Goal: Task Accomplishment & Management: Manage account settings

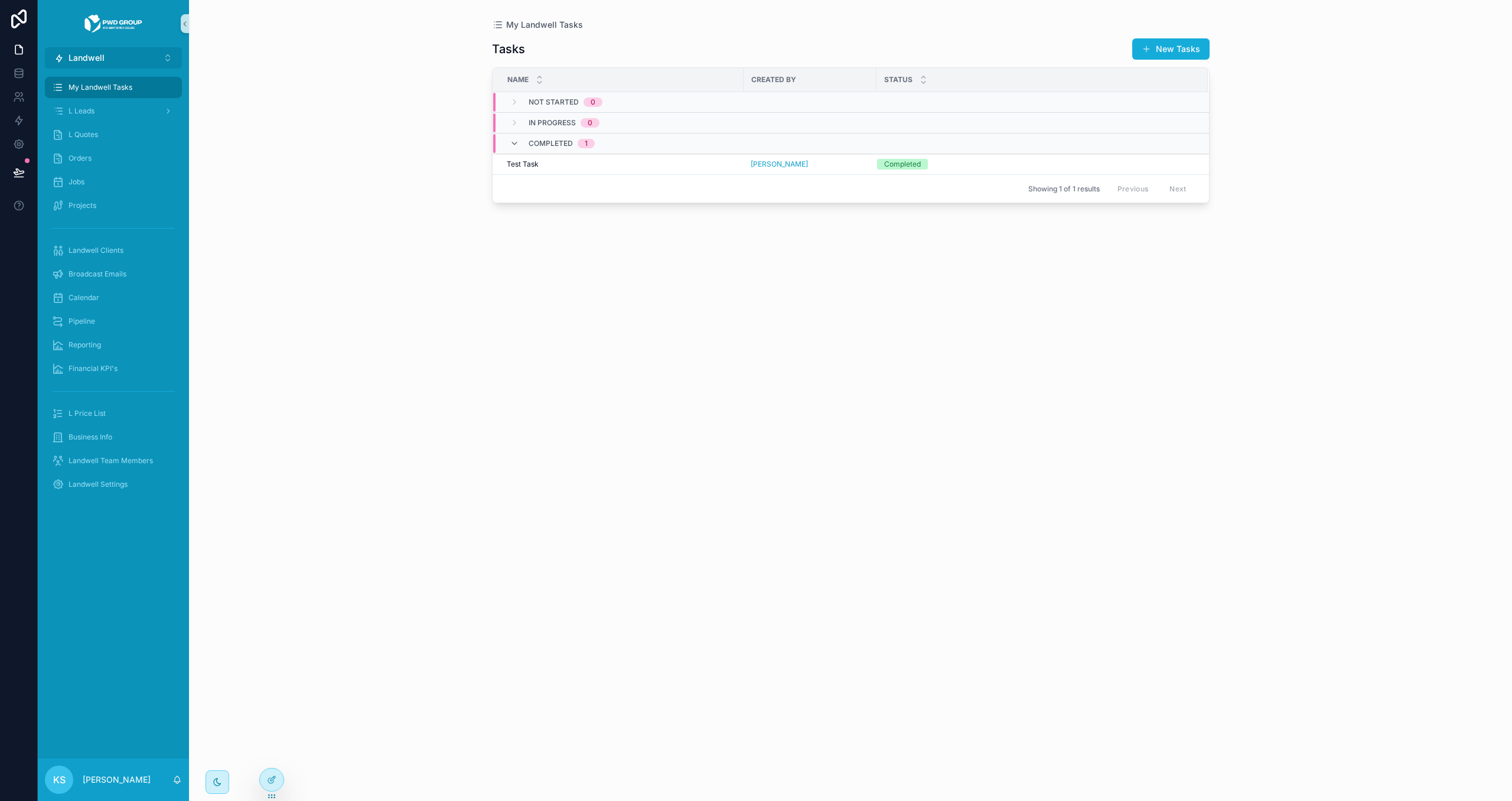
click at [107, 64] on button "Landwell ⌥ 4" at bounding box center [114, 58] width 137 height 21
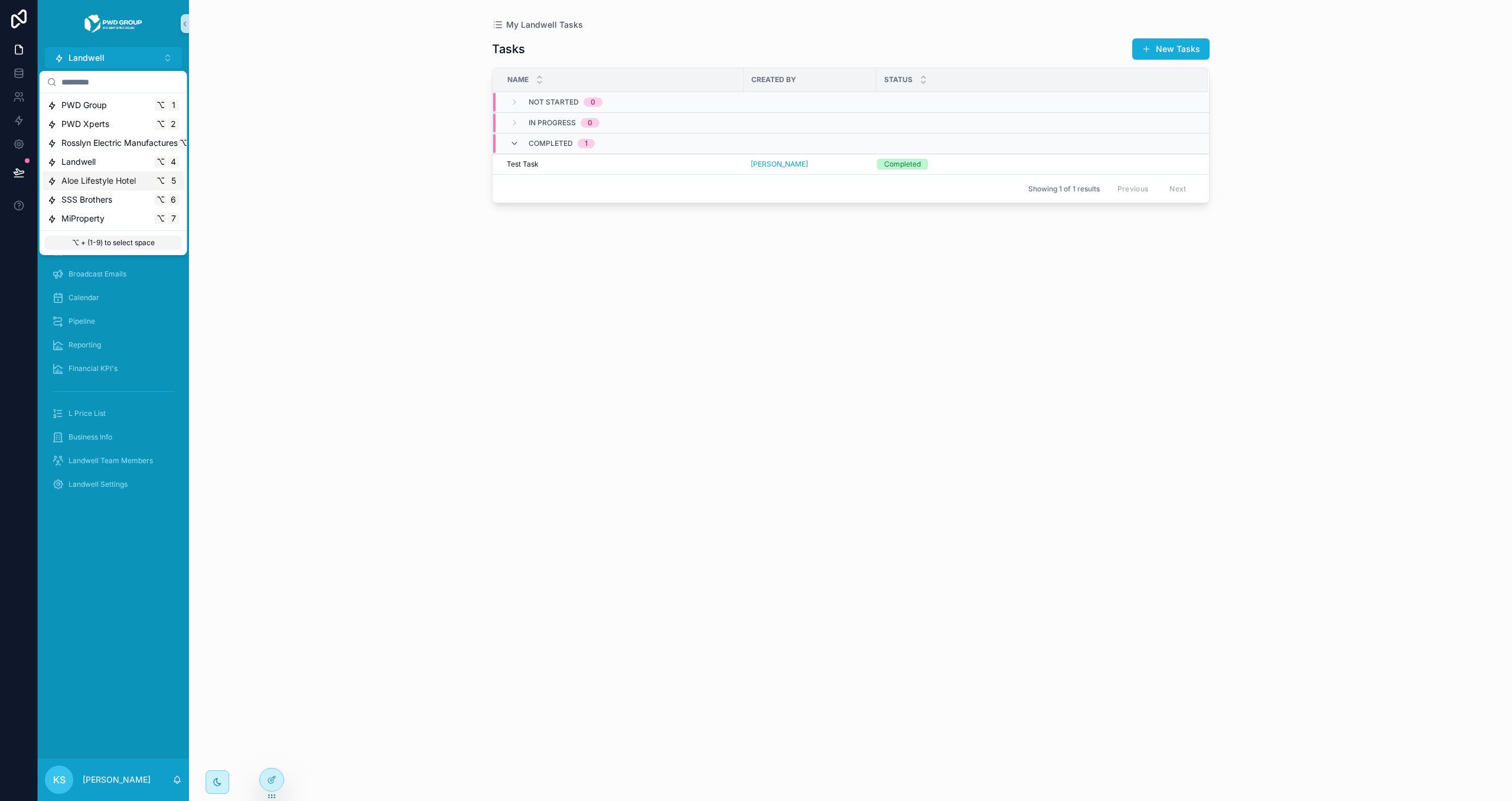
drag, startPoint x: 143, startPoint y: 182, endPoint x: 150, endPoint y: 193, distance: 13.0
click at [143, 182] on div "Aloe Lifestyle Hotel ⌥ 5" at bounding box center [113, 180] width 132 height 12
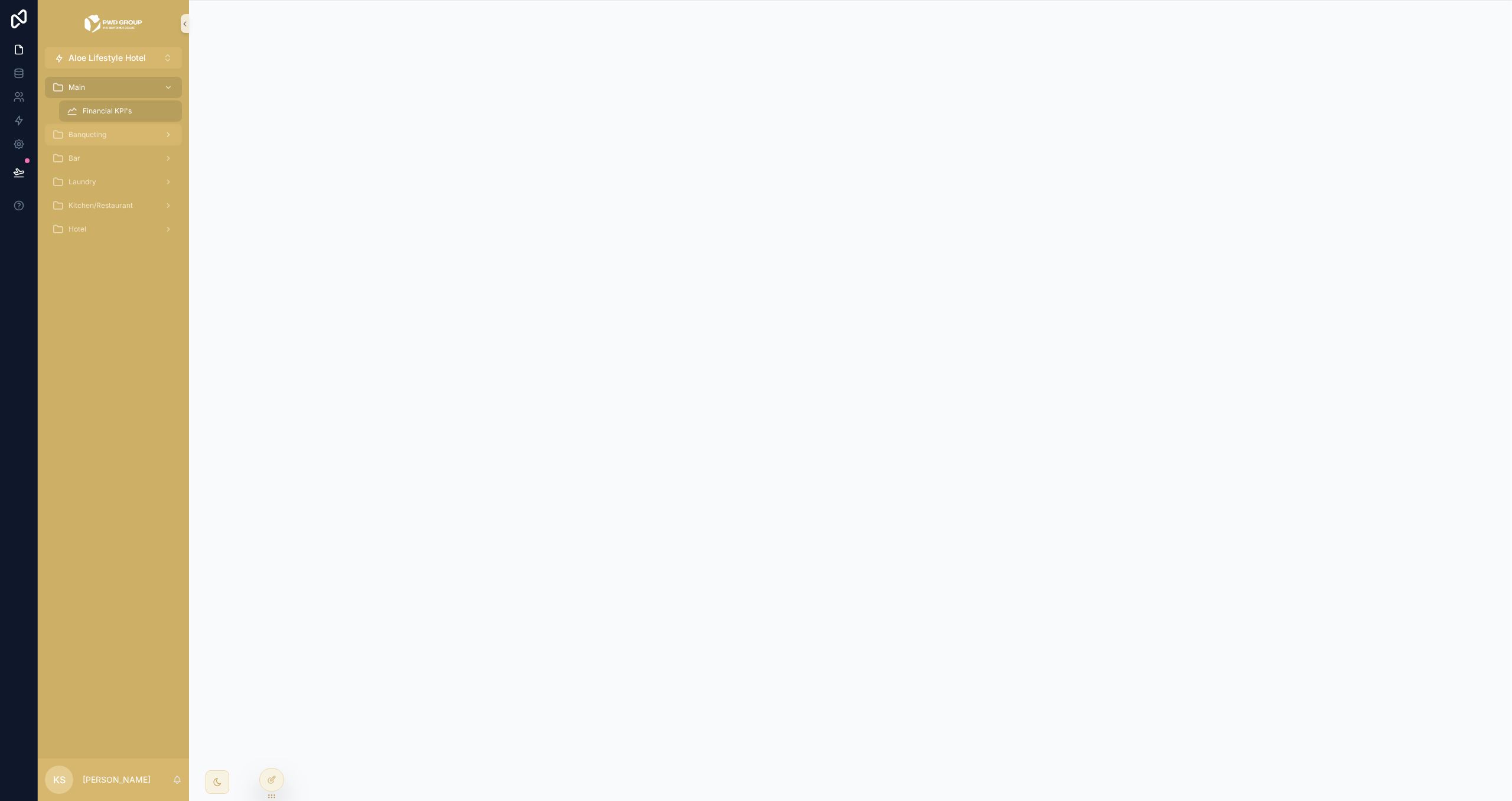
click at [139, 132] on div "Banqueting" at bounding box center [113, 134] width 123 height 19
click at [278, 779] on div at bounding box center [272, 780] width 24 height 22
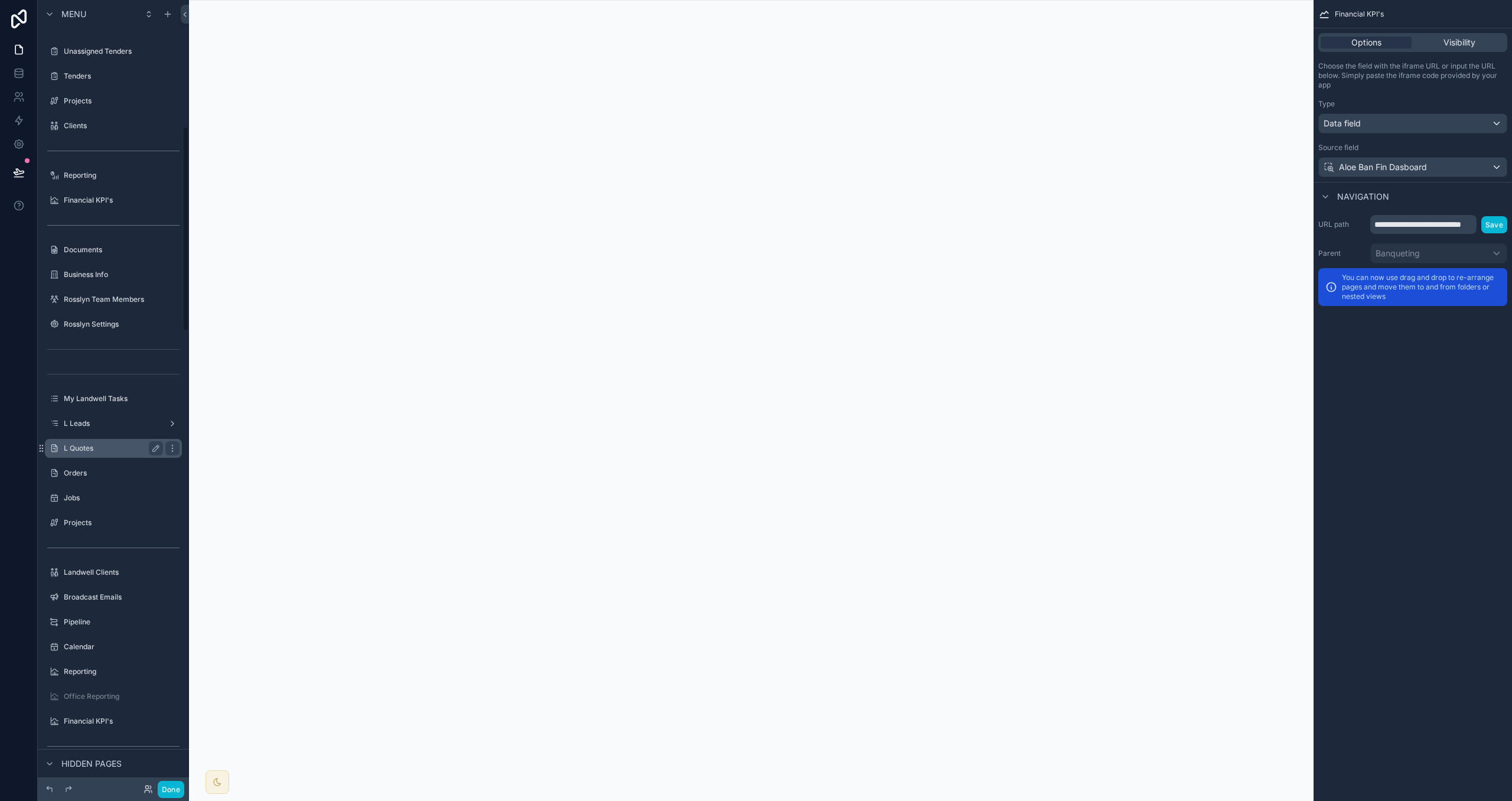
scroll to position [493, 0]
click at [114, 414] on label "L Leads" at bounding box center [111, 419] width 94 height 10
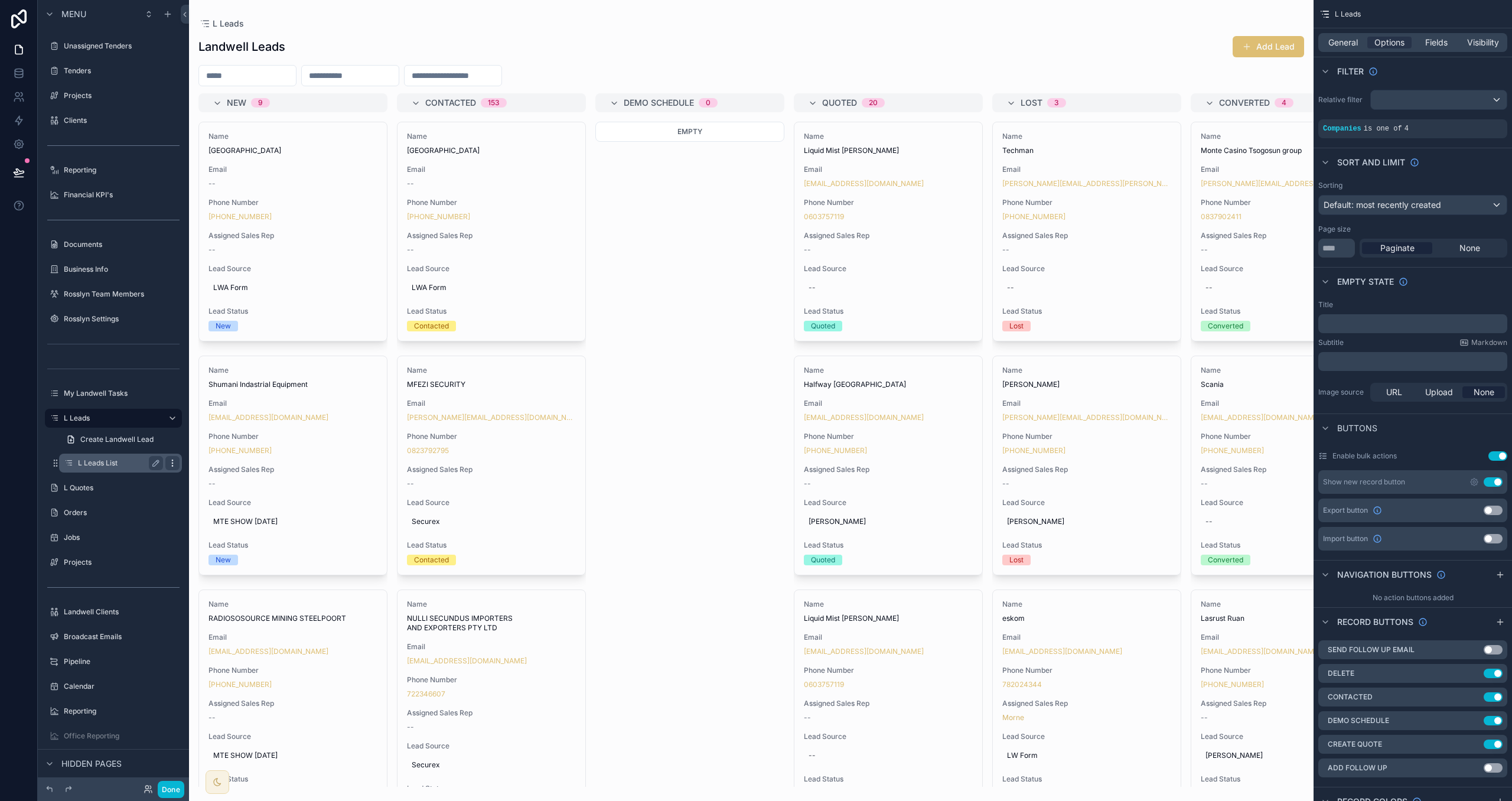
click at [175, 463] on icon "scrollable content" at bounding box center [173, 464] width 10 height 10
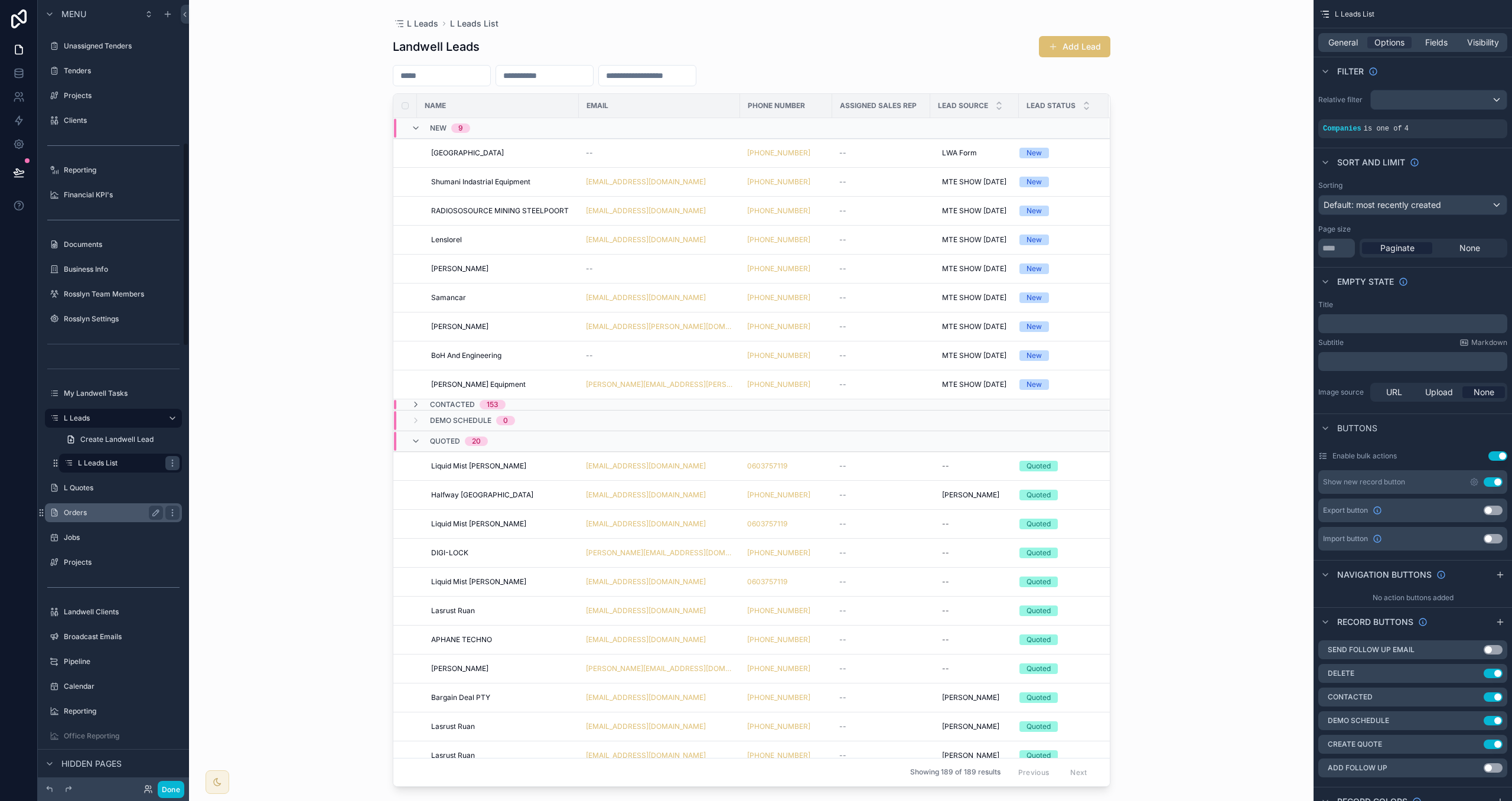
scroll to position [551, 0]
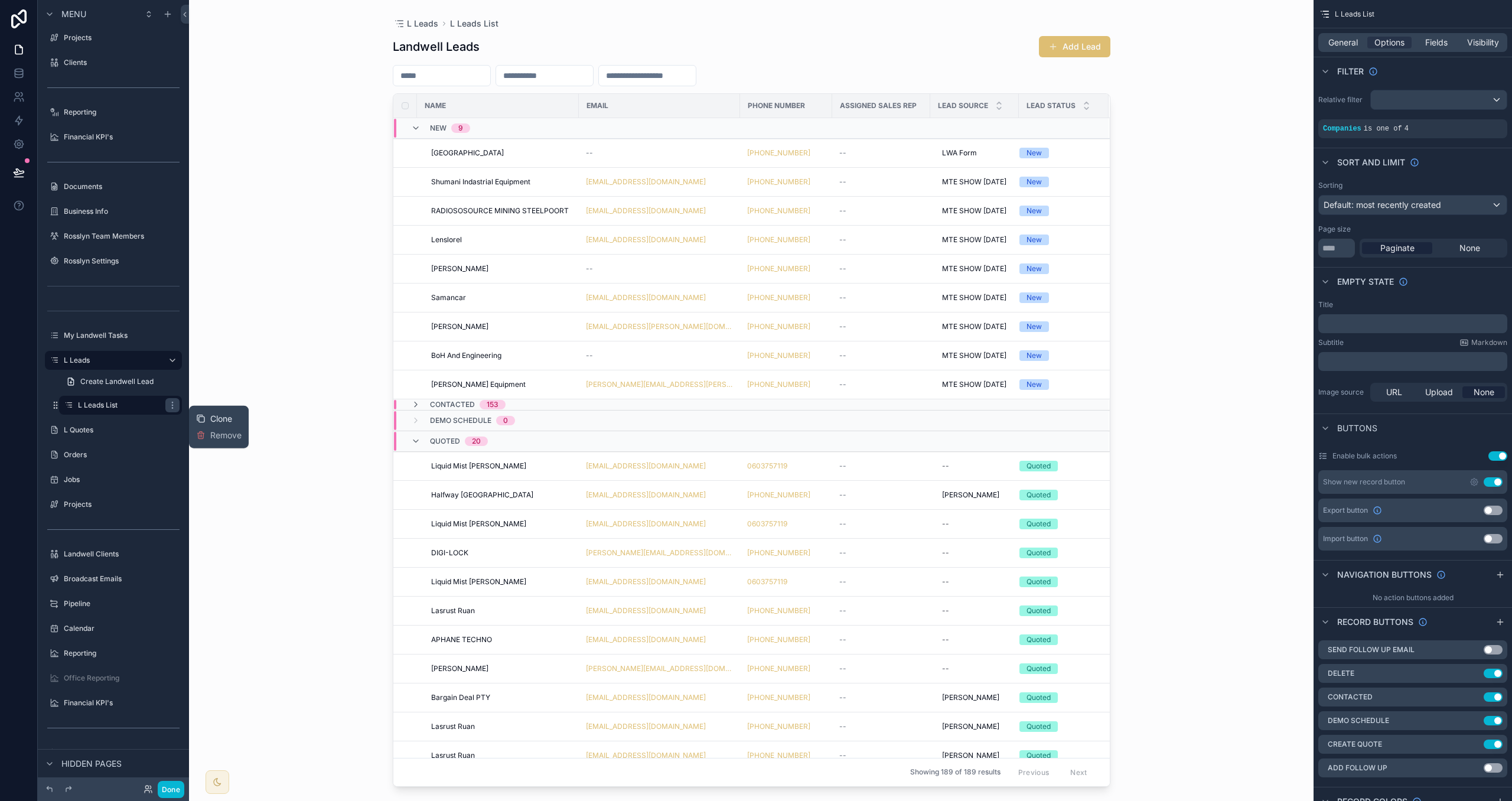
click at [214, 419] on span "Clone" at bounding box center [221, 419] width 22 height 12
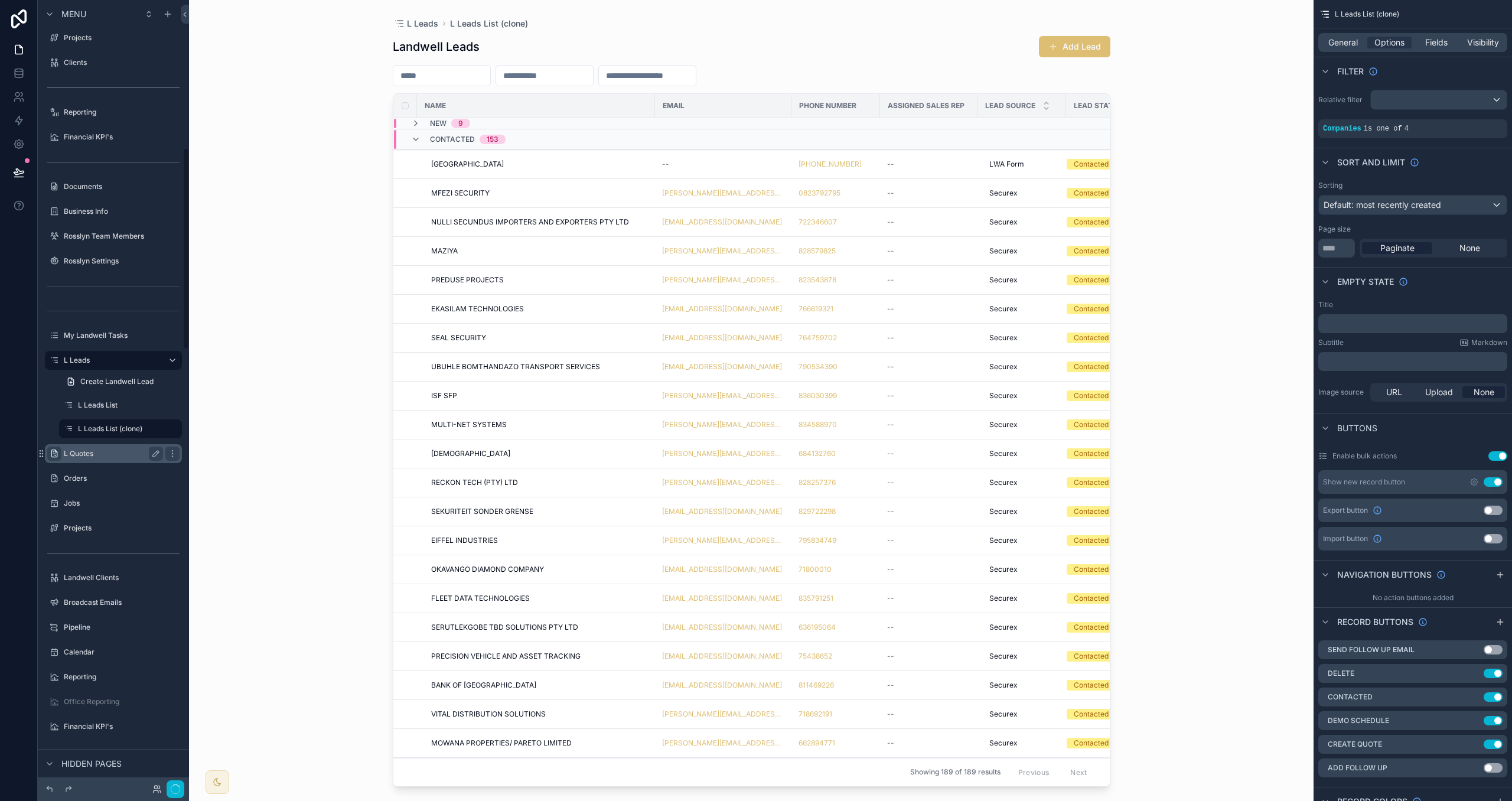
scroll to position [574, 0]
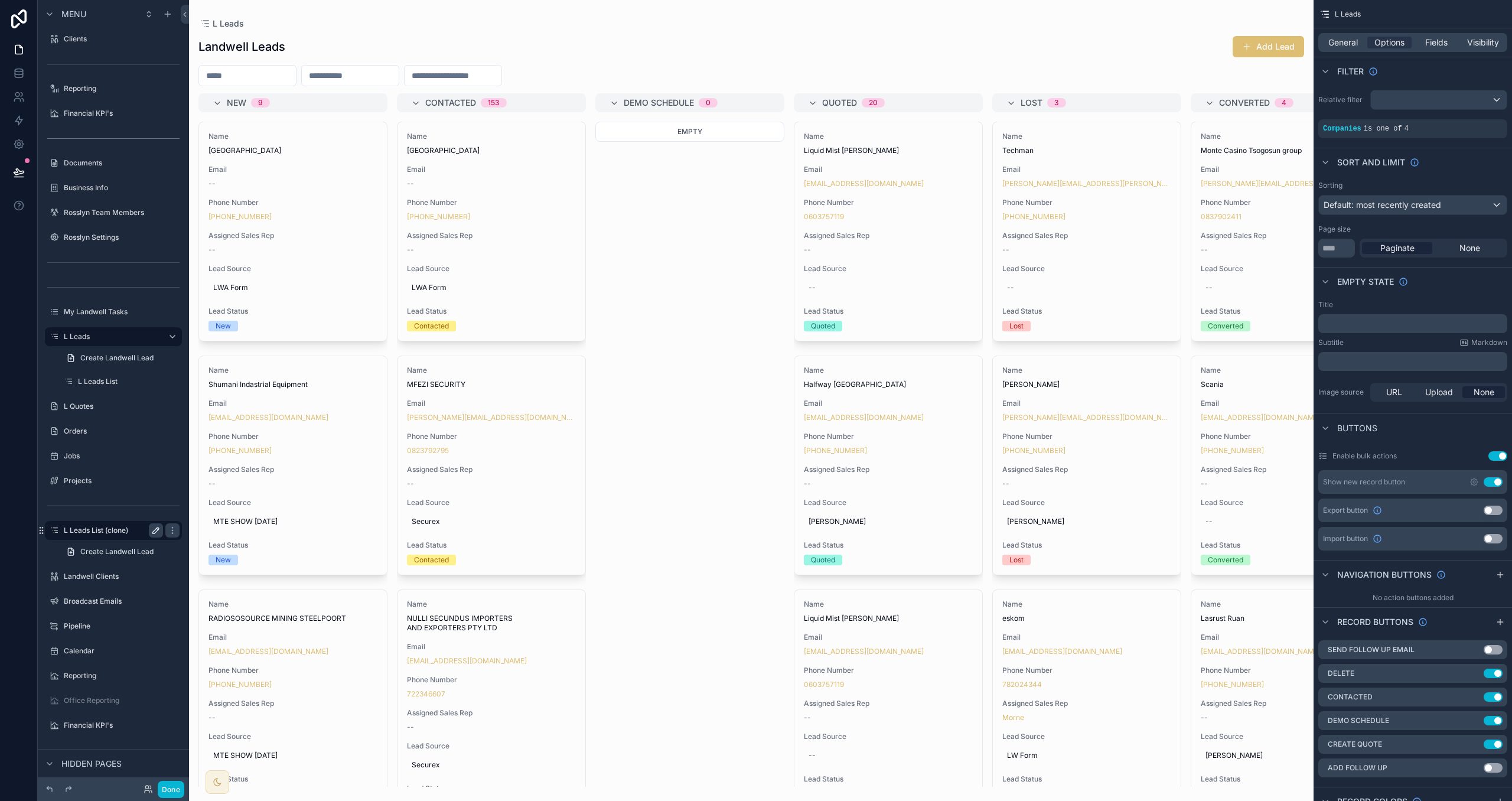
click at [155, 528] on icon "scrollable content" at bounding box center [156, 531] width 10 height 10
drag, startPoint x: 73, startPoint y: 531, endPoint x: 91, endPoint y: 552, distance: 27.7
click at [73, 531] on input "**********" at bounding box center [112, 530] width 97 height 14
click at [128, 525] on input "**********" at bounding box center [104, 530] width 80 height 14
click at [109, 527] on input "**********" at bounding box center [104, 530] width 80 height 14
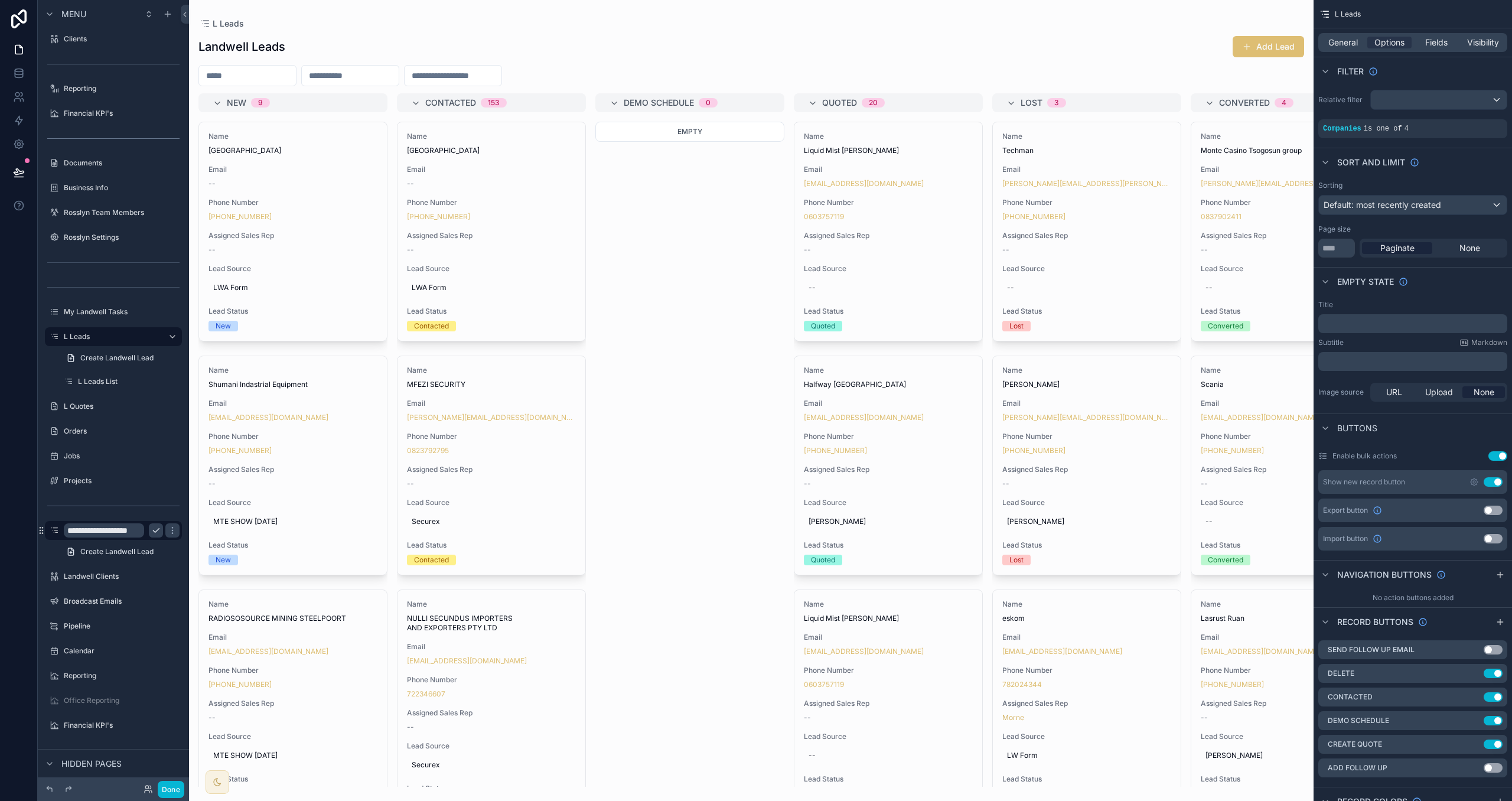
click at [109, 527] on input "**********" at bounding box center [104, 530] width 80 height 14
type input "*******"
click at [168, 527] on icon "scrollable content" at bounding box center [173, 531] width 10 height 10
drag, startPoint x: 41, startPoint y: 529, endPoint x: 78, endPoint y: 529, distance: 37.0
click at [78, 529] on div "A Leads" at bounding box center [113, 530] width 132 height 19
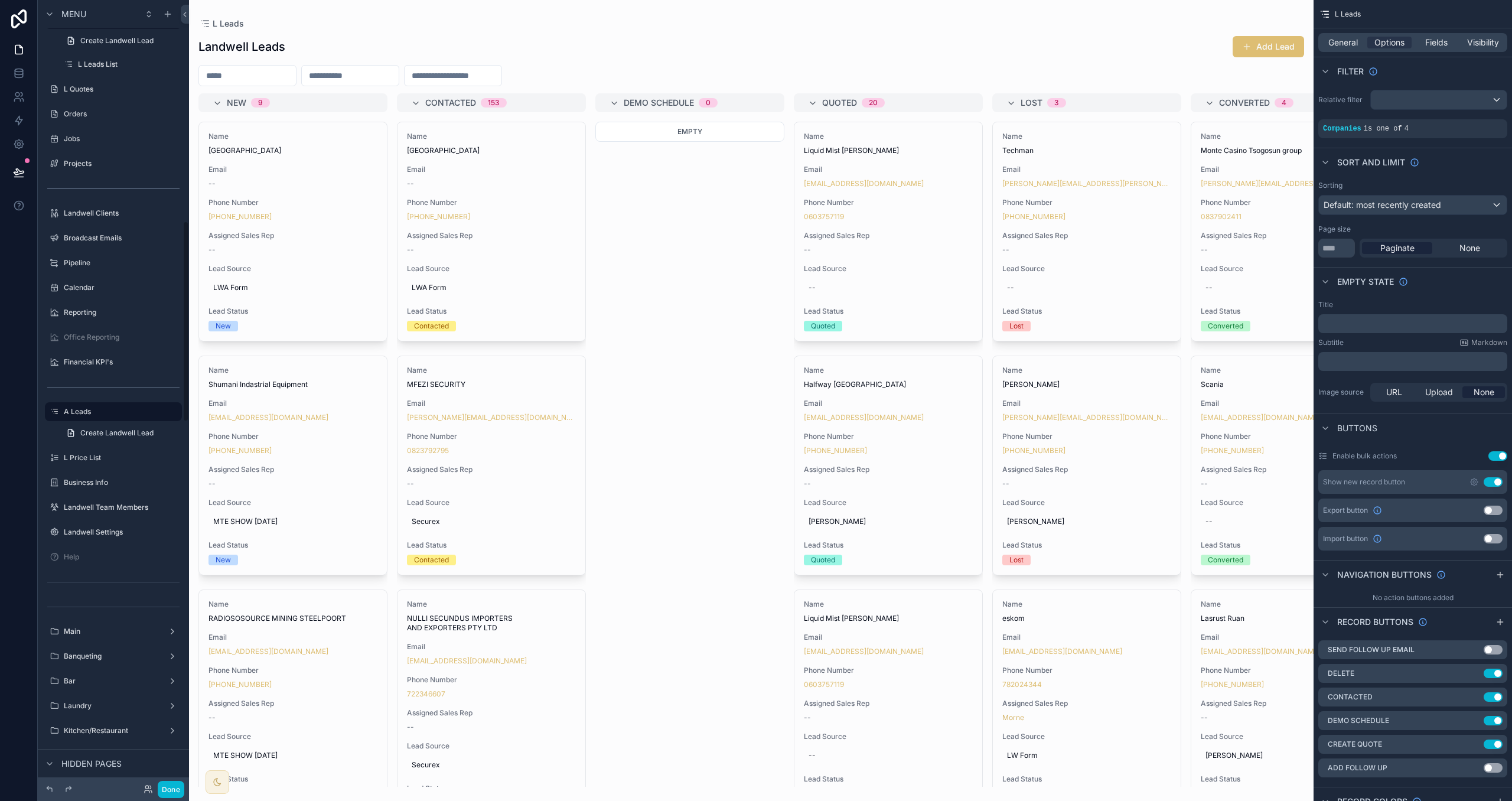
scroll to position [932, 0]
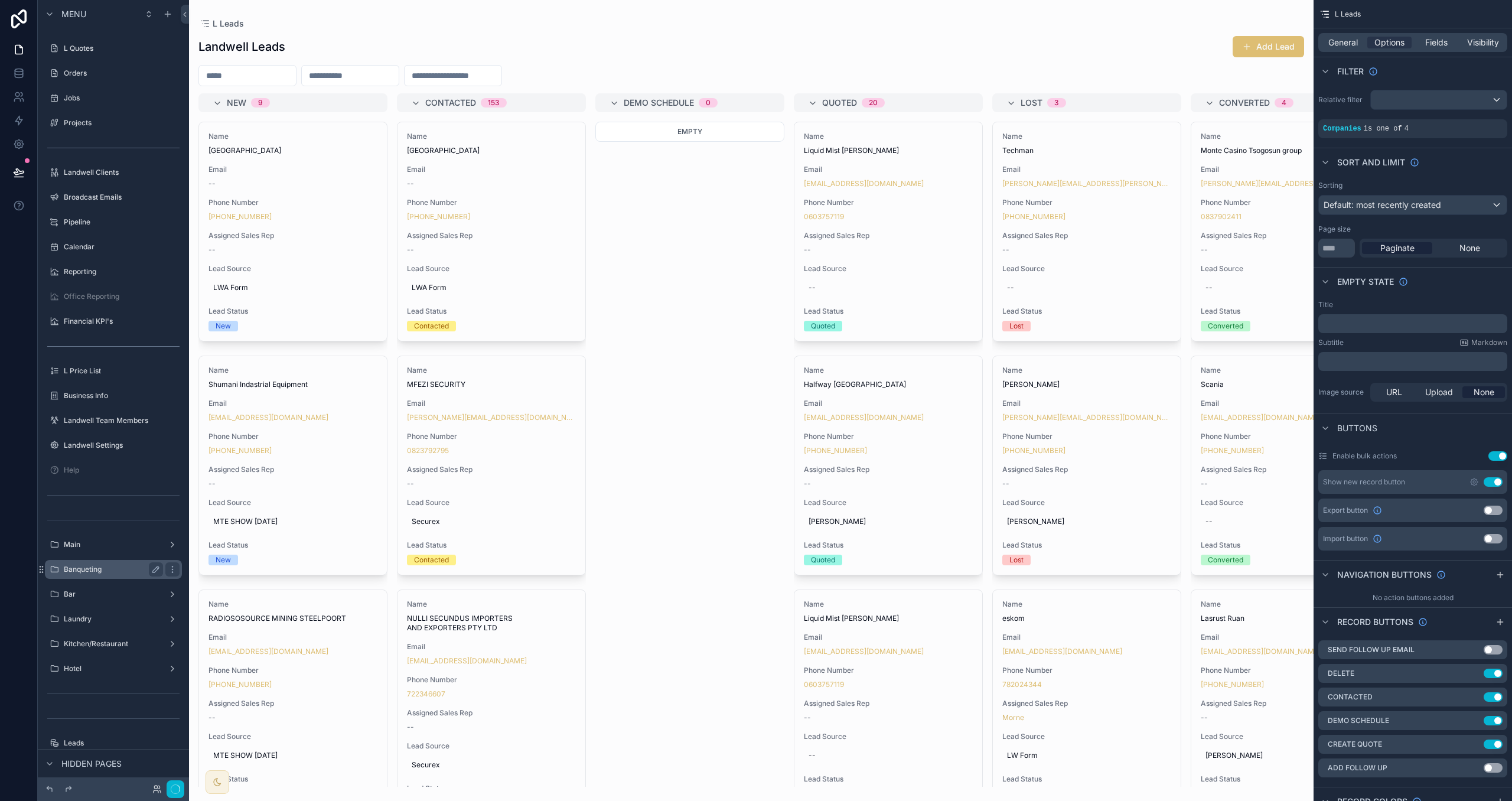
click at [94, 565] on label "Banqueting" at bounding box center [111, 570] width 94 height 10
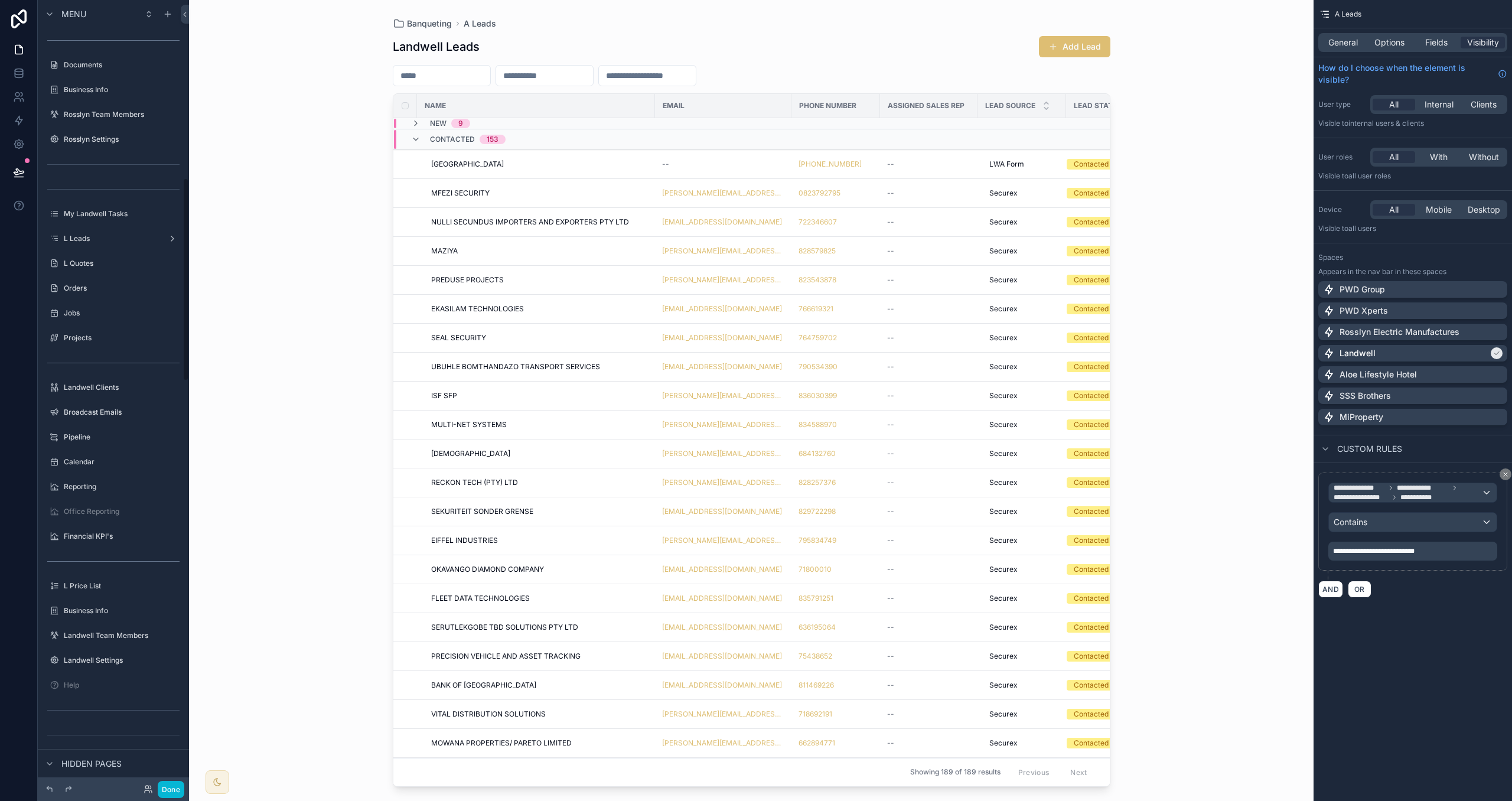
scroll to position [662, 0]
click at [174, 273] on icon "scrollable content" at bounding box center [173, 274] width 10 height 10
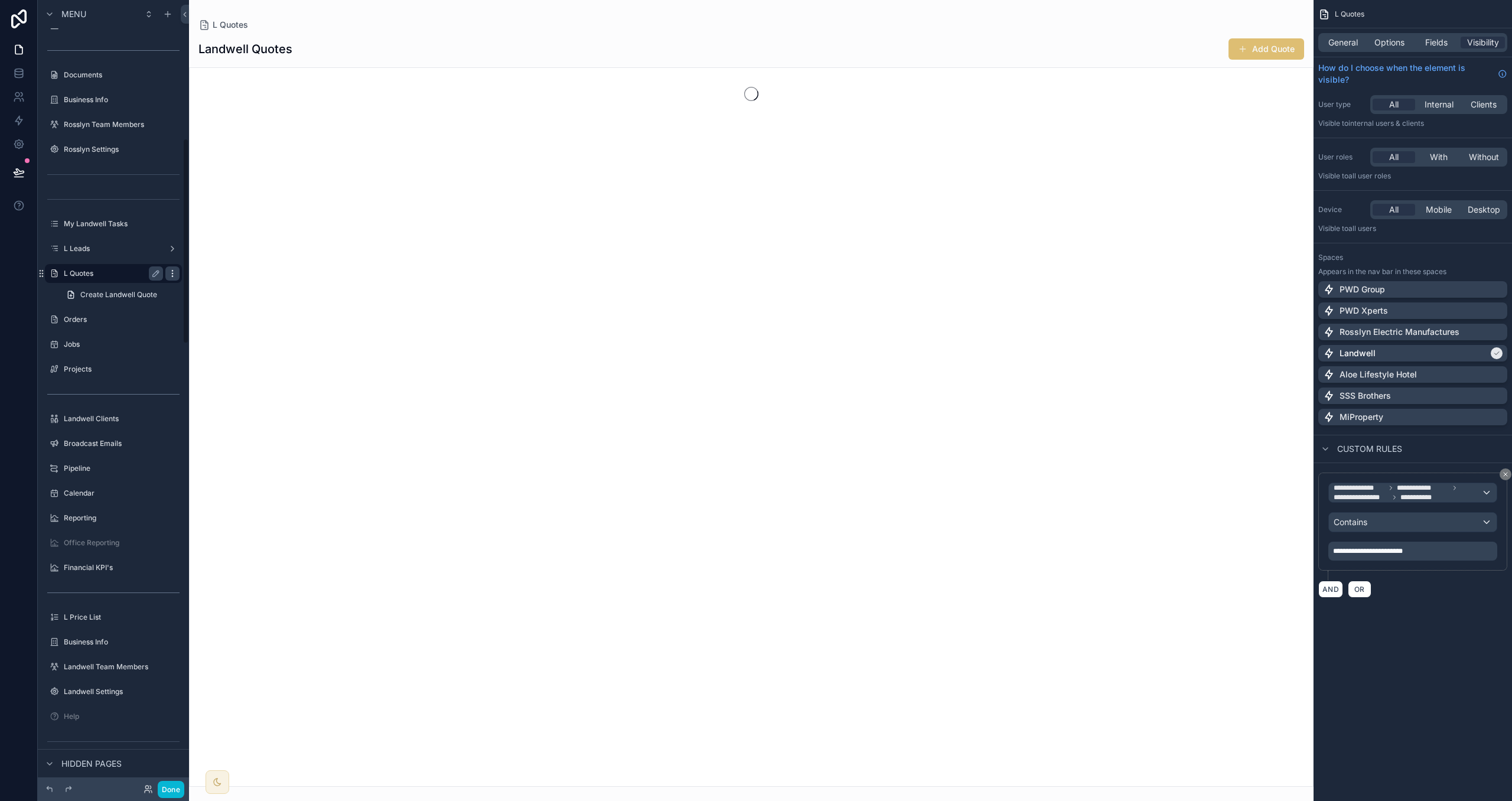
scroll to position [529, 0]
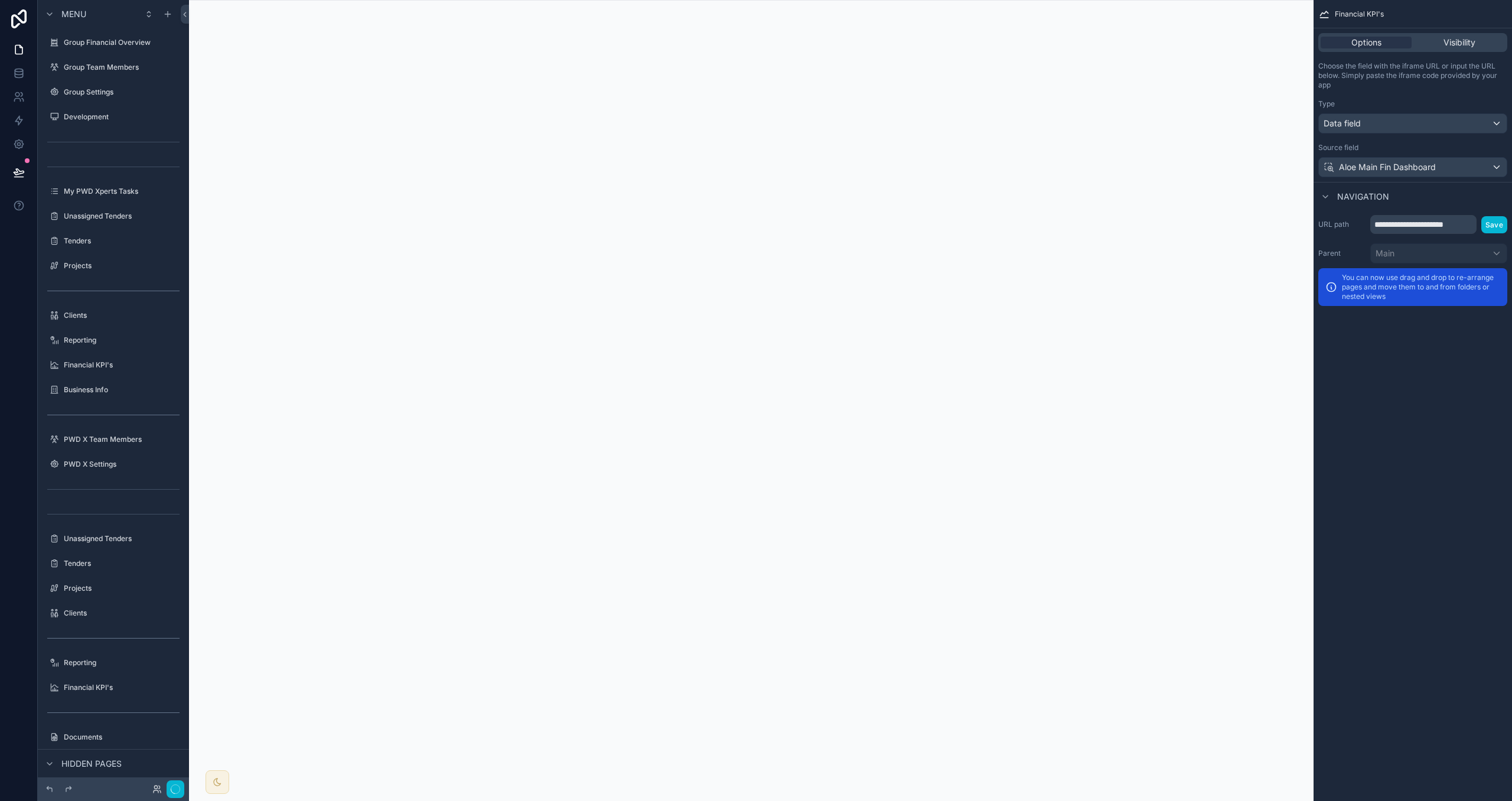
scroll to position [1075, 0]
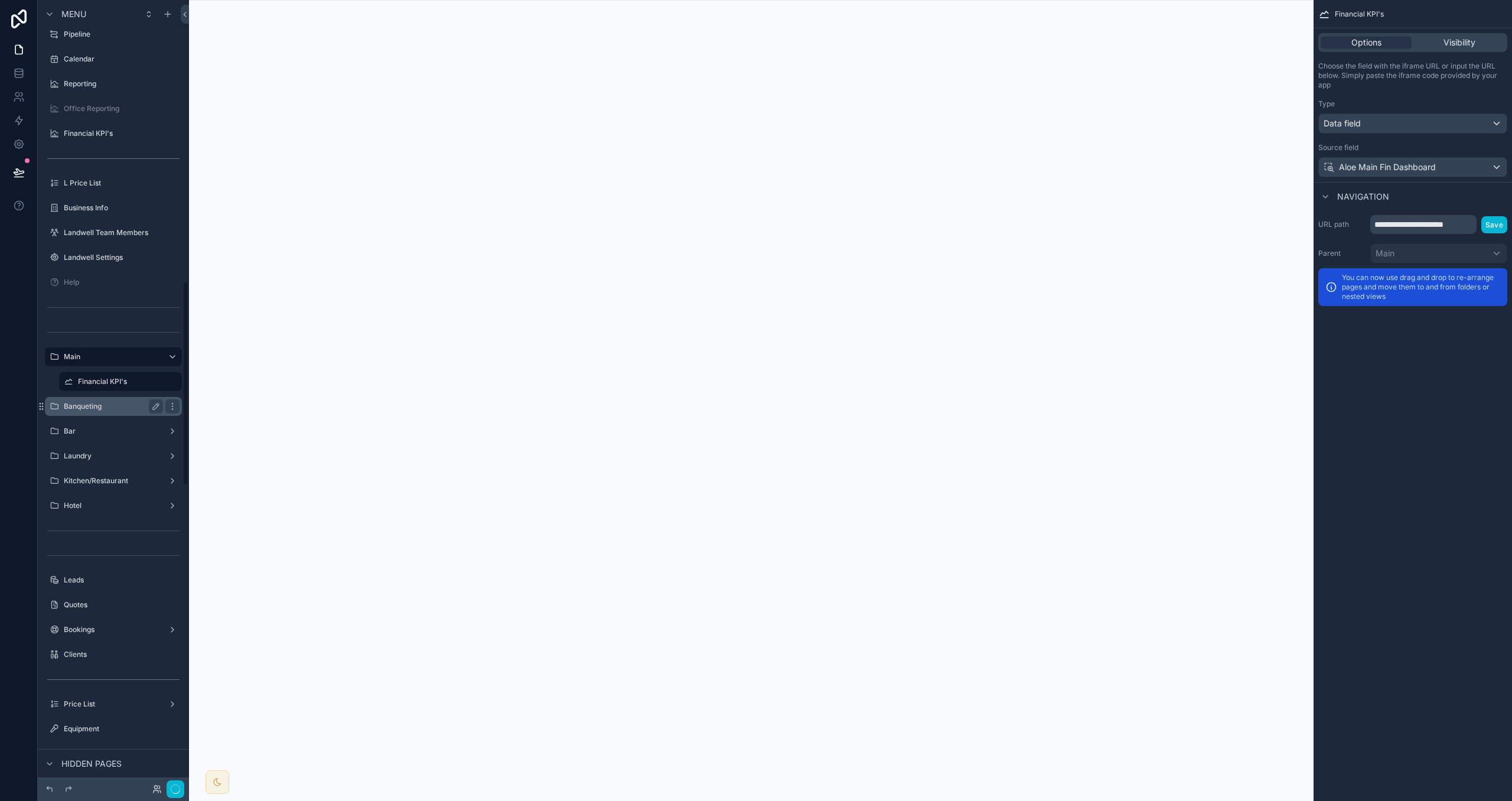
click at [109, 398] on div "Banqueting" at bounding box center [113, 406] width 132 height 19
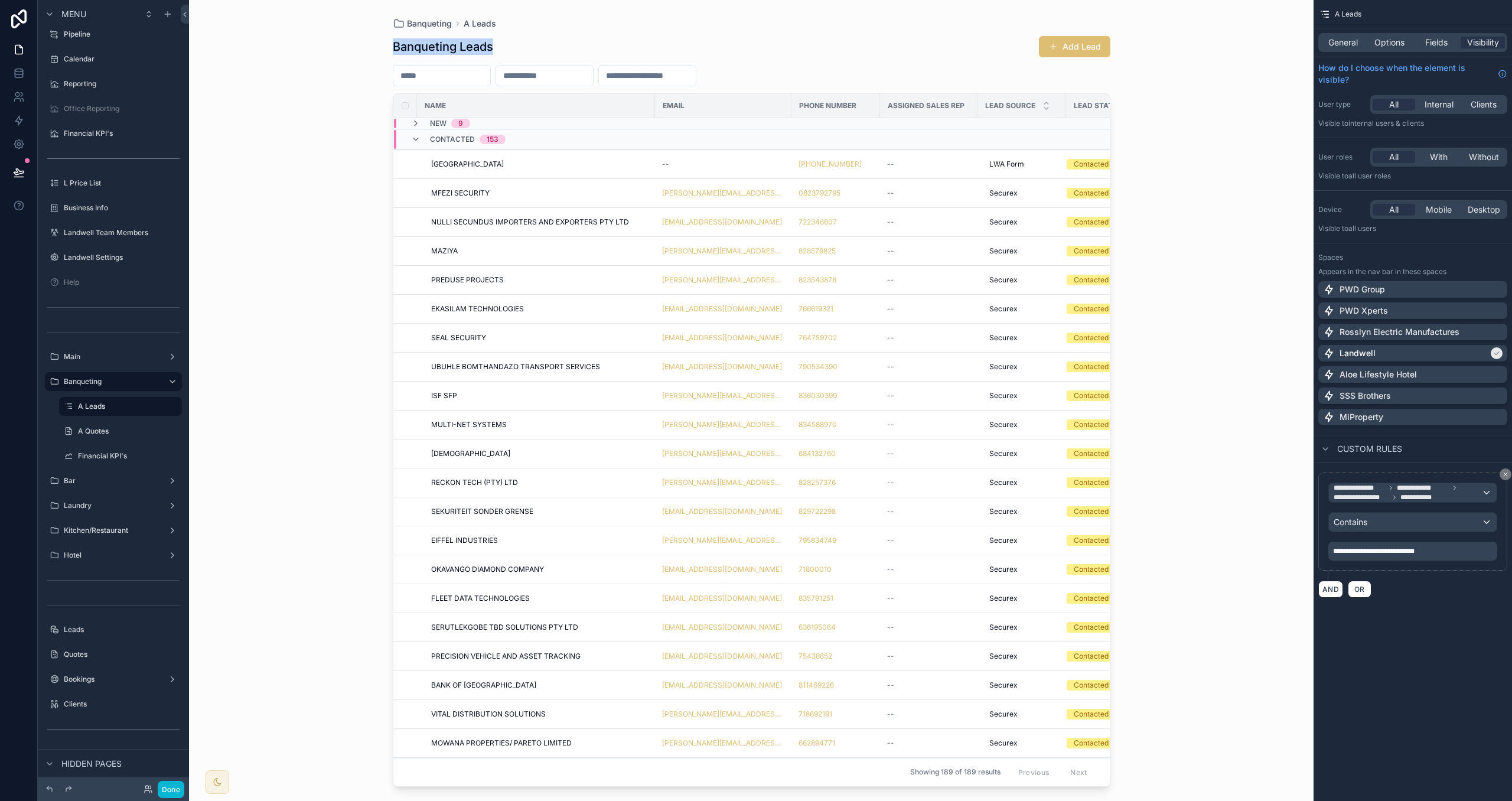
drag, startPoint x: 464, startPoint y: 46, endPoint x: 387, endPoint y: 49, distance: 77.1
click at [387, 49] on div "Banqueting A Leads Banqueting Leads Add Lead Name Email Phone Number Assigned S…" at bounding box center [752, 394] width 755 height 787
copy h1 "Banqueting Leads"
click at [153, 405] on icon "scrollable content" at bounding box center [156, 407] width 10 height 10
type input "*"
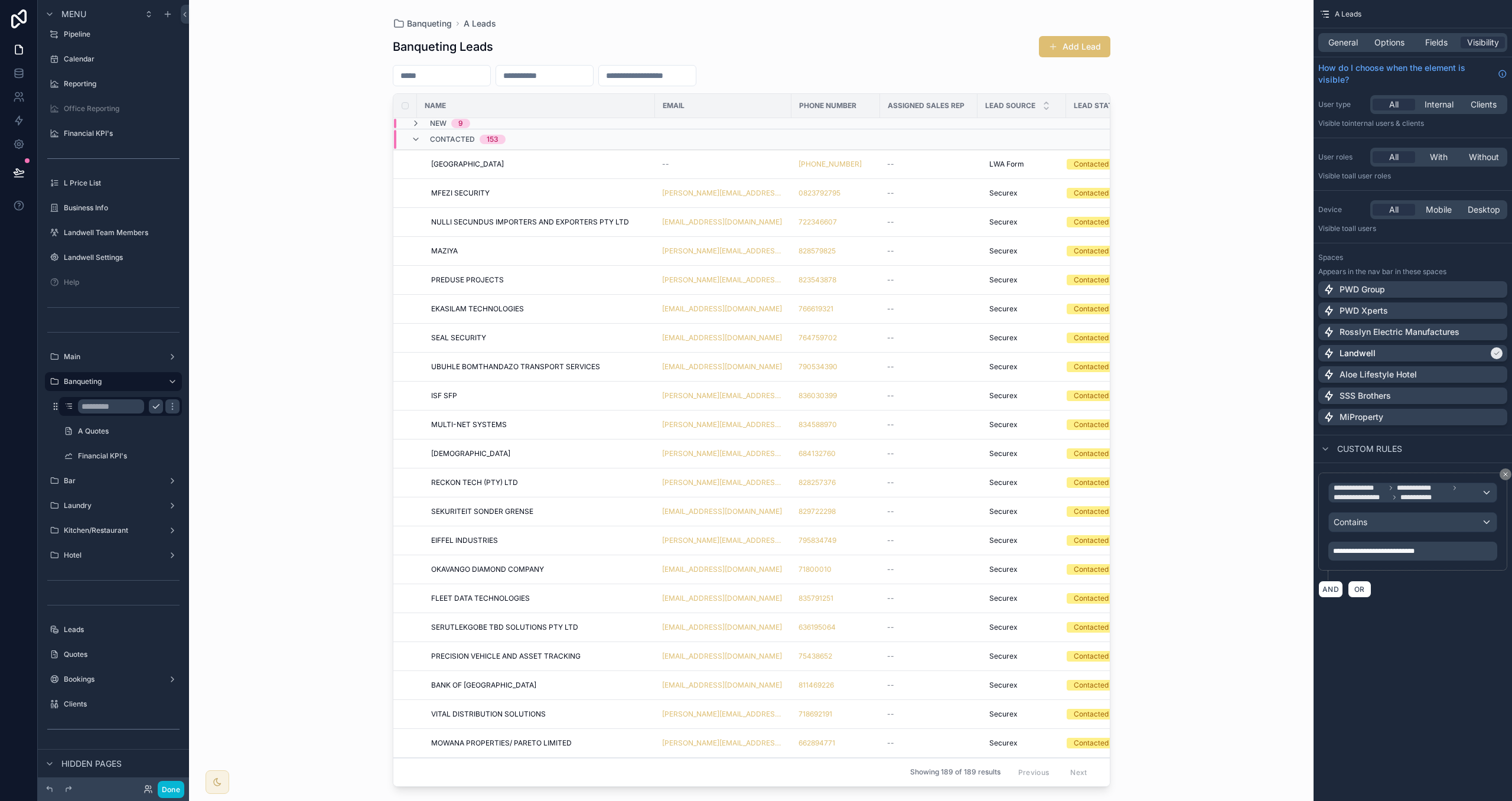
paste input "**********"
type input "**********"
paste input "**********"
type input "**********"
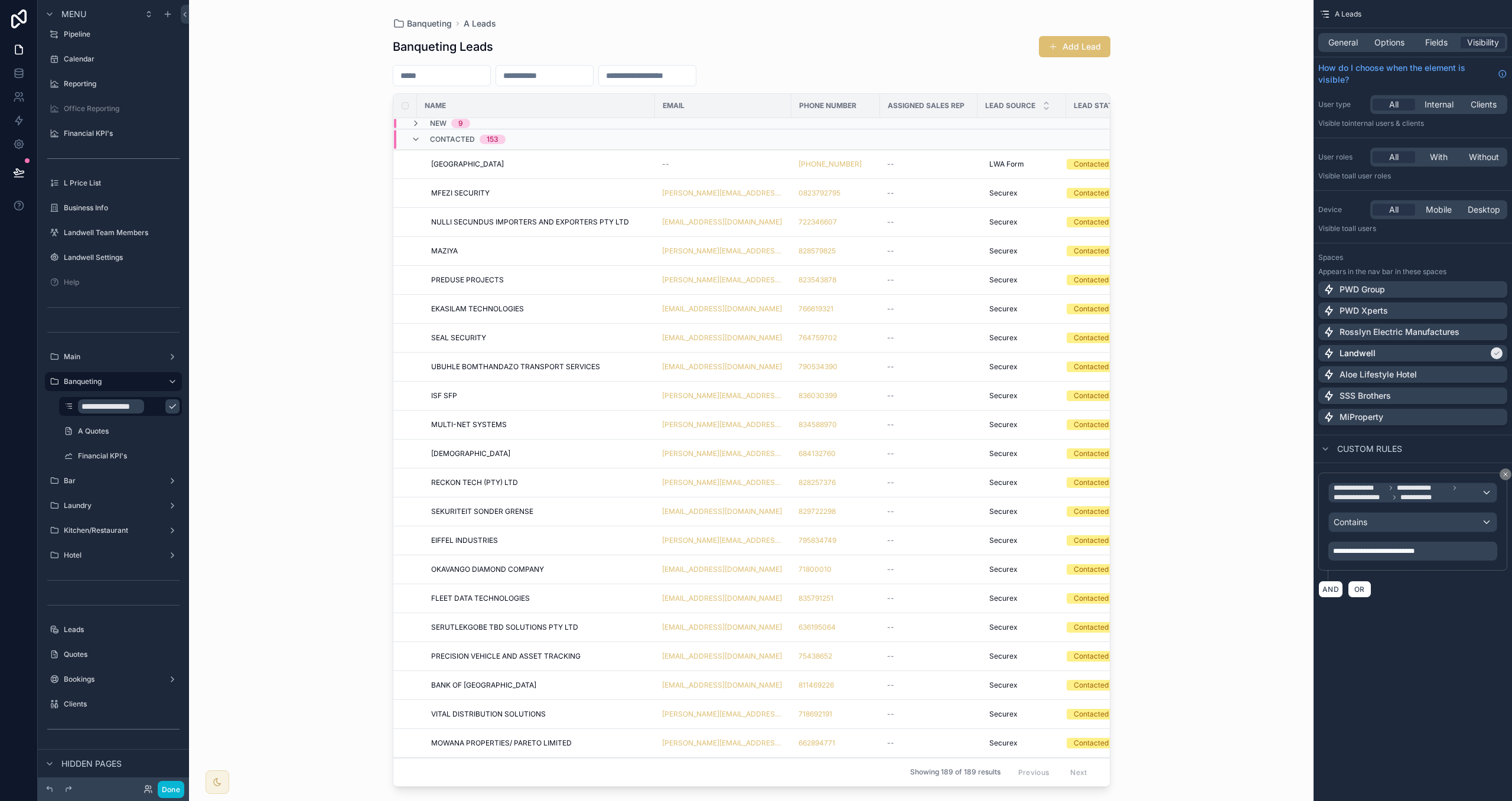
click at [168, 403] on icon "scrollable content" at bounding box center [173, 407] width 10 height 10
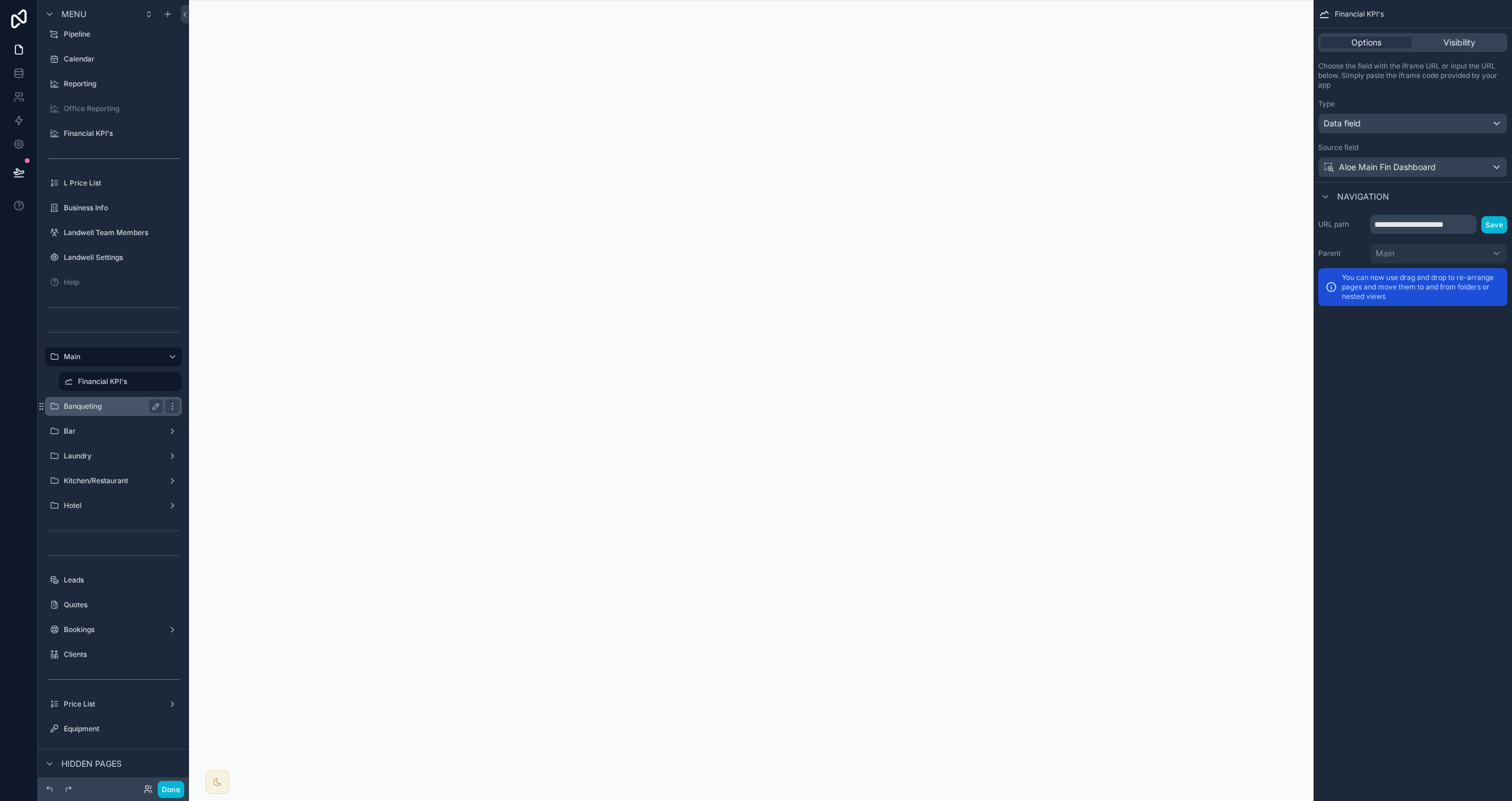
click at [114, 407] on label "Banqueting" at bounding box center [111, 407] width 94 height 10
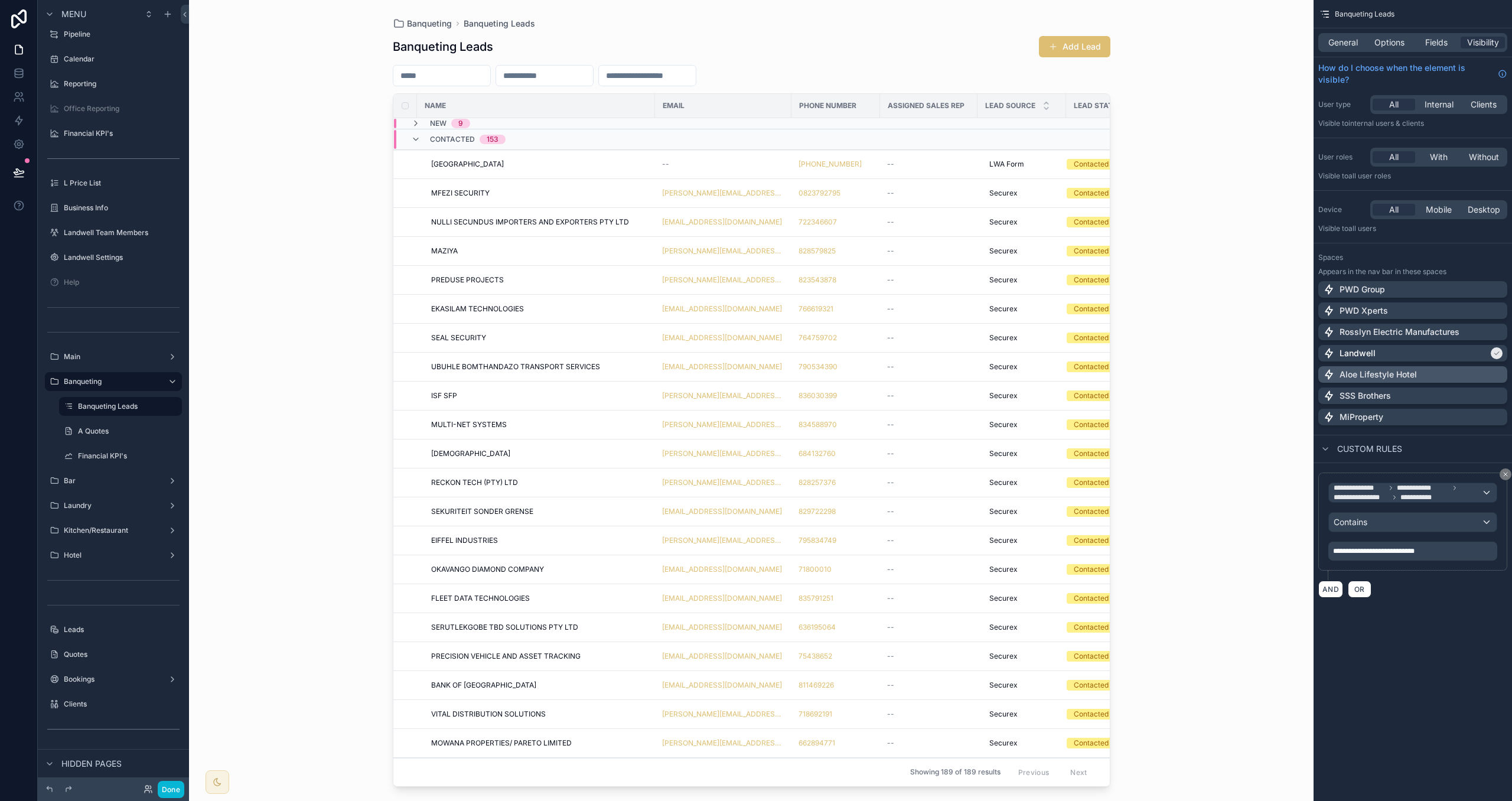
click at [1388, 373] on p "Aloe Lifestyle Hotel" at bounding box center [1379, 374] width 78 height 12
click at [1389, 358] on div "Landwell" at bounding box center [1406, 353] width 166 height 12
click at [1446, 556] on p "**********" at bounding box center [1414, 552] width 162 height 10
drag, startPoint x: 1454, startPoint y: 555, endPoint x: 1296, endPoint y: 547, distance: 158.2
click at [1296, 547] on div "Aloe Lifestyle Hotel ⌥ 5 Group Financial Overview Group Team Members Group Sett…" at bounding box center [851, 400] width 1324 height 801
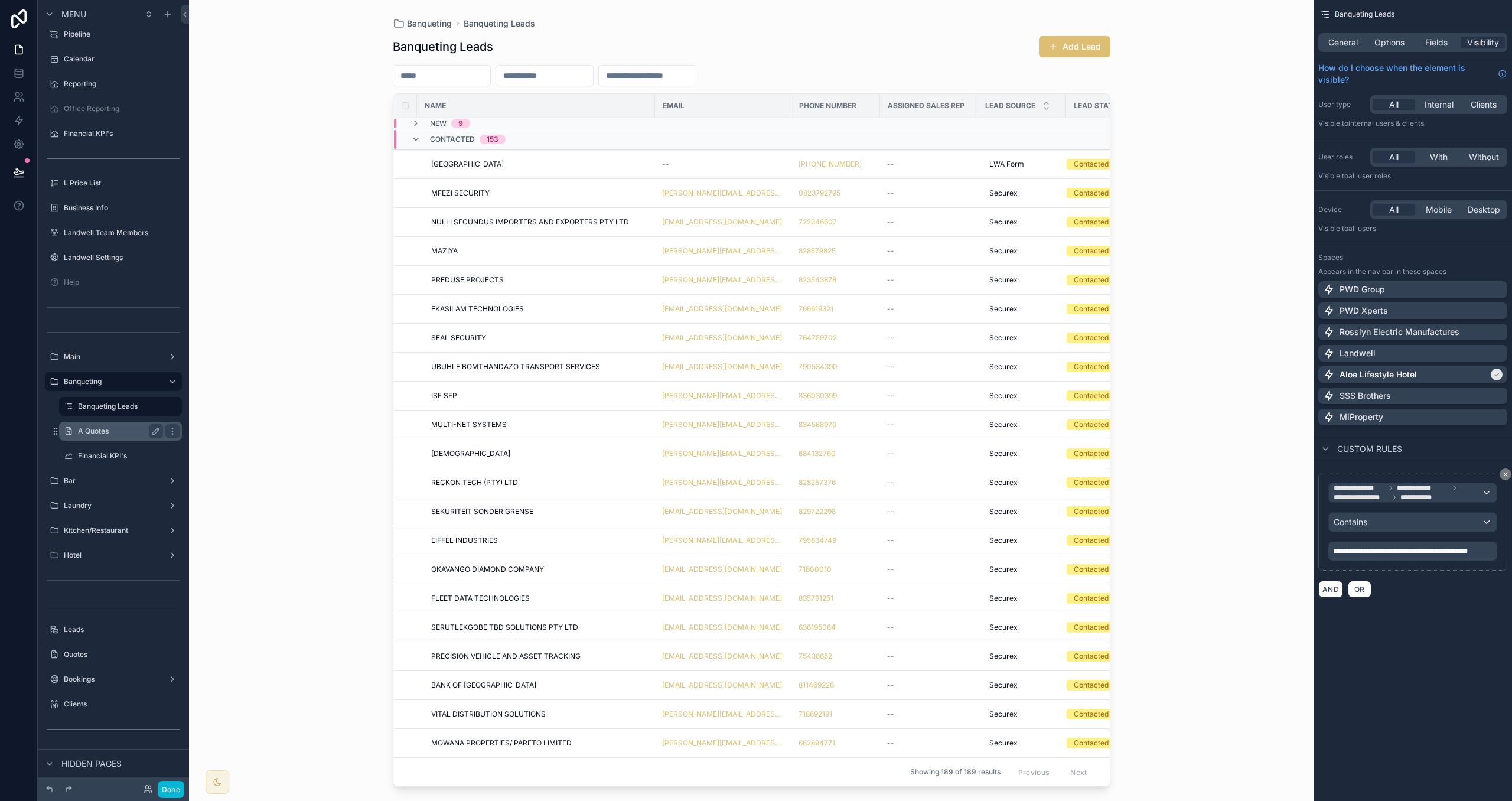
click at [124, 430] on label "A Quotes" at bounding box center [118, 432] width 80 height 10
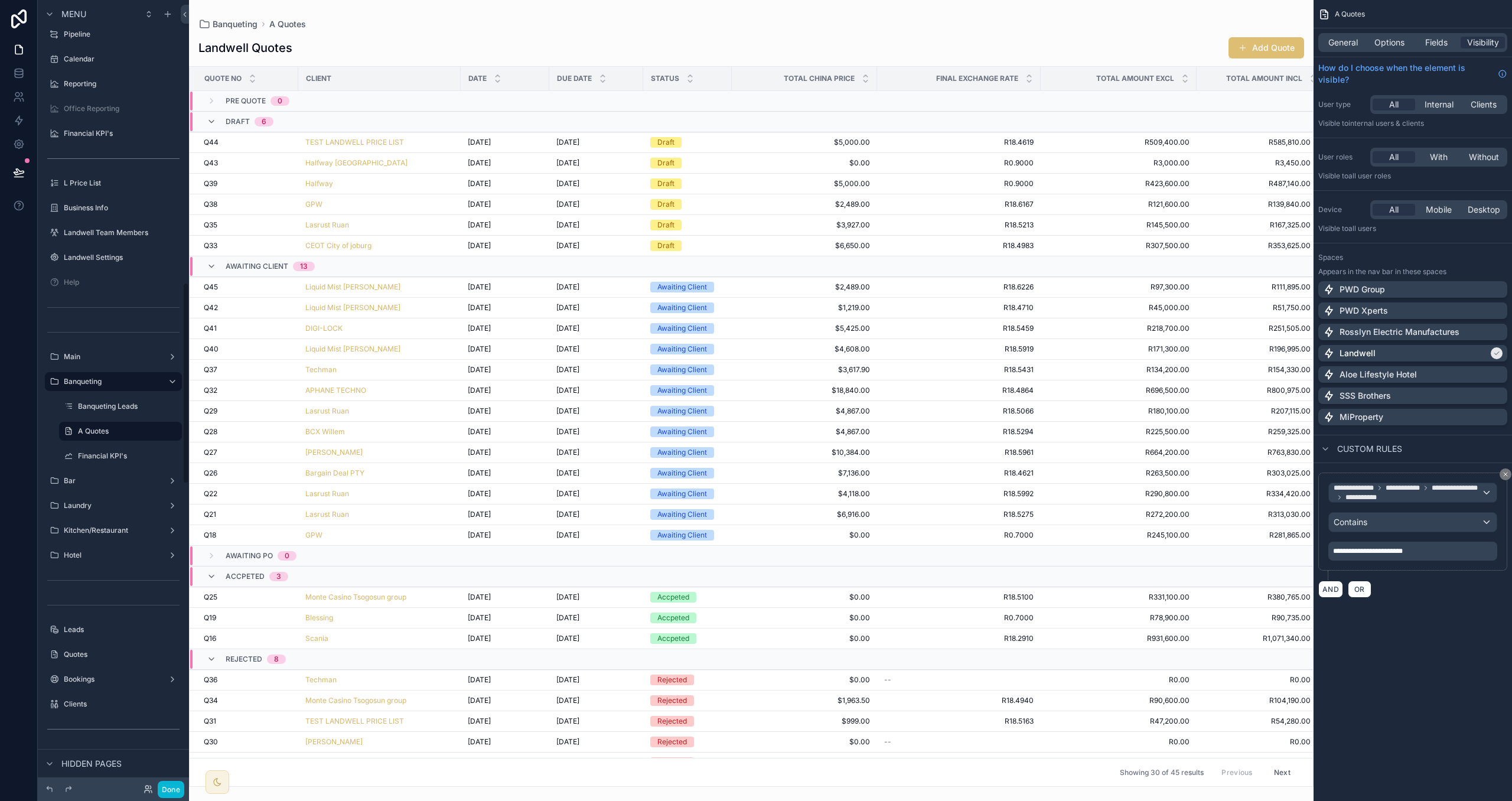
scroll to position [1100, 0]
click at [1344, 43] on span "General" at bounding box center [1343, 42] width 30 height 12
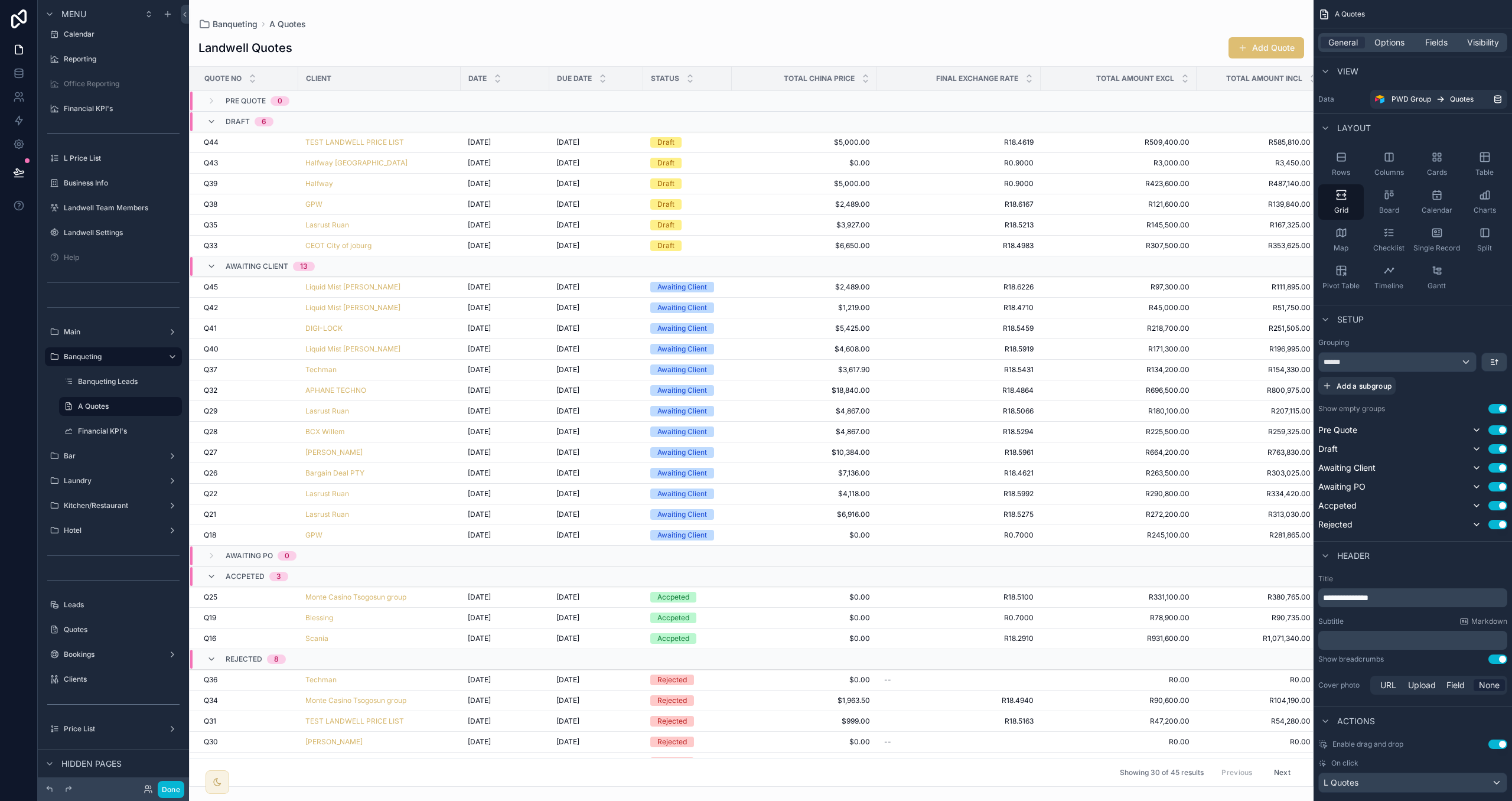
click at [1344, 601] on span "**********" at bounding box center [1346, 598] width 46 height 8
drag, startPoint x: 1359, startPoint y: 599, endPoint x: 1305, endPoint y: 598, distance: 54.0
click at [1305, 598] on div "Aloe Lifestyle Hotel ⌥ 5 Group Financial Overview Group Team Members Group Sett…" at bounding box center [851, 400] width 1324 height 801
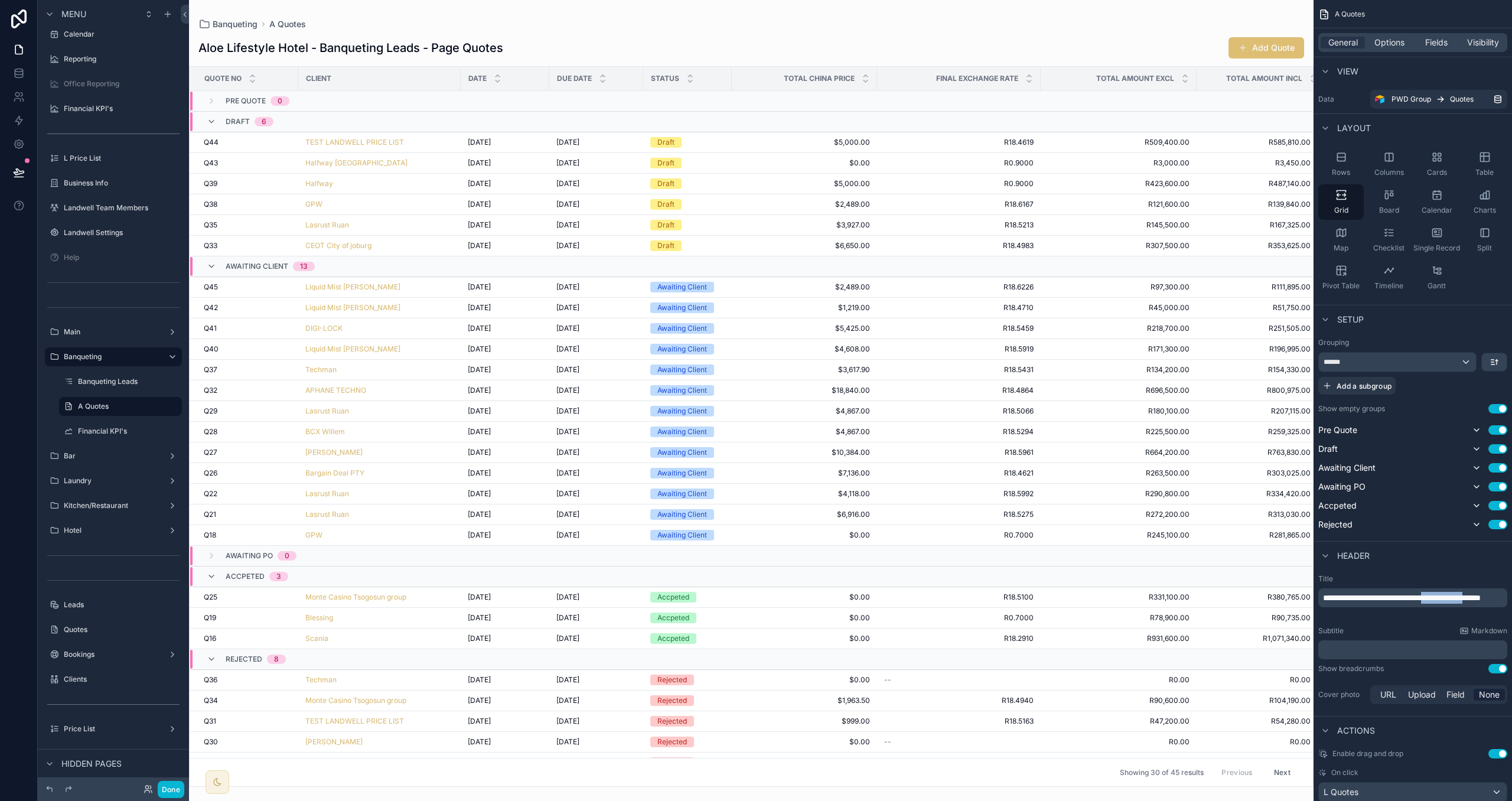
drag, startPoint x: 1346, startPoint y: 607, endPoint x: 1452, endPoint y: 595, distance: 106.7
click at [1452, 595] on span "**********" at bounding box center [1403, 598] width 158 height 8
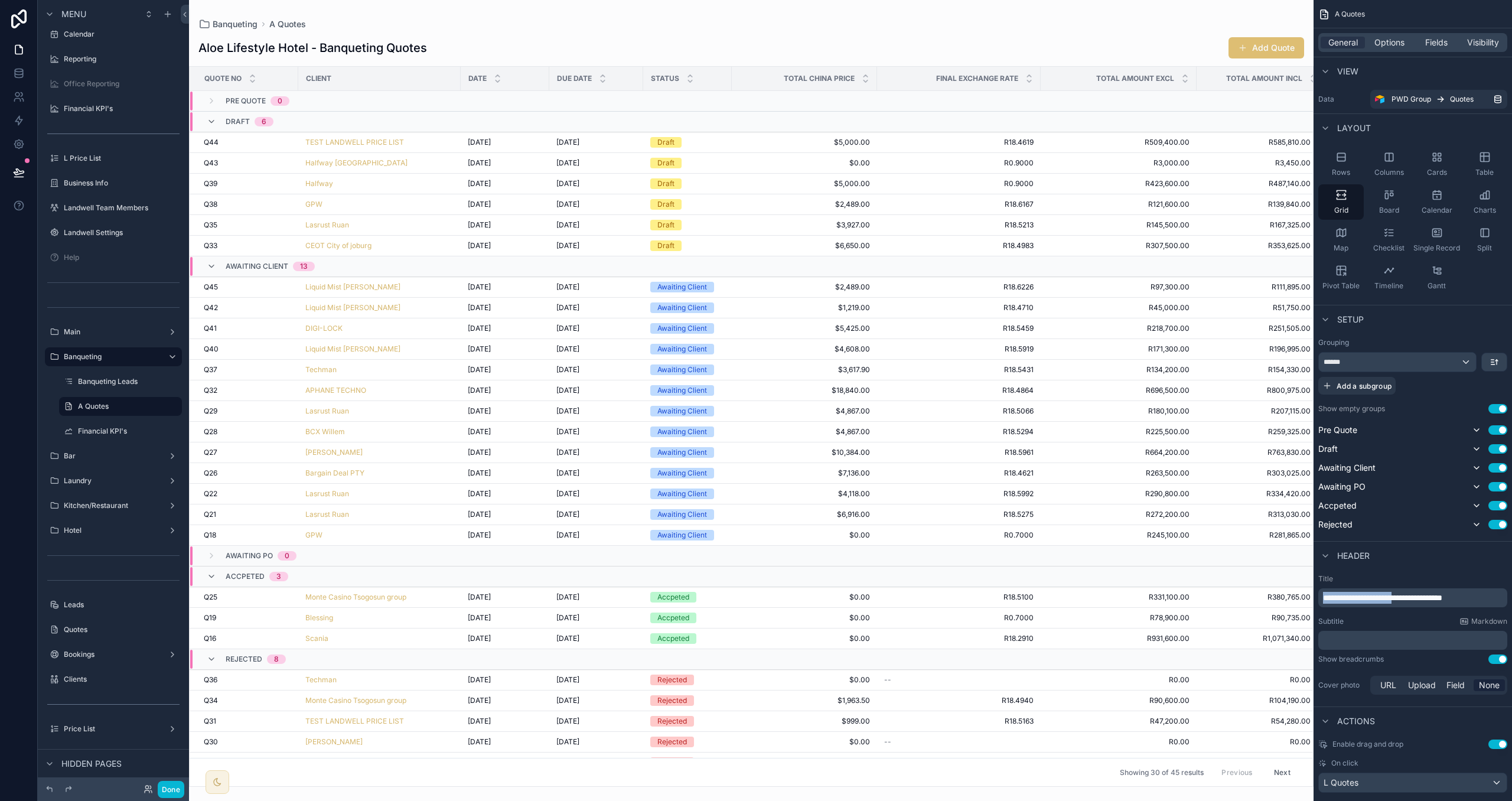
drag, startPoint x: 1408, startPoint y: 597, endPoint x: 1310, endPoint y: 592, distance: 98.1
click at [1310, 592] on div "Aloe Lifestyle Hotel ⌥ 5 Group Financial Overview Group Team Members Group Sett…" at bounding box center [851, 400] width 1324 height 801
drag, startPoint x: 1427, startPoint y: 598, endPoint x: 1248, endPoint y: 592, distance: 179.1
click at [1248, 593] on div "Aloe Lifestyle Hotel ⌥ 5 Group Financial Overview Group Team Members Group Sett…" at bounding box center [851, 400] width 1324 height 801
copy span "**********"
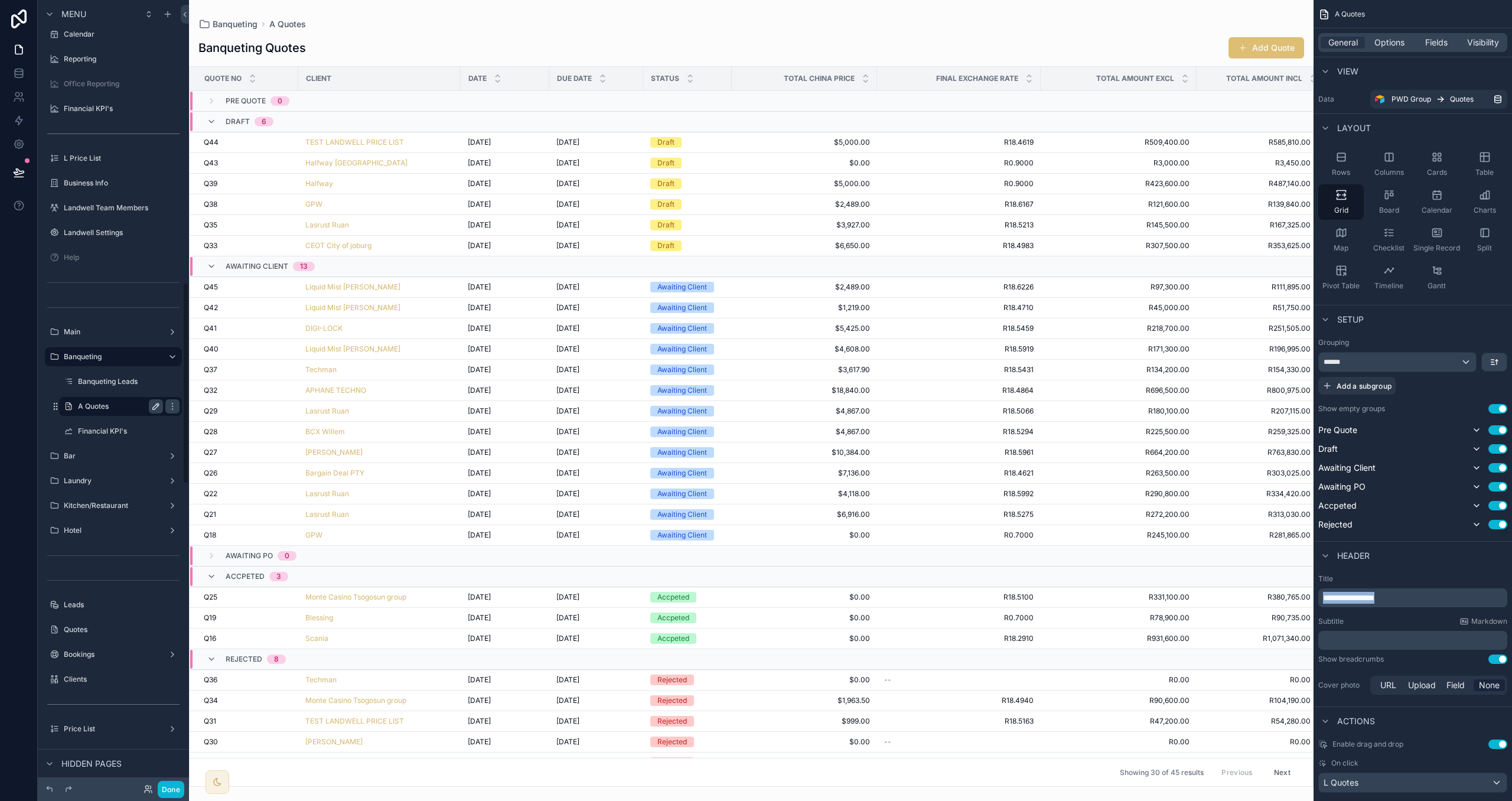
click at [158, 405] on icon "scrollable content" at bounding box center [156, 407] width 10 height 10
type input "*"
paste input "**********"
type input "**********"
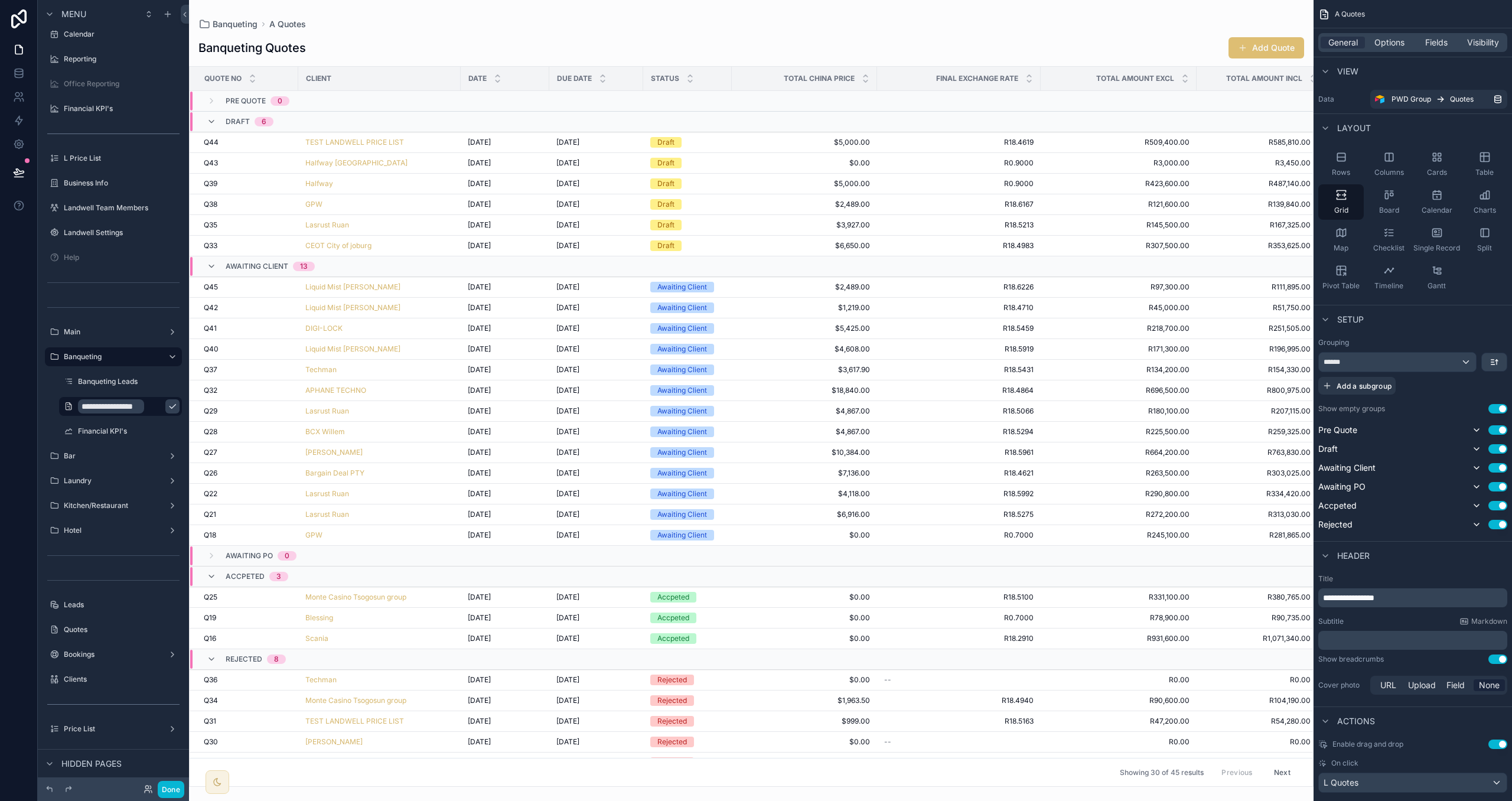
scroll to position [0, 0]
click at [168, 404] on icon "scrollable content" at bounding box center [173, 407] width 10 height 10
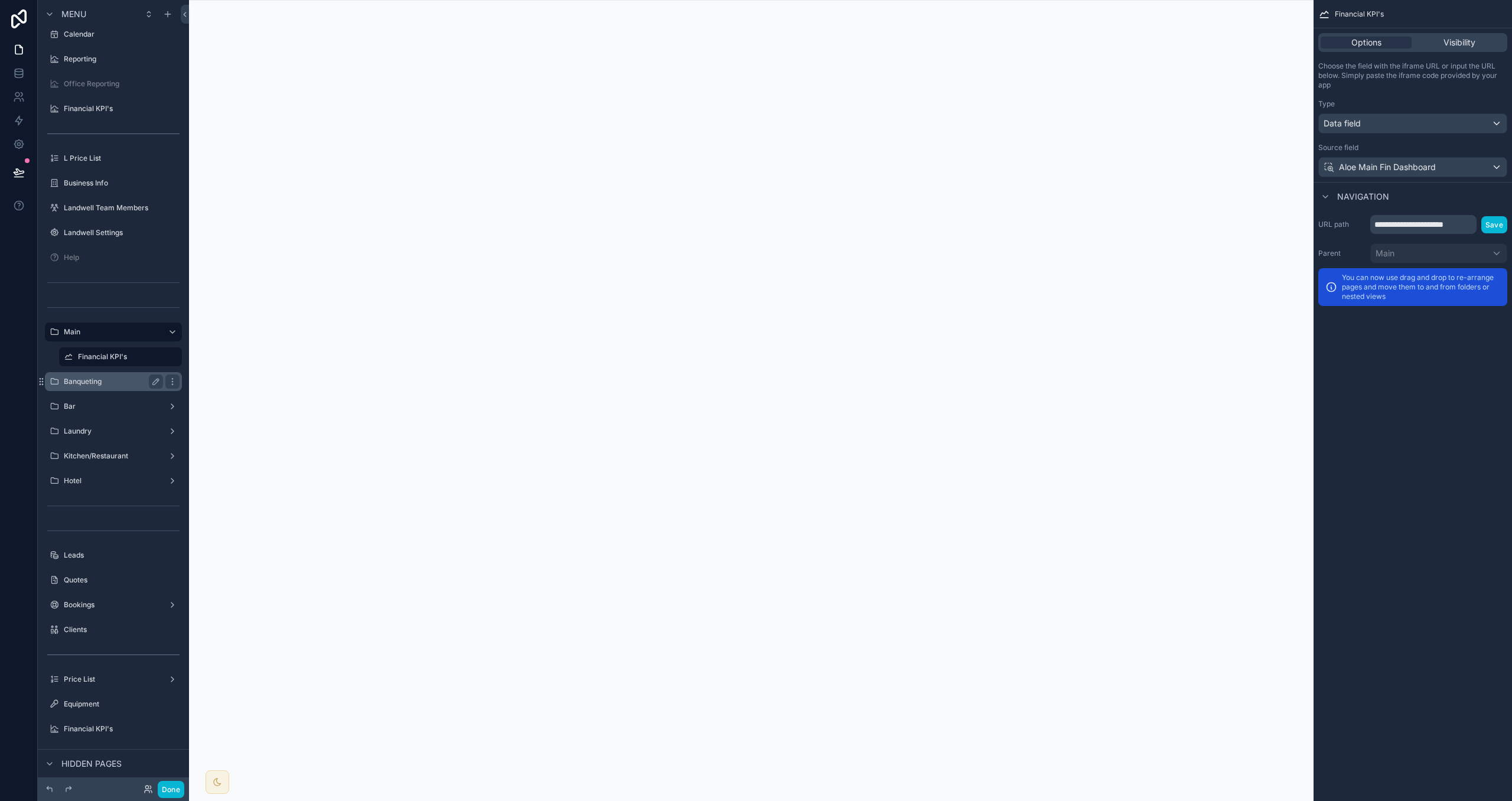
click at [109, 378] on label "Banqueting" at bounding box center [111, 382] width 94 height 10
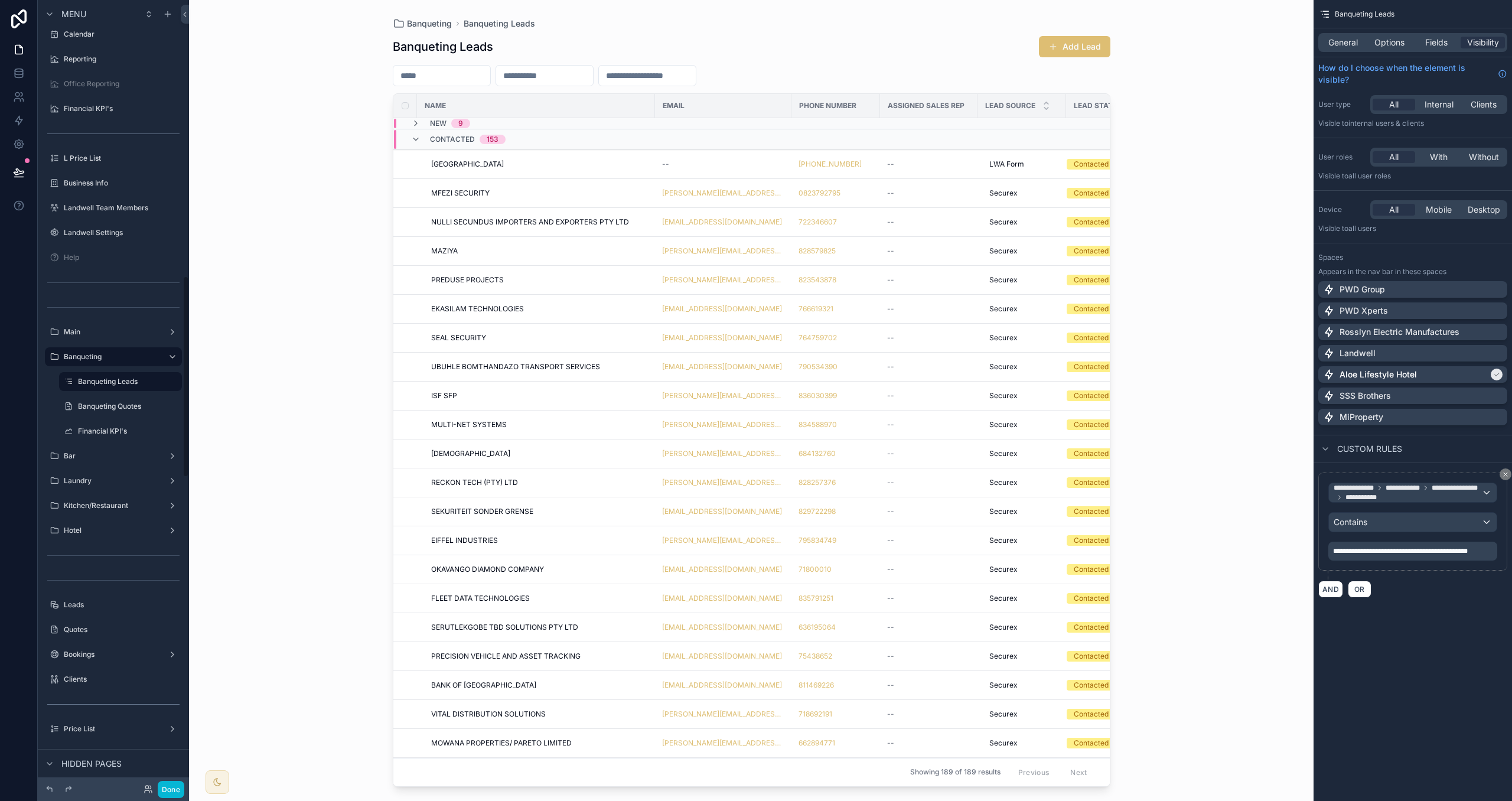
scroll to position [1075, 0]
click at [123, 435] on label "Banqueting Quotes" at bounding box center [118, 432] width 80 height 10
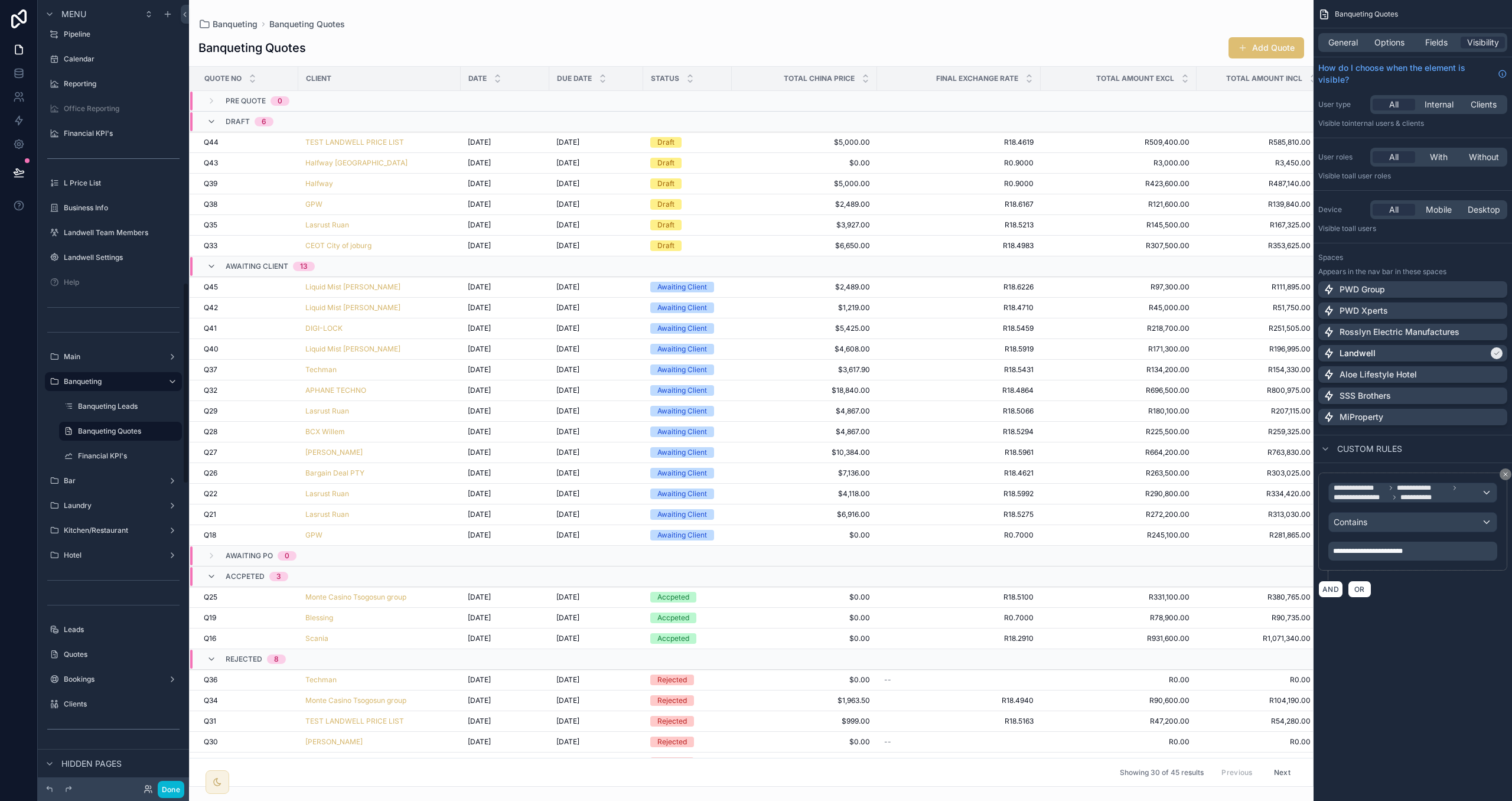
scroll to position [1100, 0]
click at [1440, 554] on p "**********" at bounding box center [1414, 552] width 162 height 10
drag, startPoint x: 1410, startPoint y: 551, endPoint x: 1302, endPoint y: 539, distance: 108.7
click at [1302, 539] on div "Aloe Lifestyle Hotel ⌥ 5 Group Financial Overview Group Team Members Group Sett…" at bounding box center [851, 400] width 1324 height 801
click at [1423, 372] on div "Aloe Lifestyle Hotel" at bounding box center [1413, 374] width 179 height 12
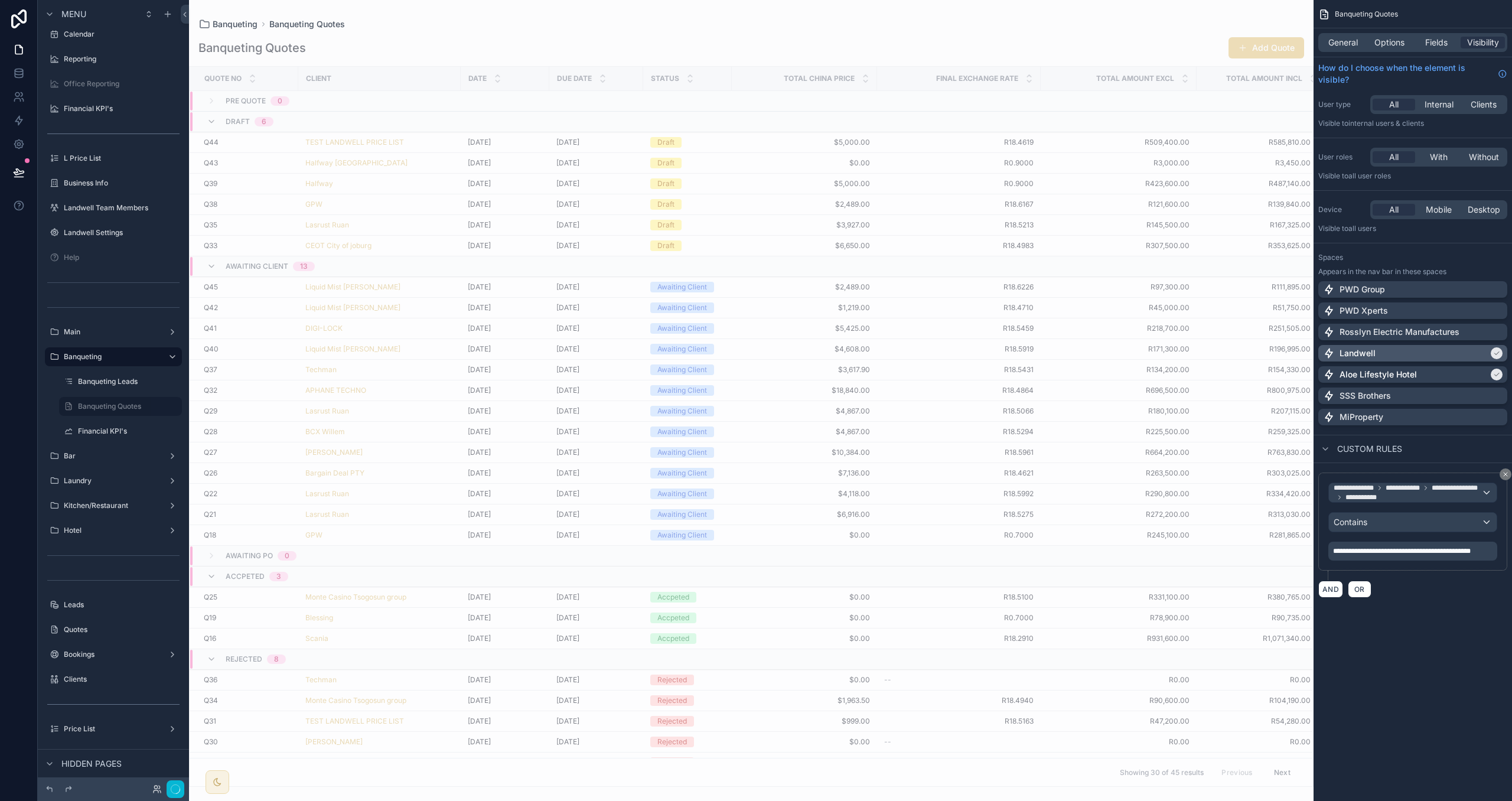
click at [1424, 353] on div "Landwell" at bounding box center [1406, 353] width 166 height 12
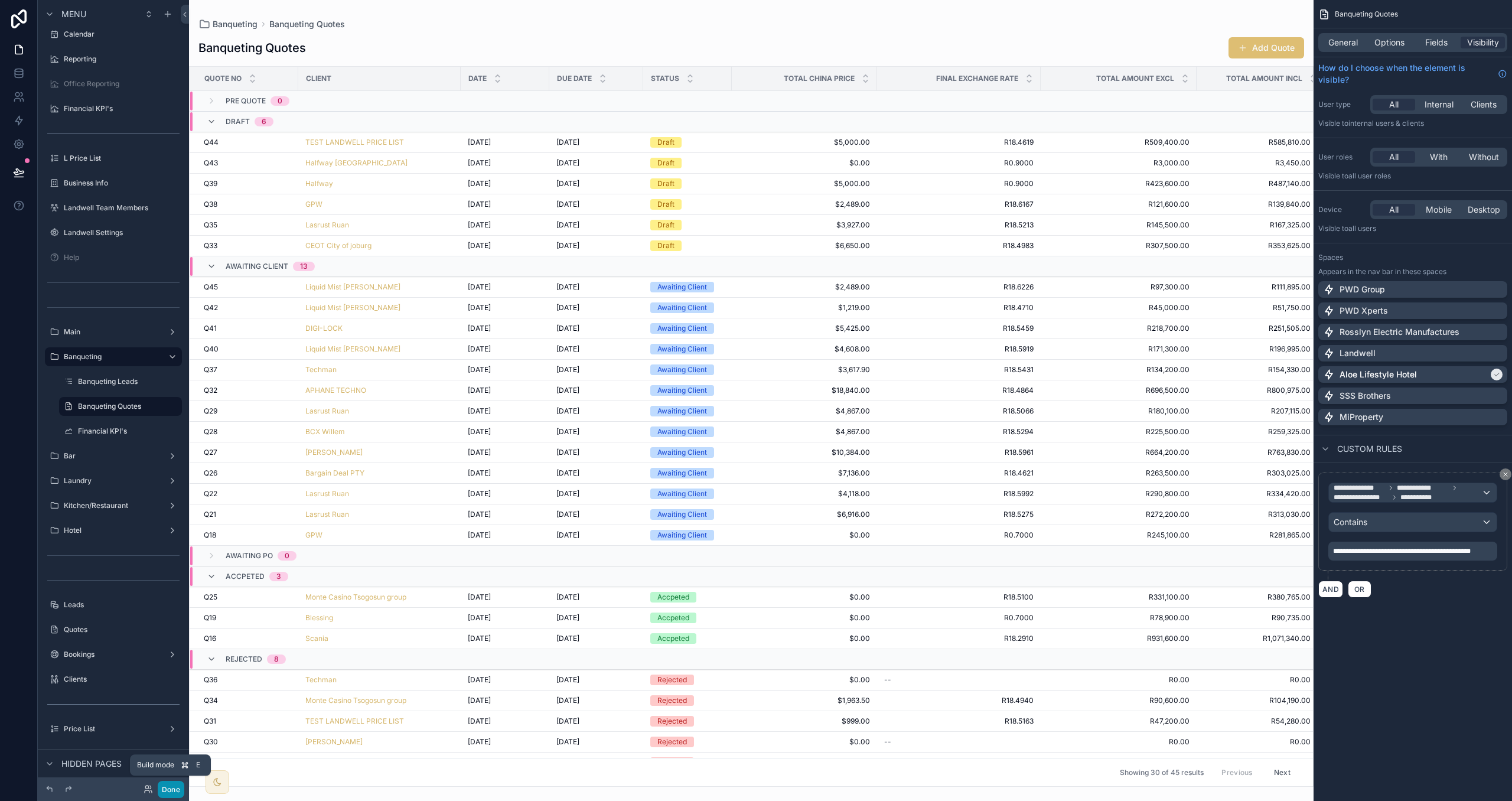
click at [177, 784] on button "Done" at bounding box center [171, 789] width 26 height 17
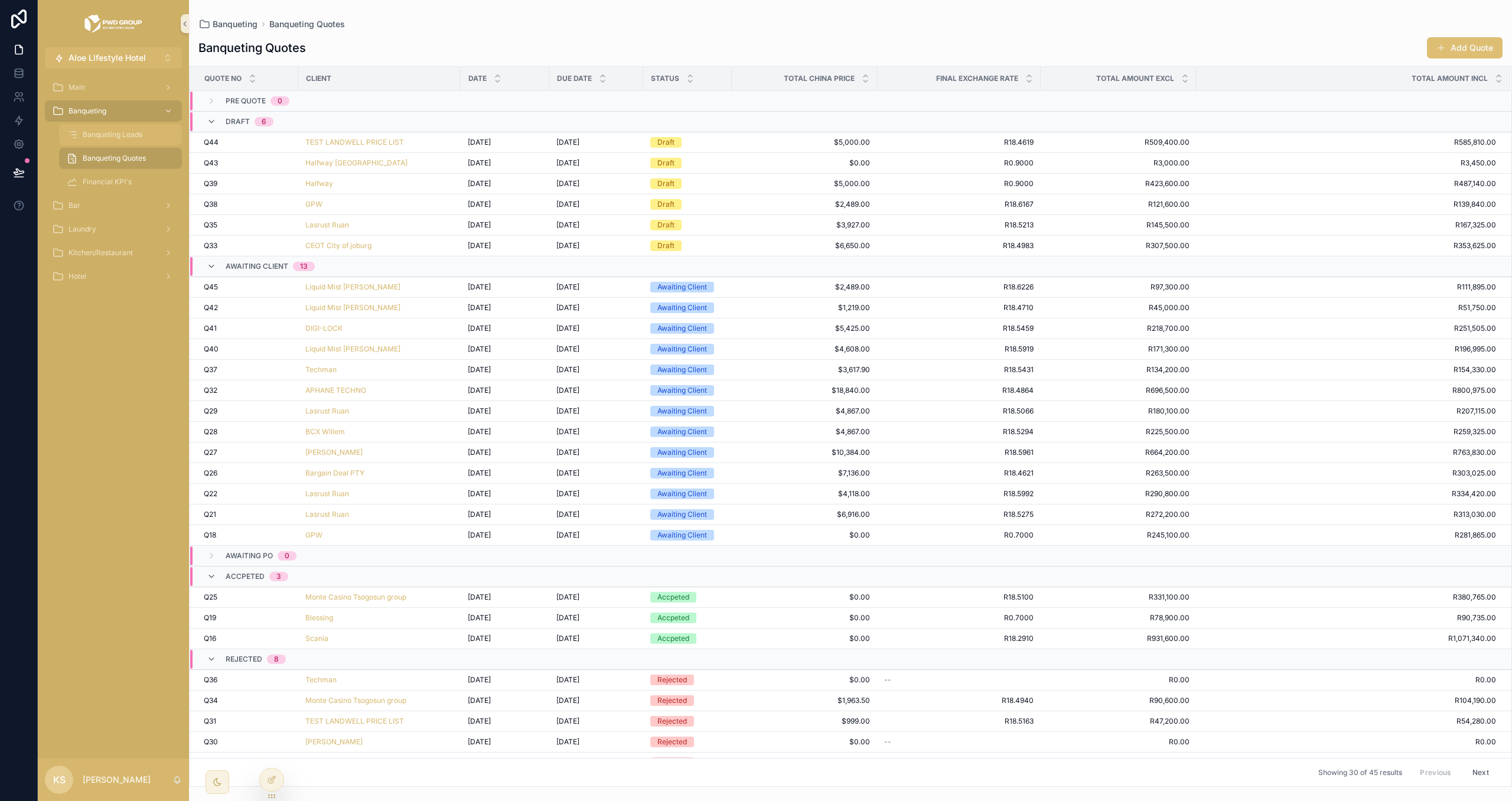
click at [113, 127] on div "Banqueting Leads" at bounding box center [120, 134] width 109 height 19
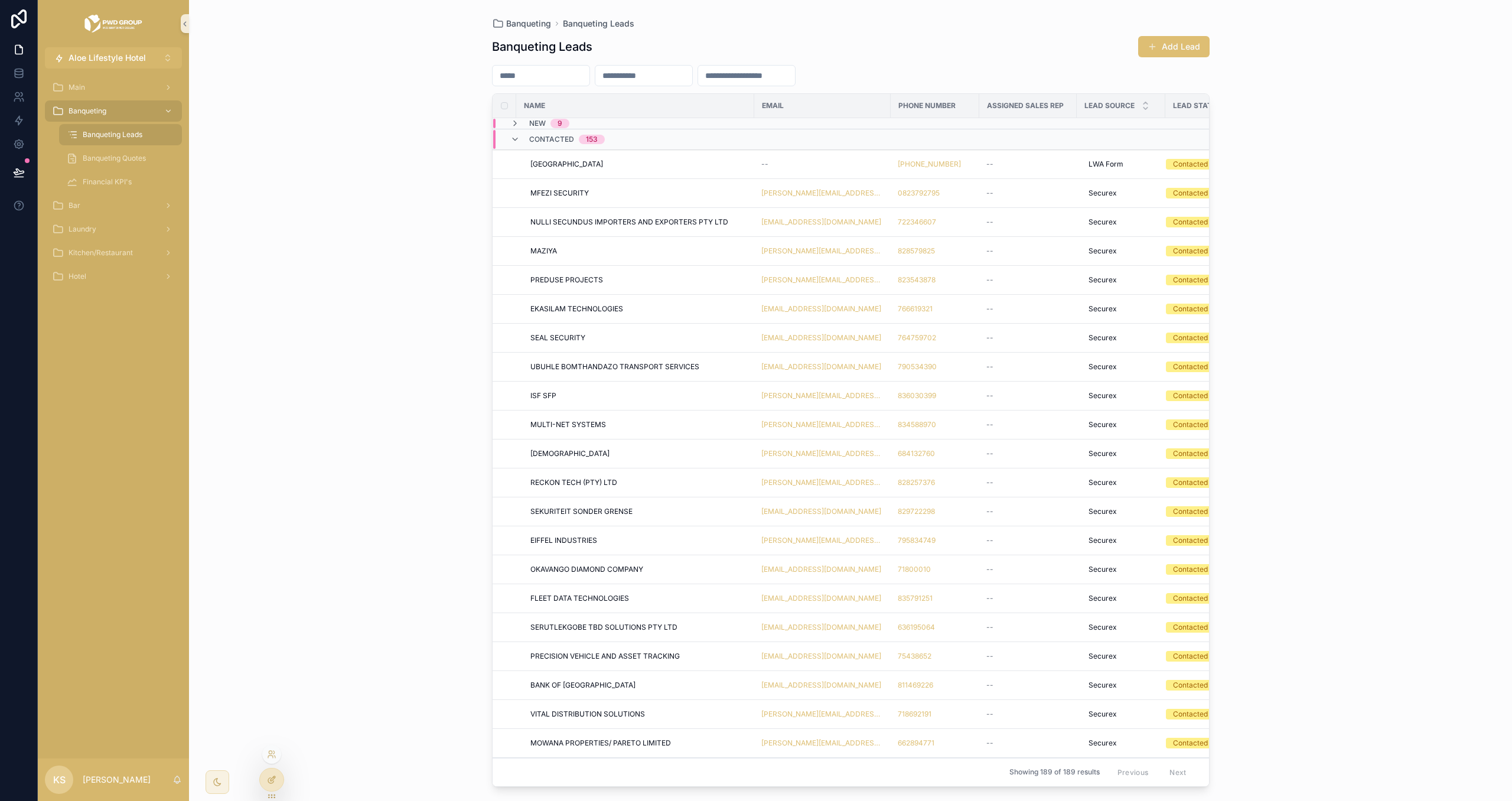
click at [278, 771] on div at bounding box center [272, 780] width 24 height 22
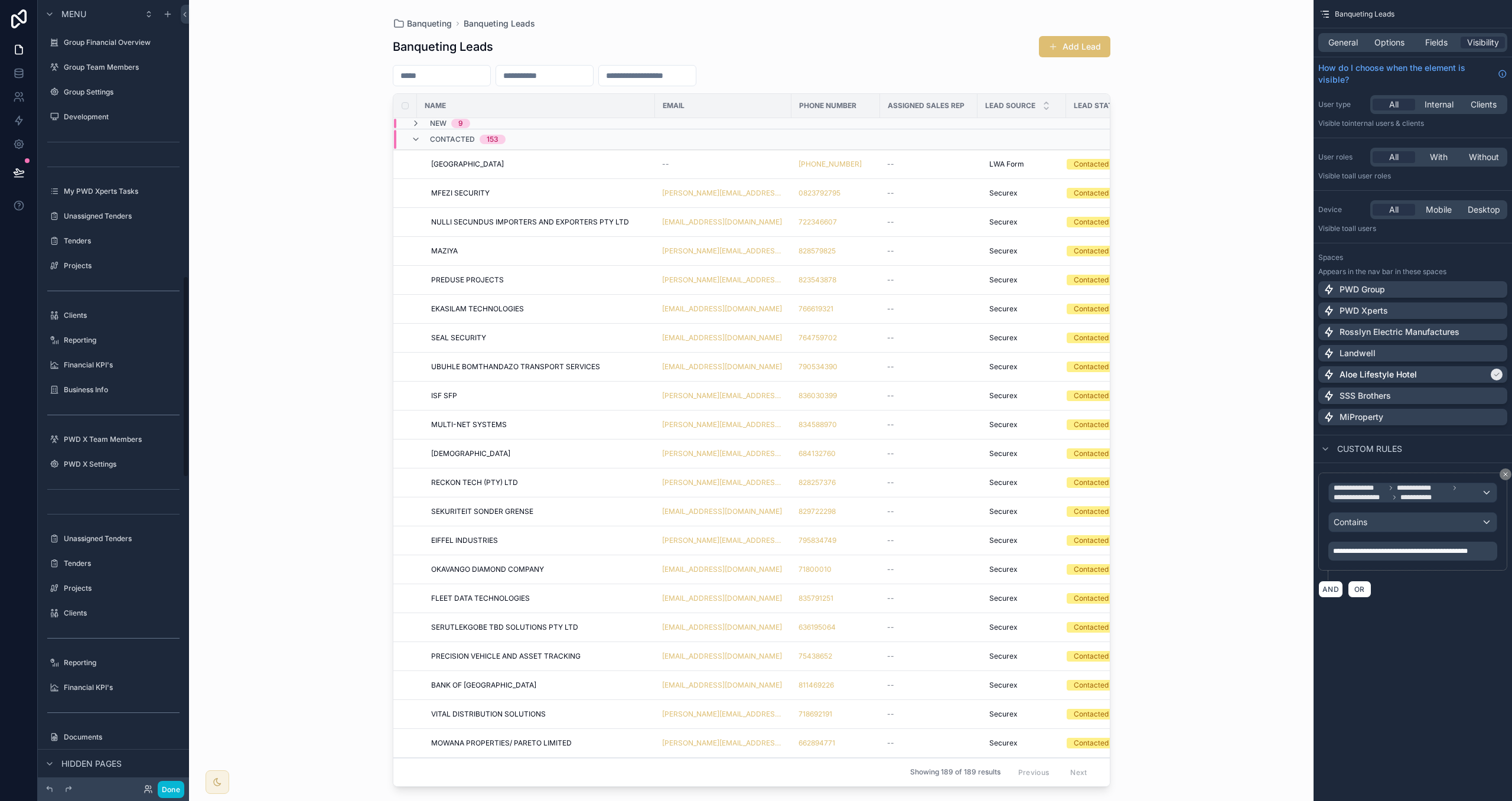
scroll to position [1075, 0]
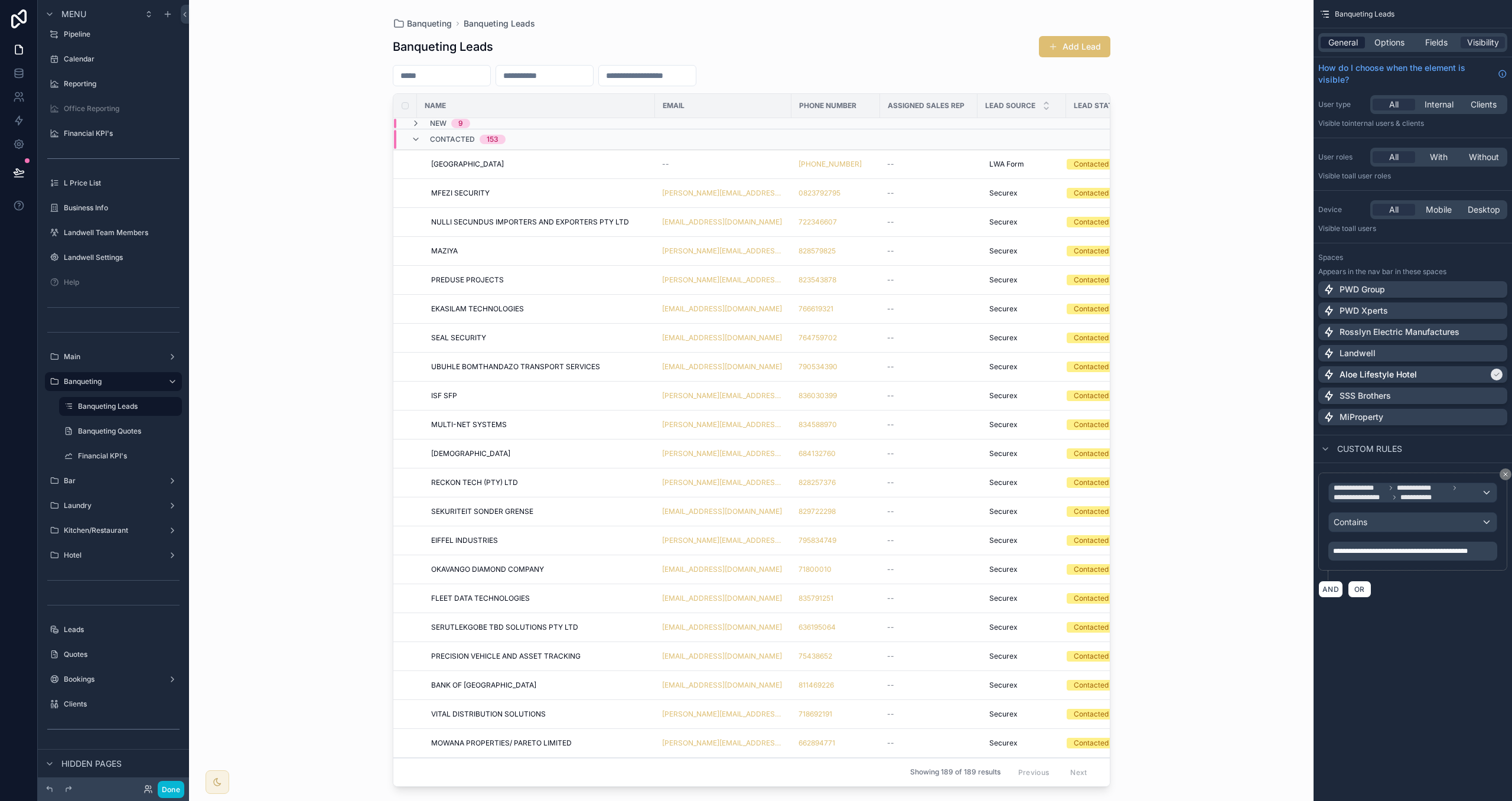
click at [1362, 42] on div "General" at bounding box center [1343, 42] width 44 height 12
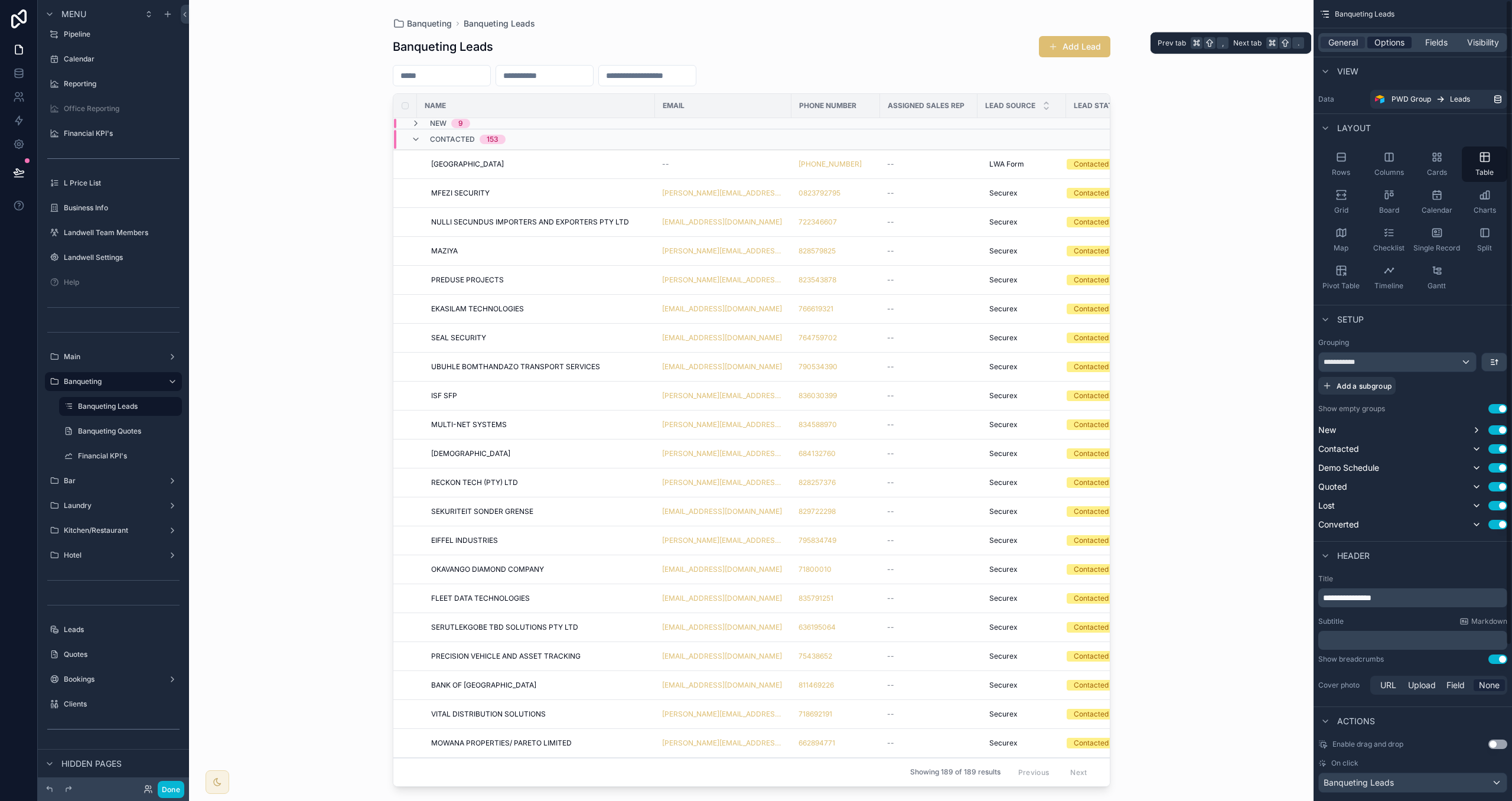
click at [1373, 41] on div "Options" at bounding box center [1390, 42] width 44 height 12
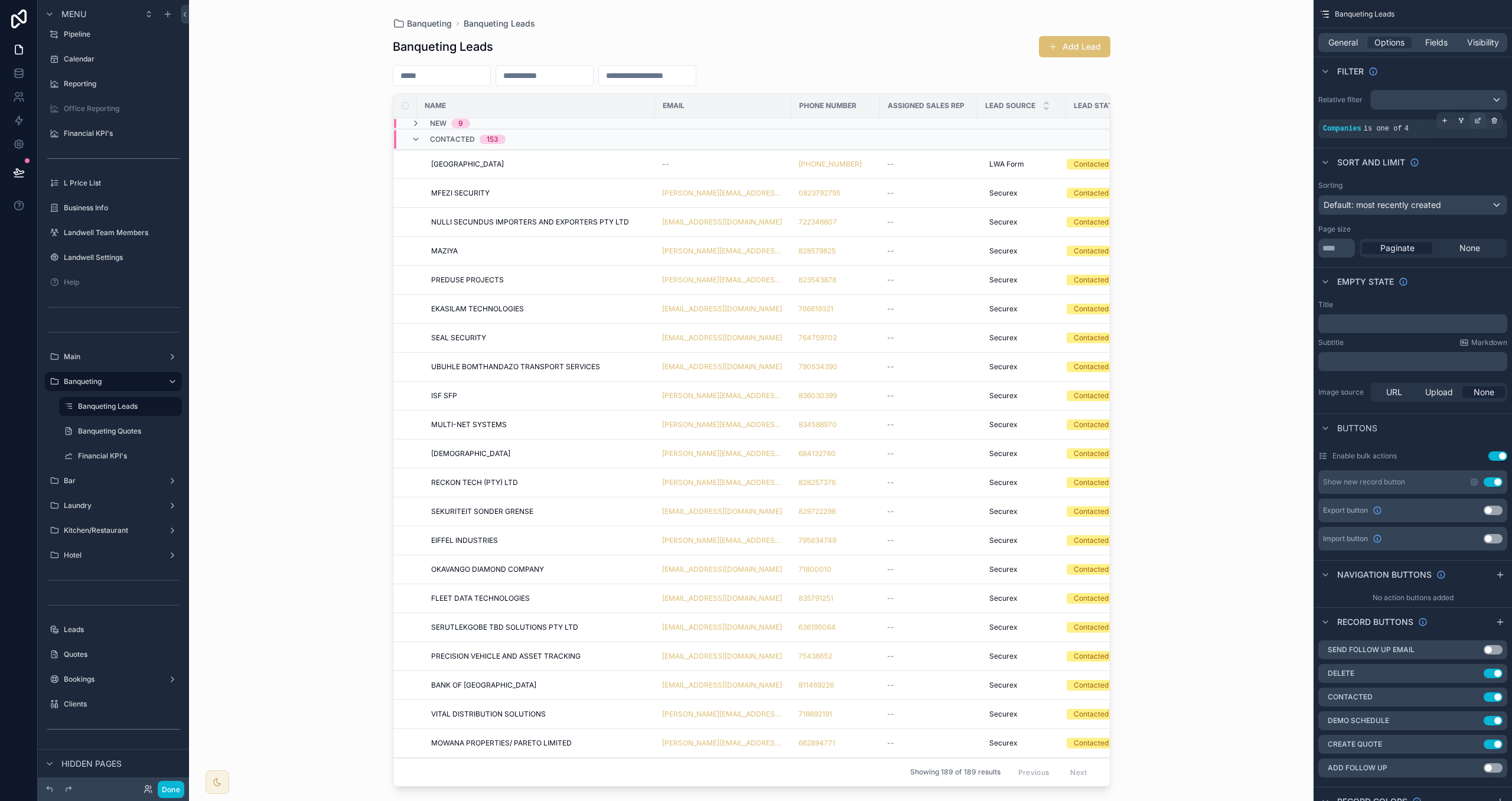
click at [1481, 118] on icon "scrollable content" at bounding box center [1478, 121] width 7 height 7
click at [1205, 137] on icon at bounding box center [1206, 136] width 4 height 4
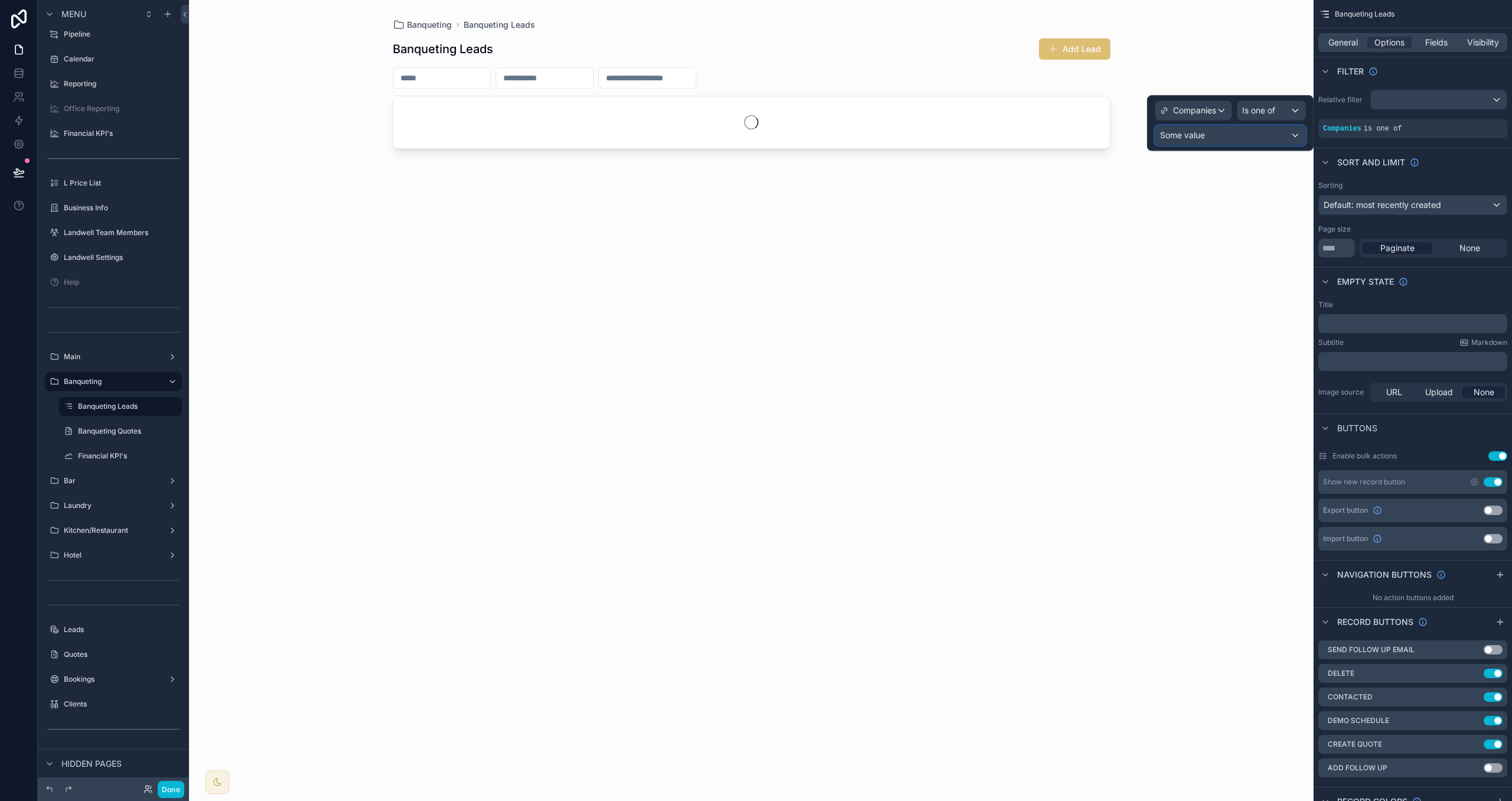
click at [1176, 137] on span "Some value" at bounding box center [1182, 135] width 45 height 10
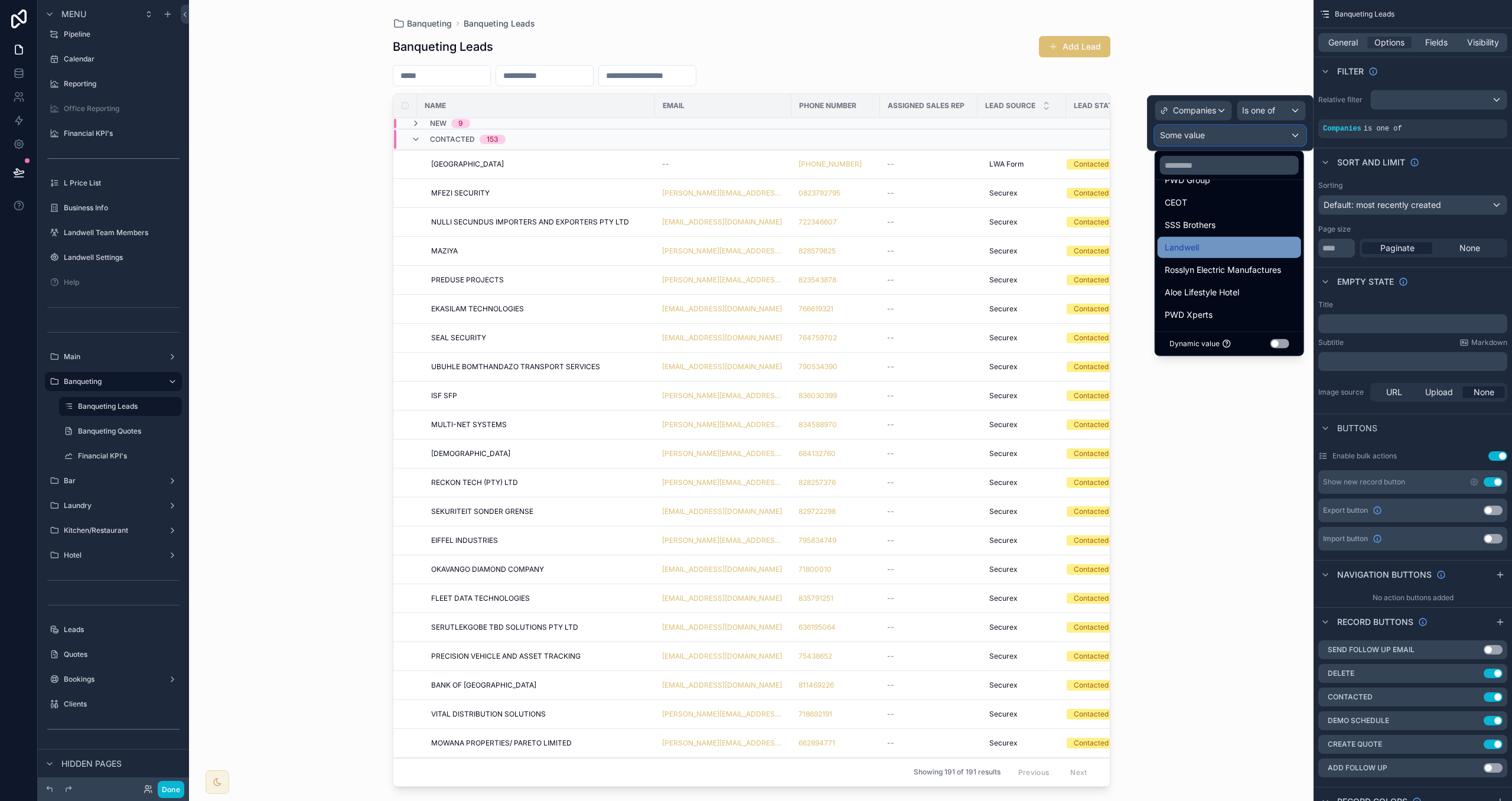
scroll to position [46, 0]
click at [1231, 292] on span "Aloe Lifestyle Hotel" at bounding box center [1202, 289] width 74 height 14
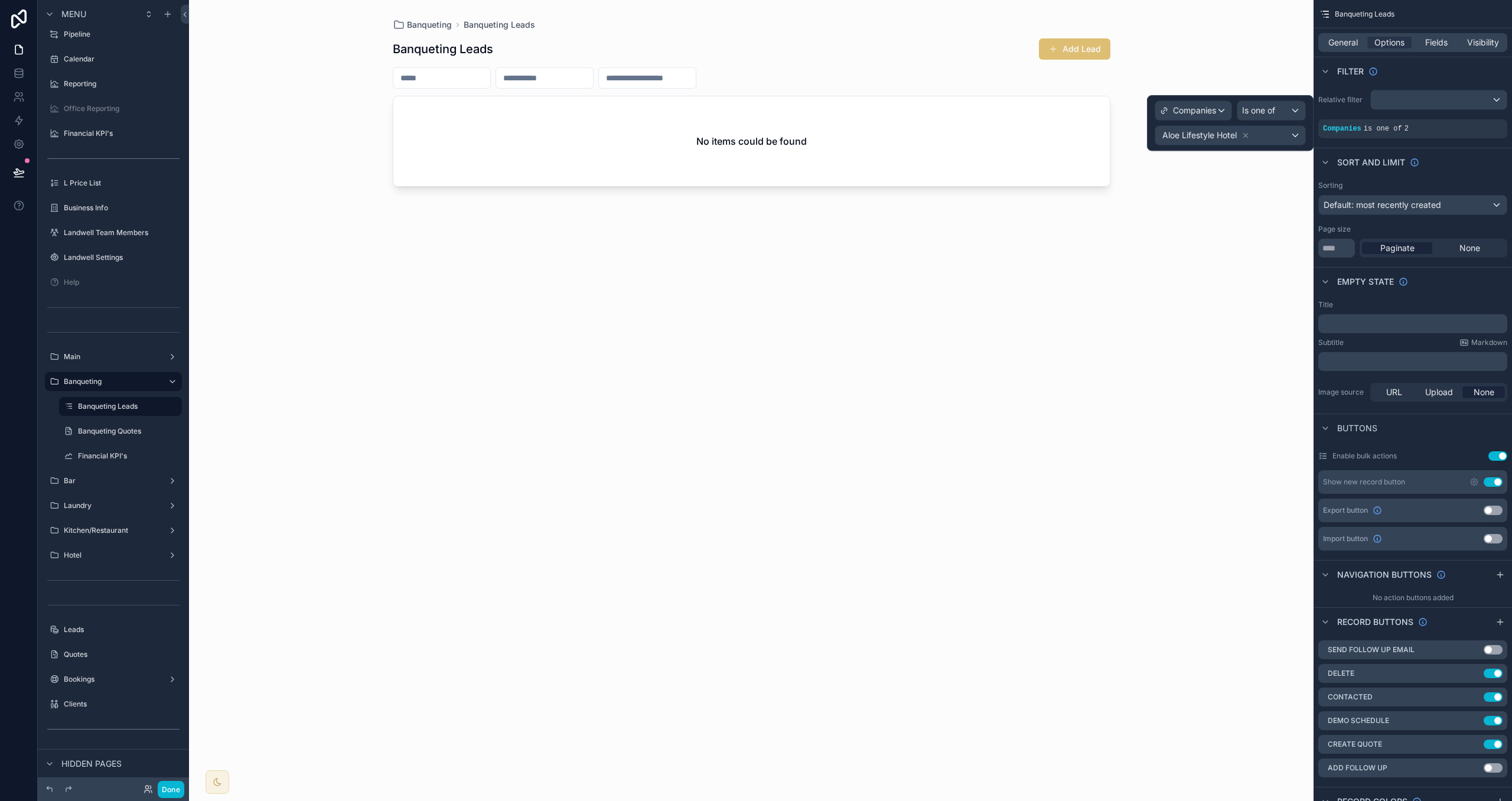
click at [1232, 290] on div "Banqueting Banqueting Leads Banqueting Leads Add Lead No items could be found" at bounding box center [751, 400] width 1125 height 801
click at [1102, 47] on div "scrollable content" at bounding box center [752, 394] width 755 height 787
click at [1101, 49] on button "Add Lead" at bounding box center [1075, 49] width 71 height 21
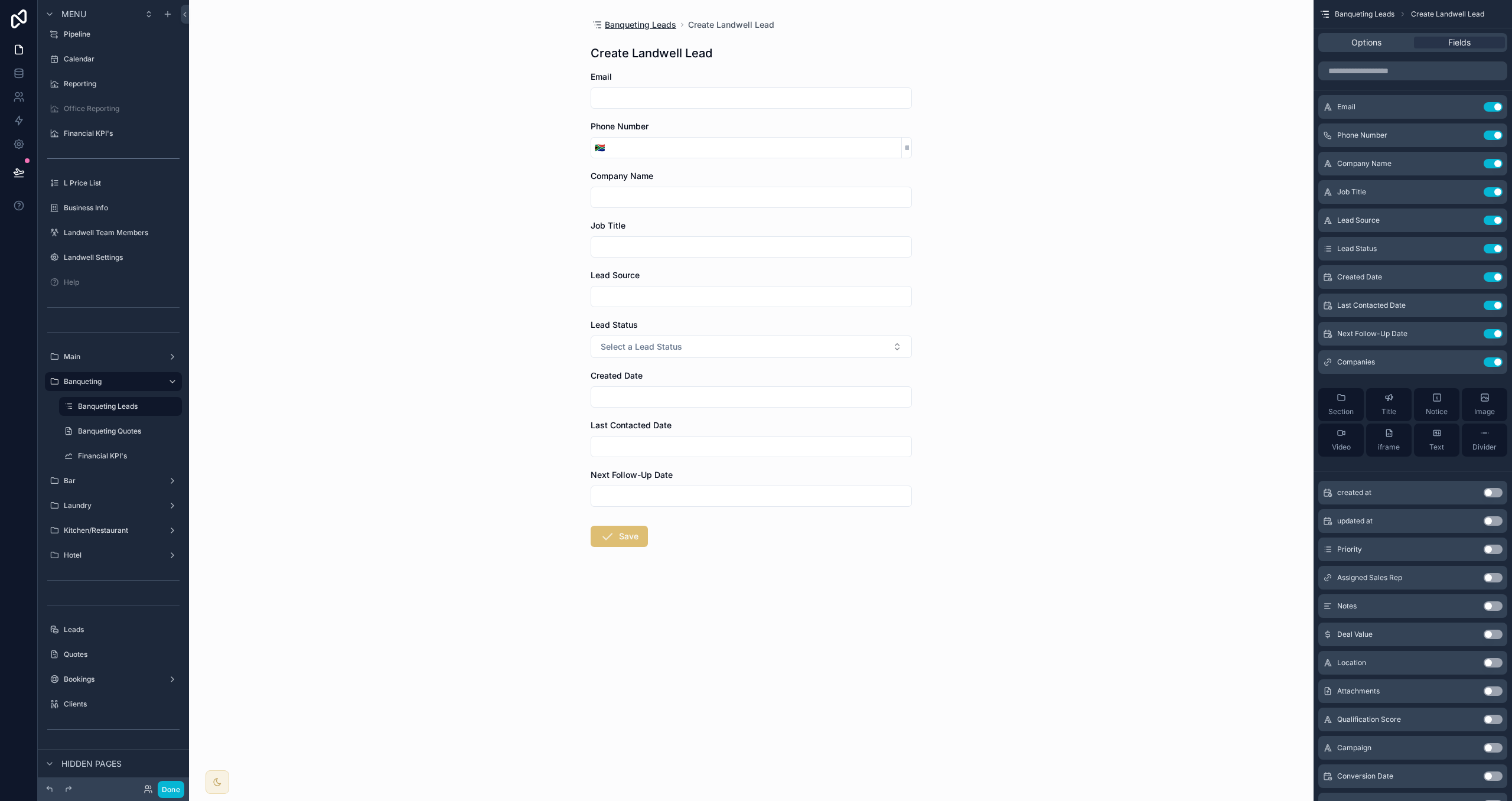
click at [660, 23] on span "Banqueting Leads" at bounding box center [640, 24] width 71 height 12
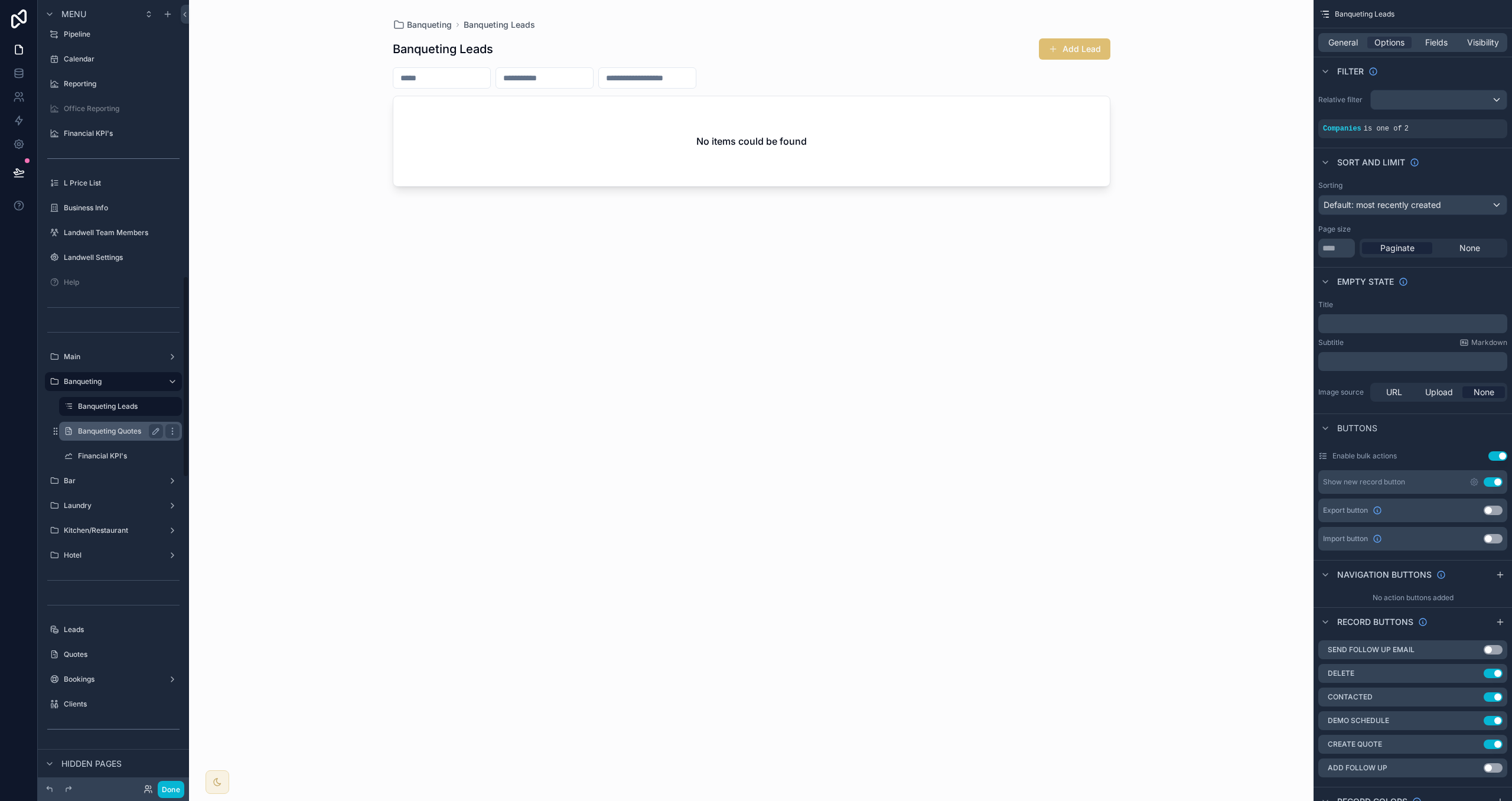
click at [102, 429] on label "Banqueting Quotes" at bounding box center [118, 432] width 80 height 10
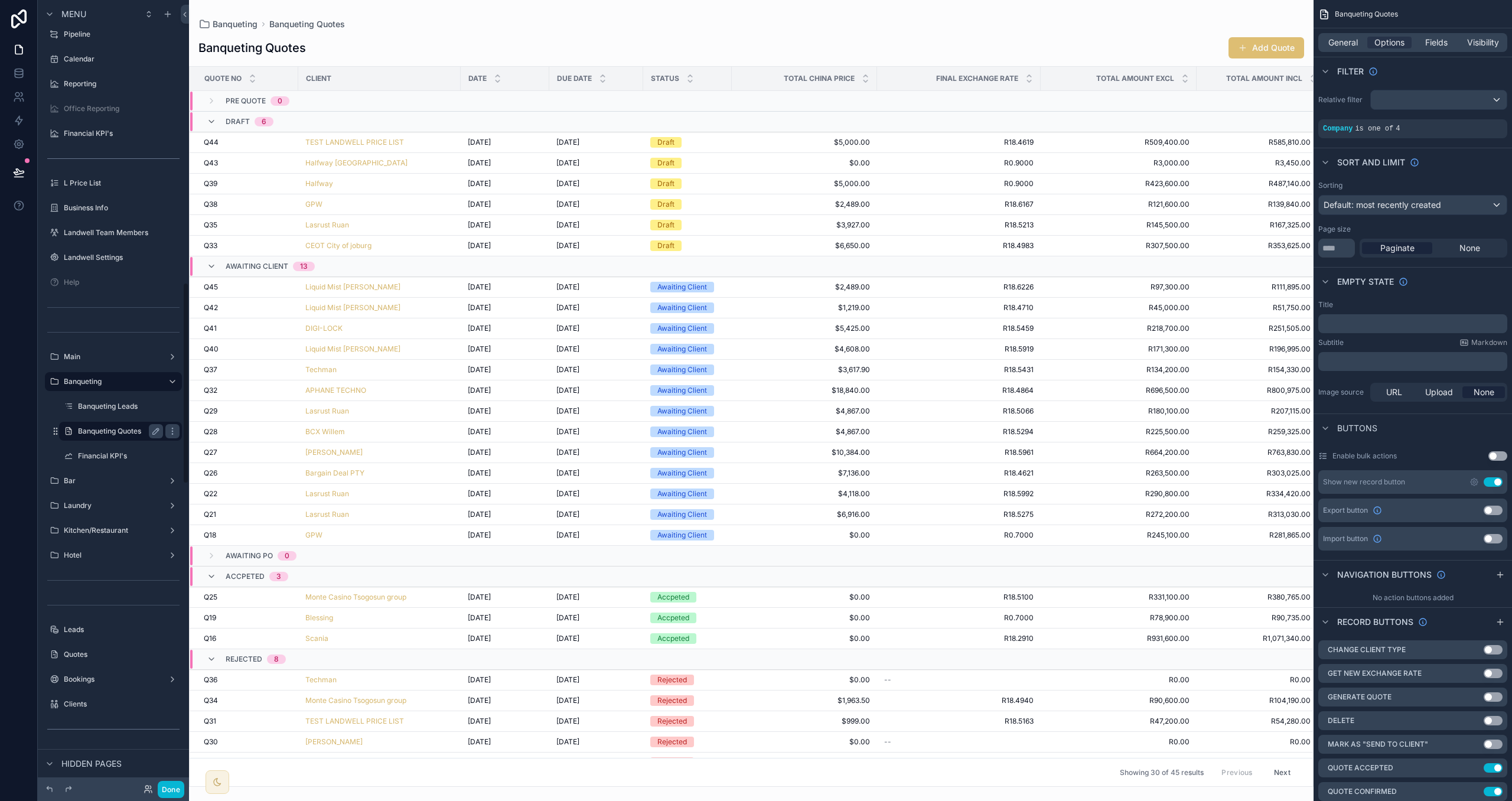
scroll to position [1100, 0]
click at [1480, 120] on icon "scrollable content" at bounding box center [1479, 119] width 3 height 3
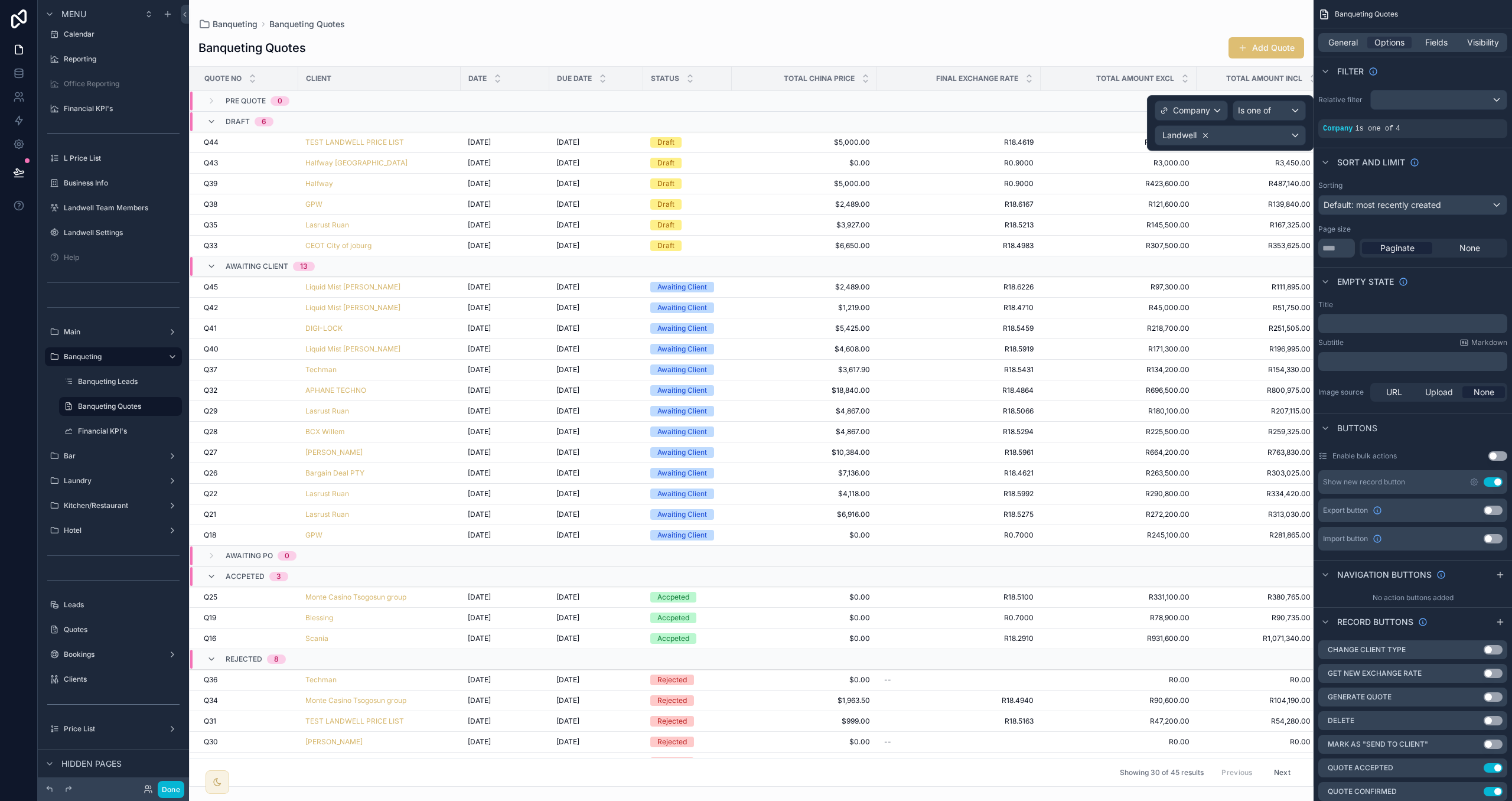
click at [1206, 138] on icon at bounding box center [1206, 135] width 8 height 8
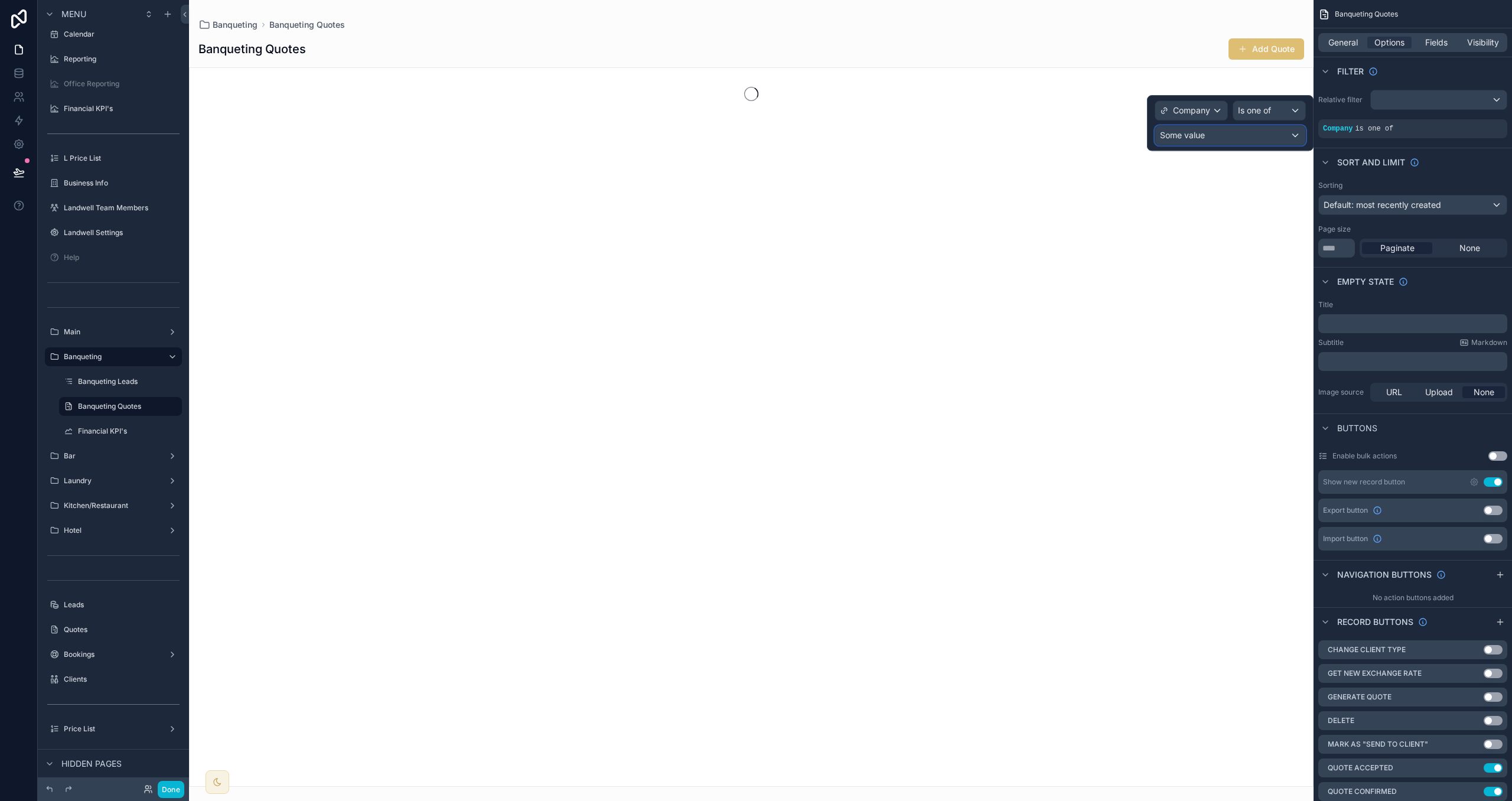
click at [1213, 138] on div "Some value" at bounding box center [1231, 135] width 150 height 19
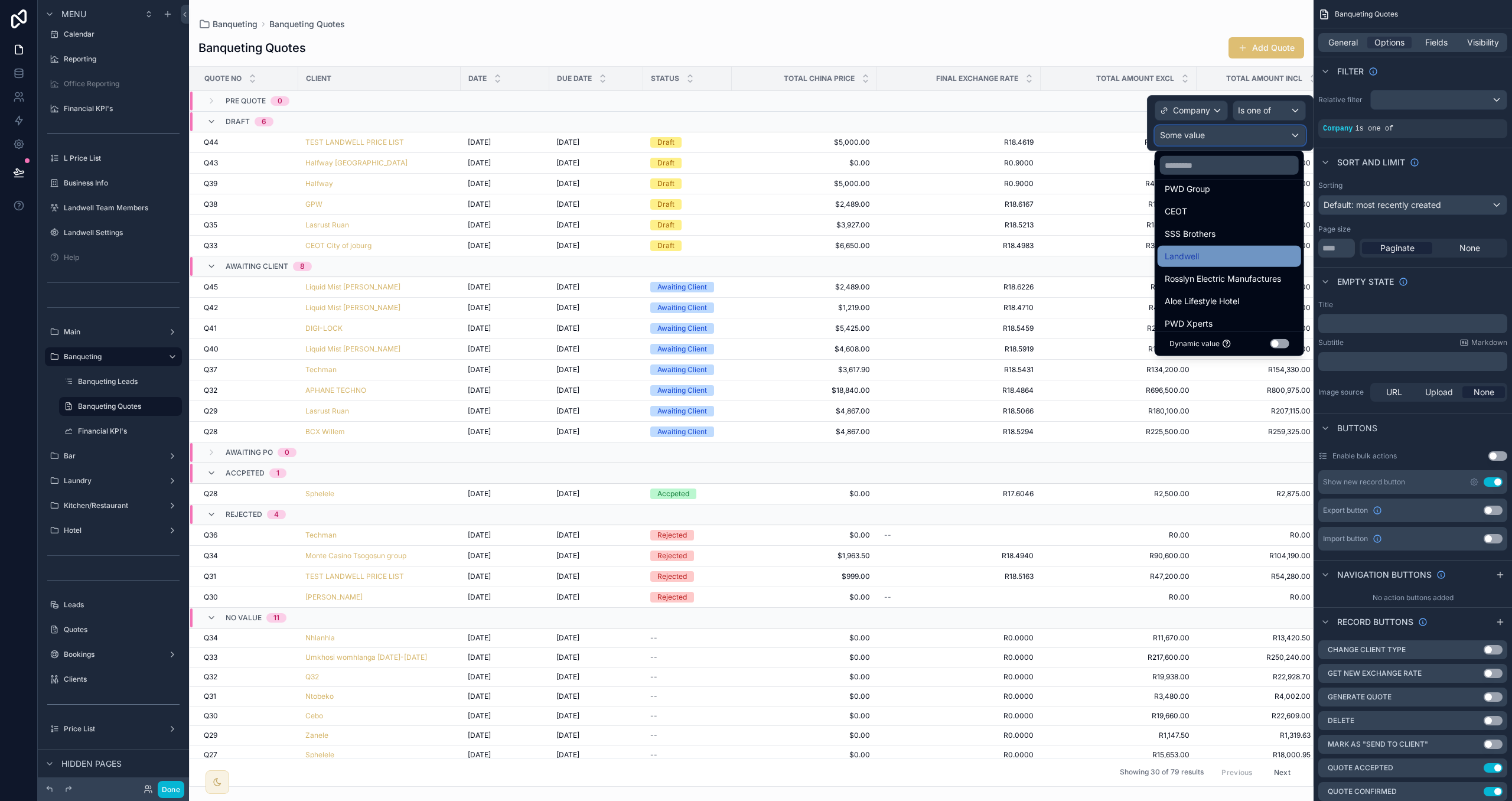
scroll to position [45, 0]
drag, startPoint x: 1254, startPoint y: 285, endPoint x: 1265, endPoint y: 163, distance: 122.5
click at [1254, 286] on div "Aloe Lifestyle Hotel" at bounding box center [1229, 290] width 130 height 14
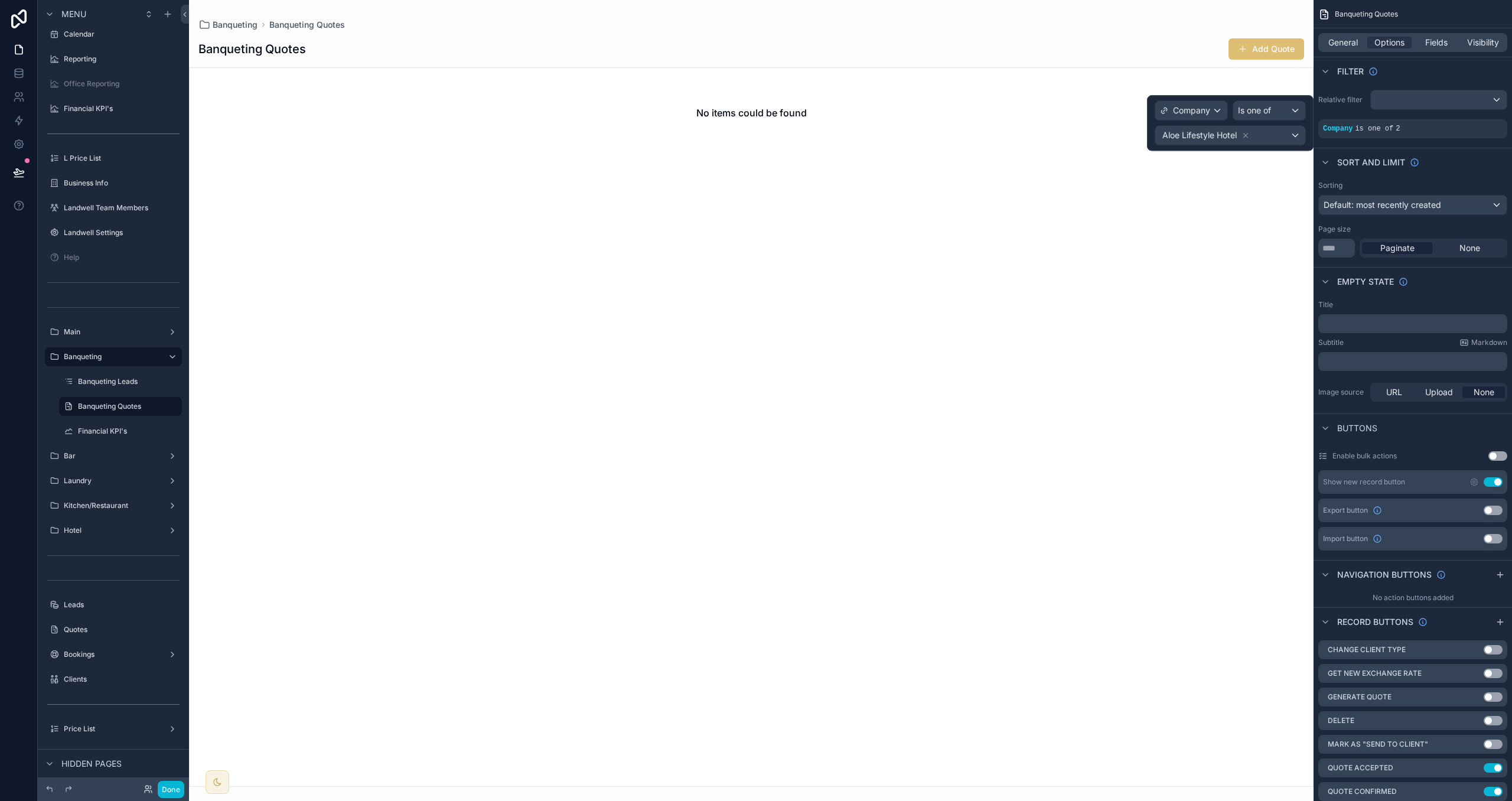
click at [1052, 26] on div "scrollable content" at bounding box center [751, 400] width 1125 height 801
click at [1340, 38] on span "General" at bounding box center [1343, 42] width 30 height 12
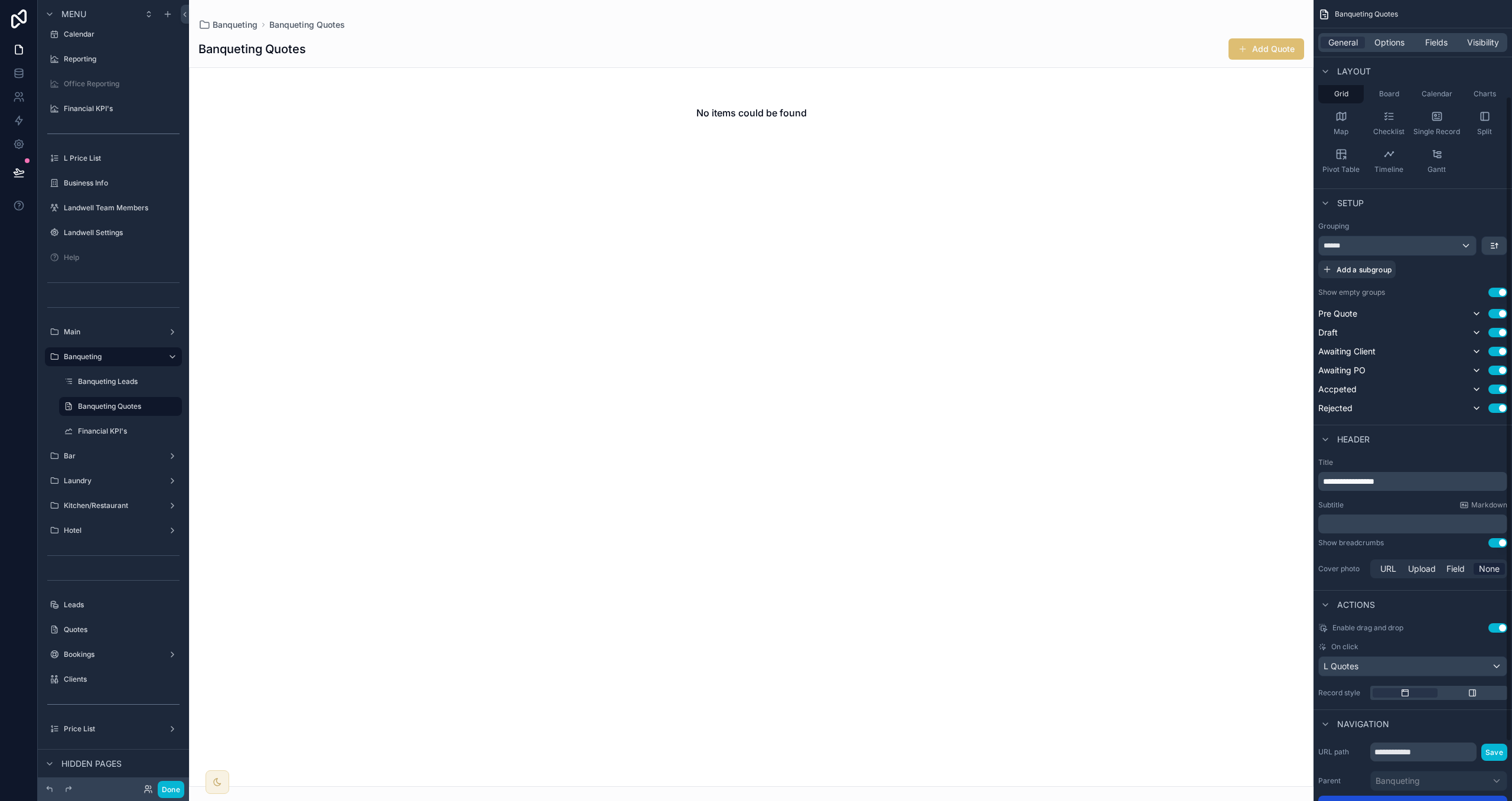
scroll to position [127, 0]
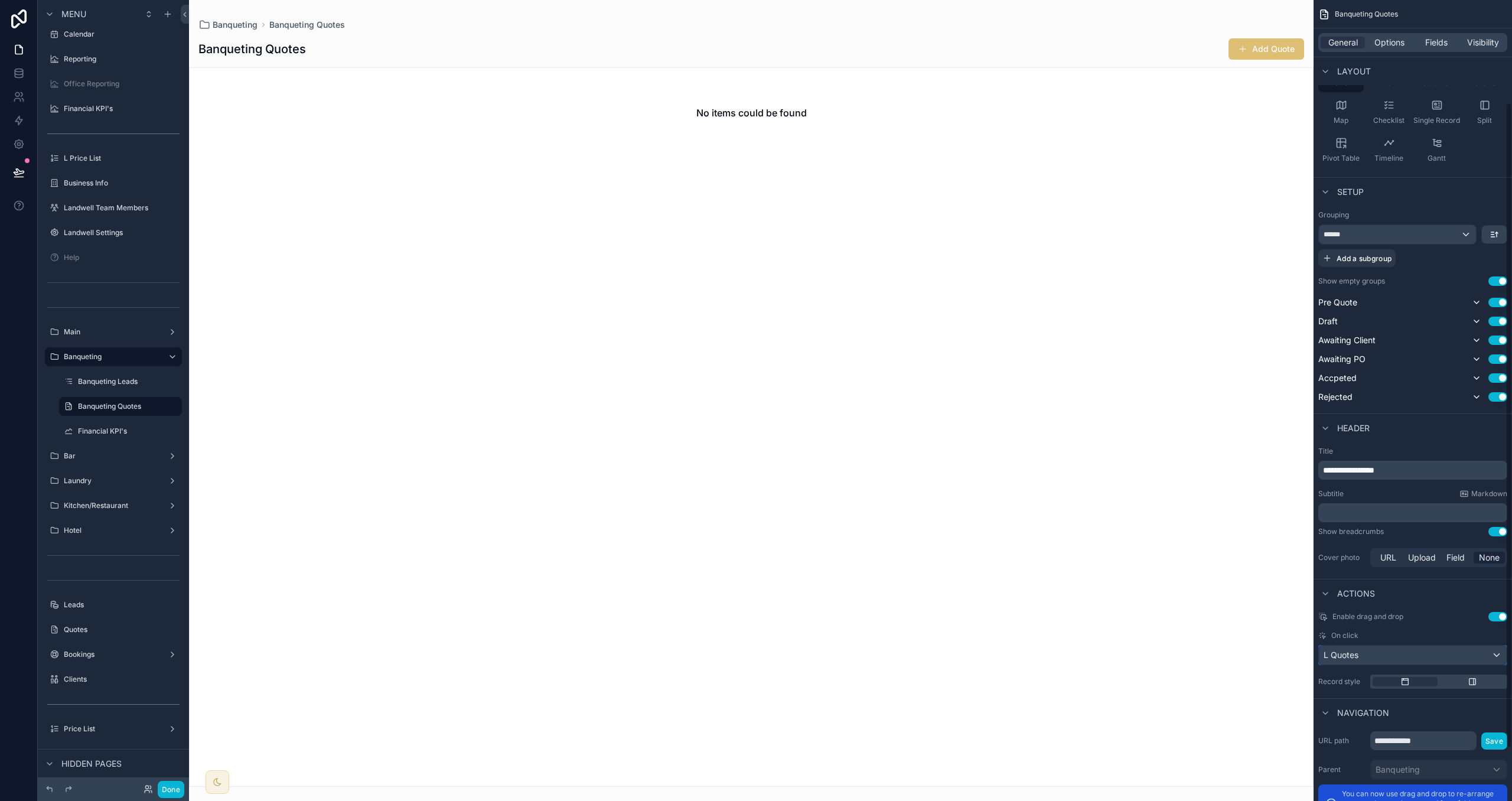
click at [1400, 664] on button "L Quotes" at bounding box center [1413, 655] width 189 height 20
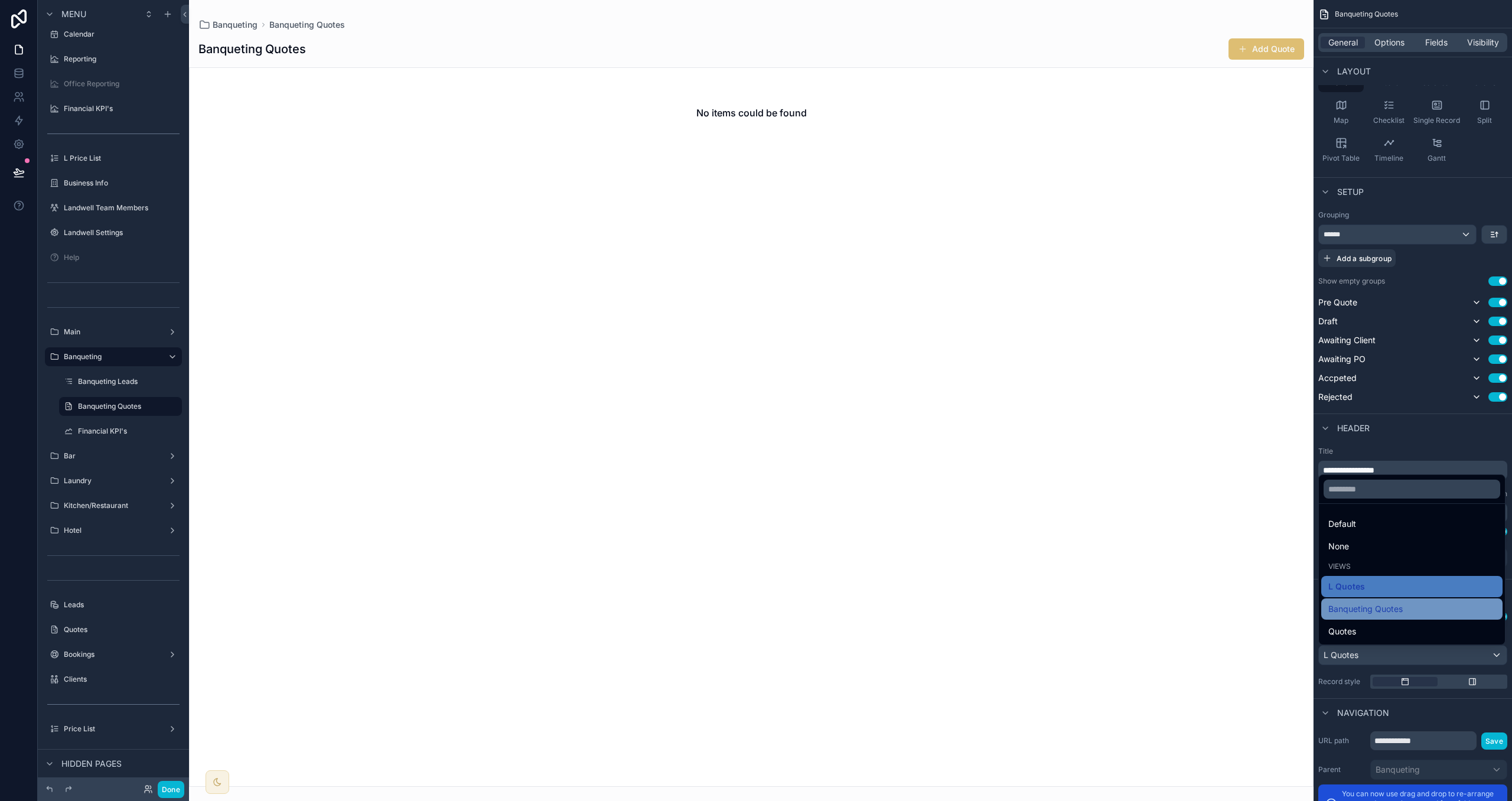
click at [1400, 604] on span "Banqueting Quotes" at bounding box center [1365, 609] width 74 height 14
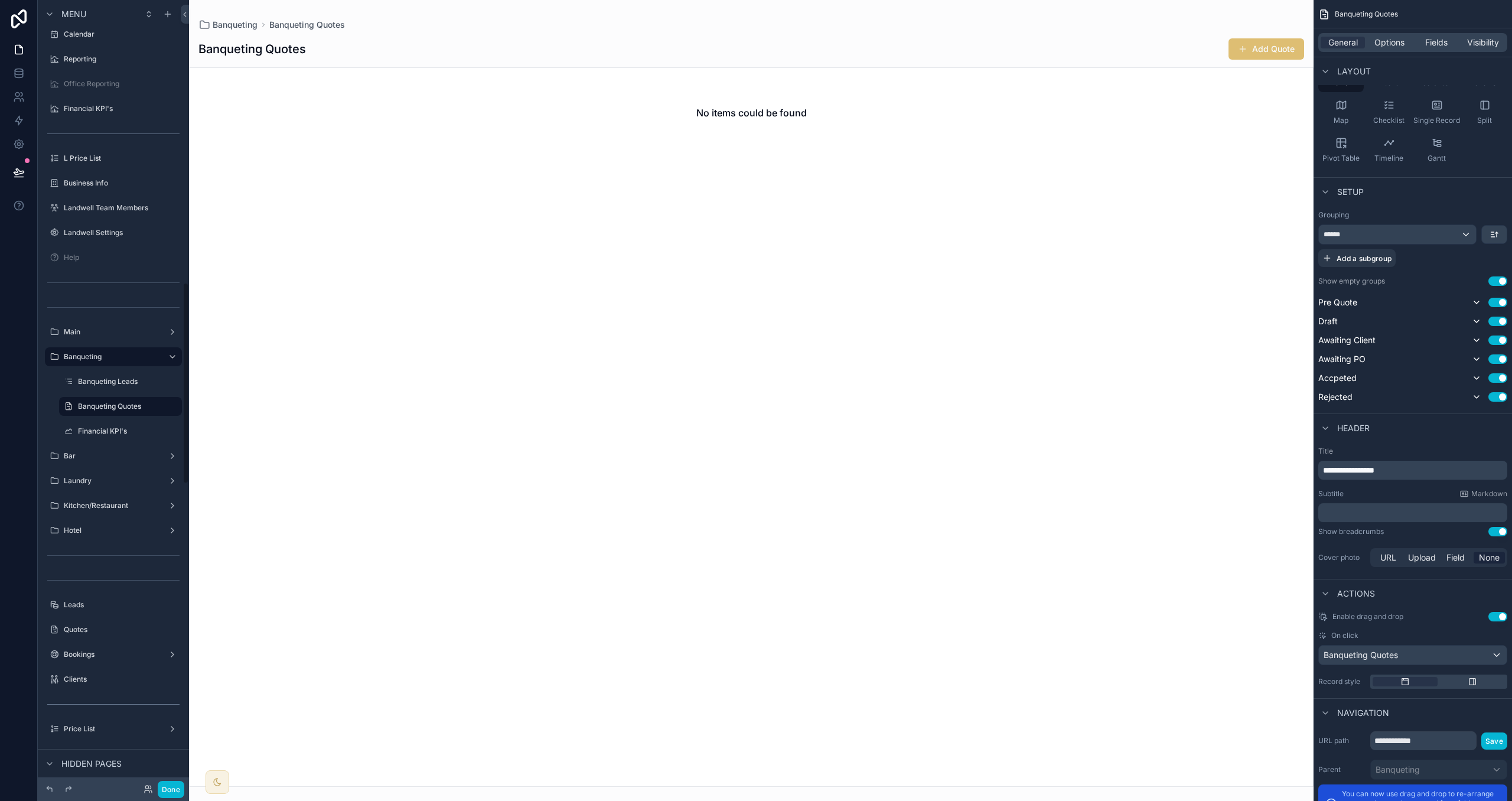
click at [128, 377] on label "Banqueting Leads" at bounding box center [129, 382] width 102 height 10
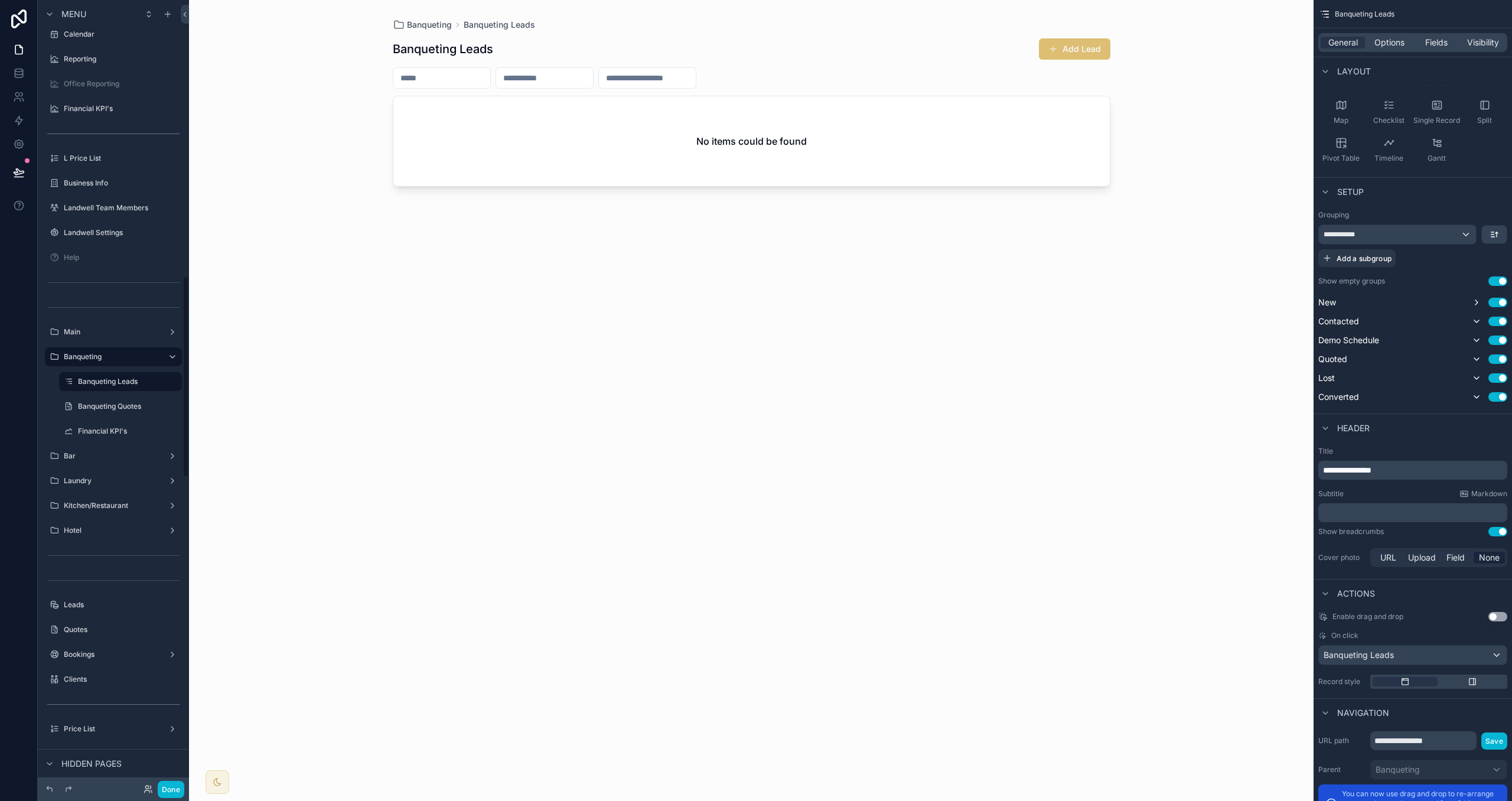
scroll to position [1075, 0]
click at [1378, 649] on div "Banqueting Leads" at bounding box center [1413, 655] width 188 height 19
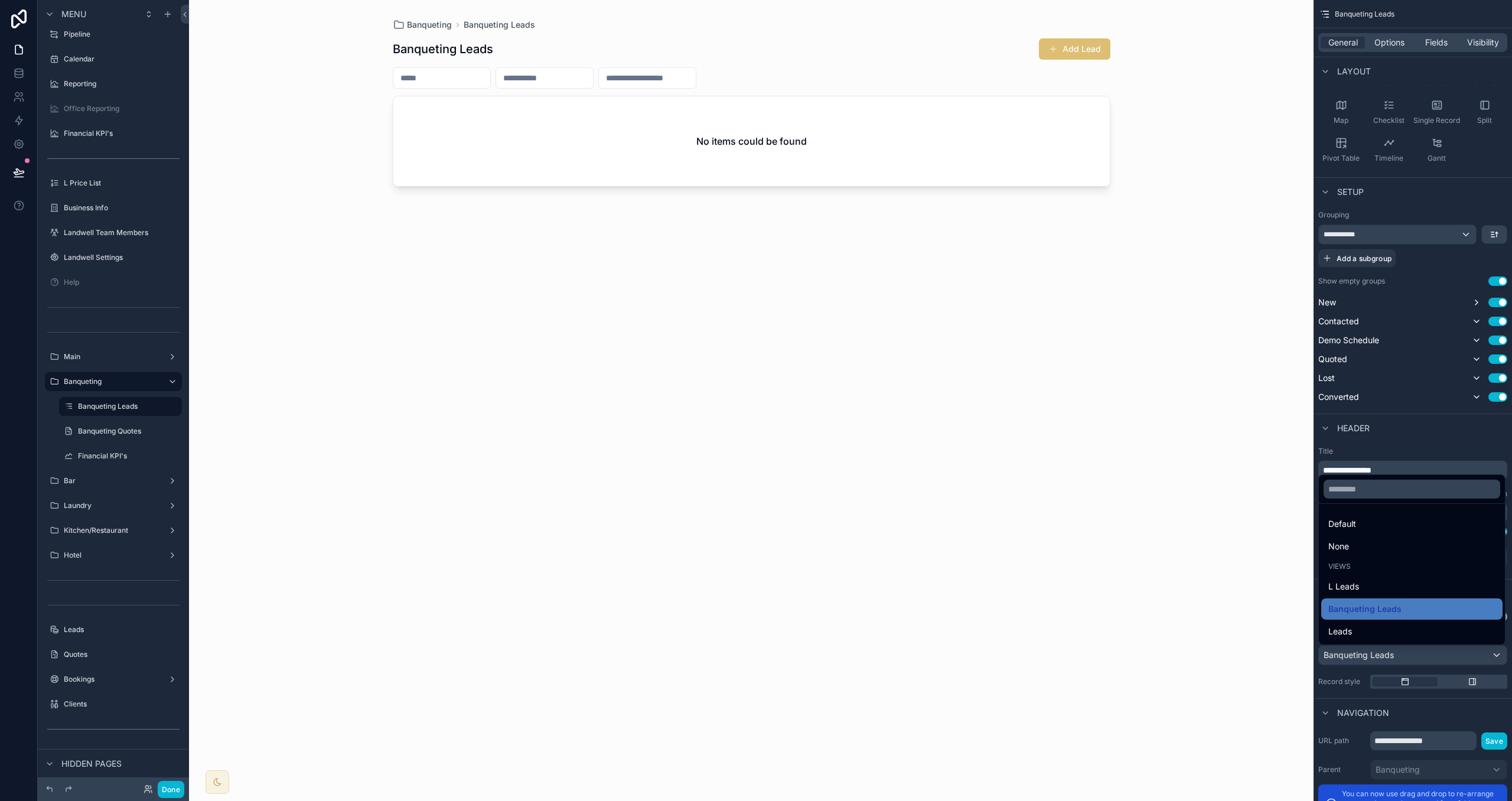
drag, startPoint x: 1353, startPoint y: 673, endPoint x: 1336, endPoint y: 669, distance: 17.5
click at [1353, 672] on div "scrollable content" at bounding box center [756, 400] width 1512 height 801
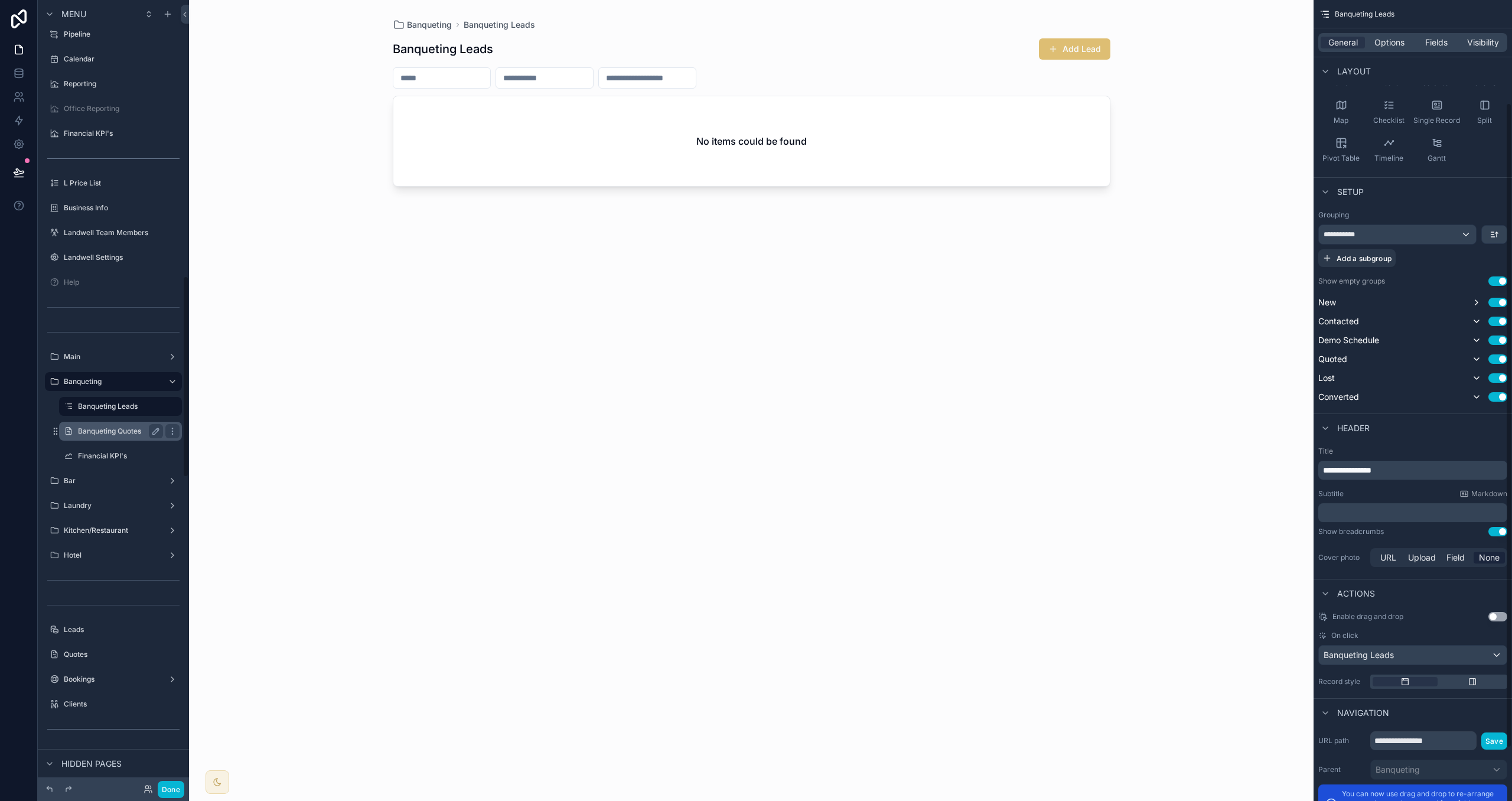
click at [121, 430] on label "Banqueting Quotes" at bounding box center [118, 432] width 80 height 10
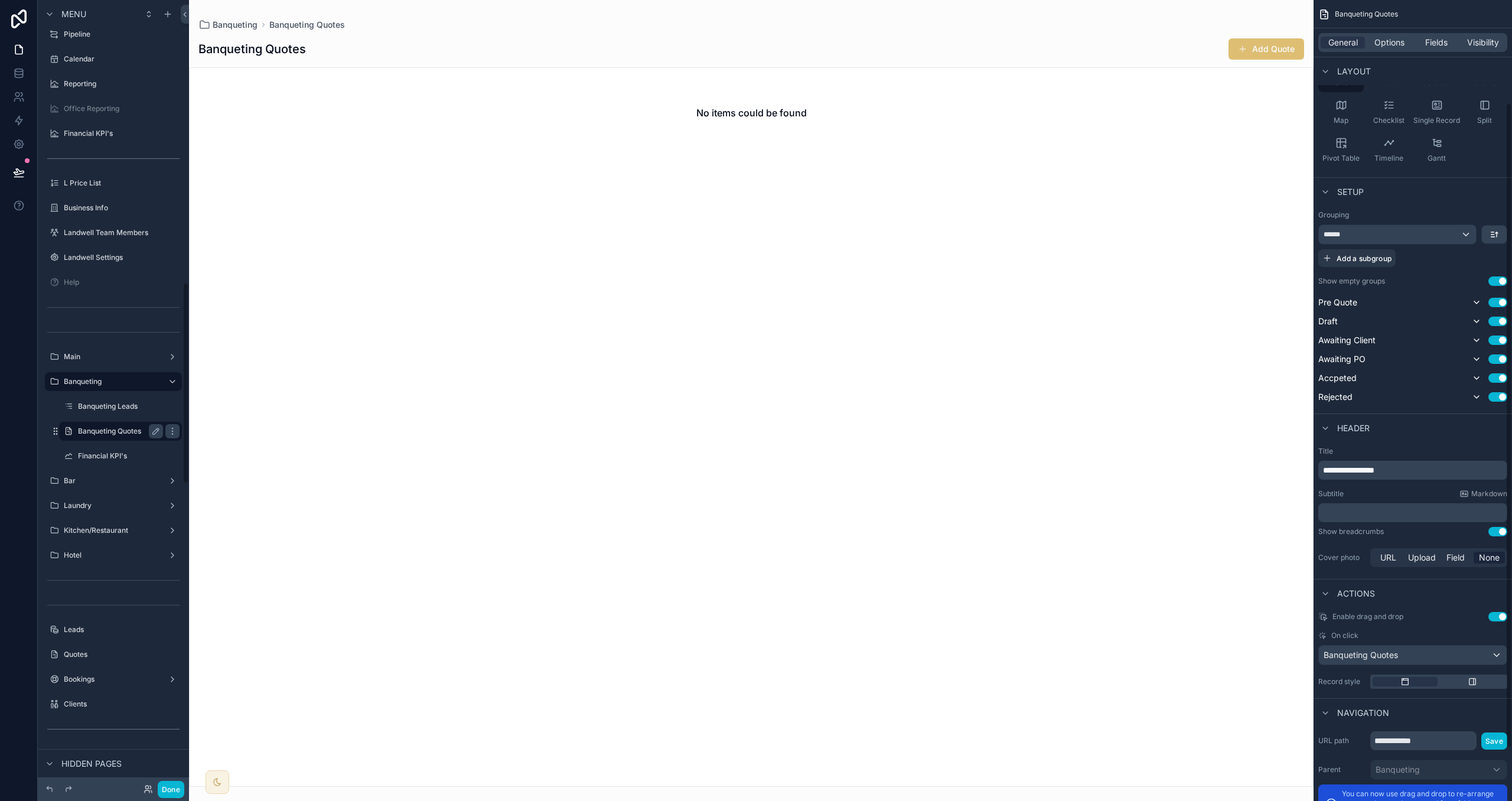
scroll to position [1100, 0]
click at [1296, 51] on button "Add Quote" at bounding box center [1266, 49] width 76 height 21
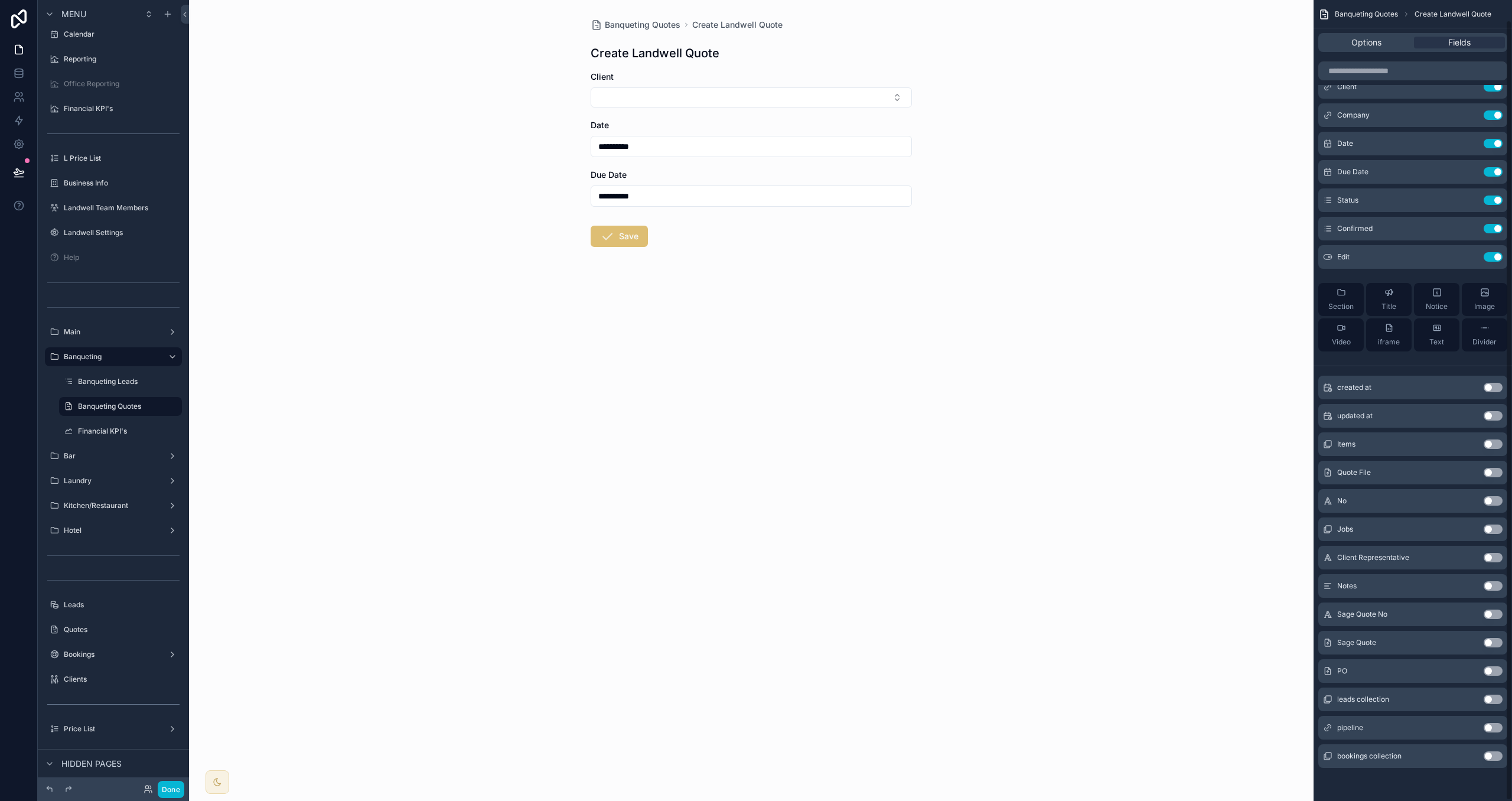
scroll to position [20, 0]
click at [683, 98] on button "Select Button" at bounding box center [752, 97] width 322 height 20
click at [1467, 115] on icon "scrollable content" at bounding box center [1470, 116] width 6 height 6
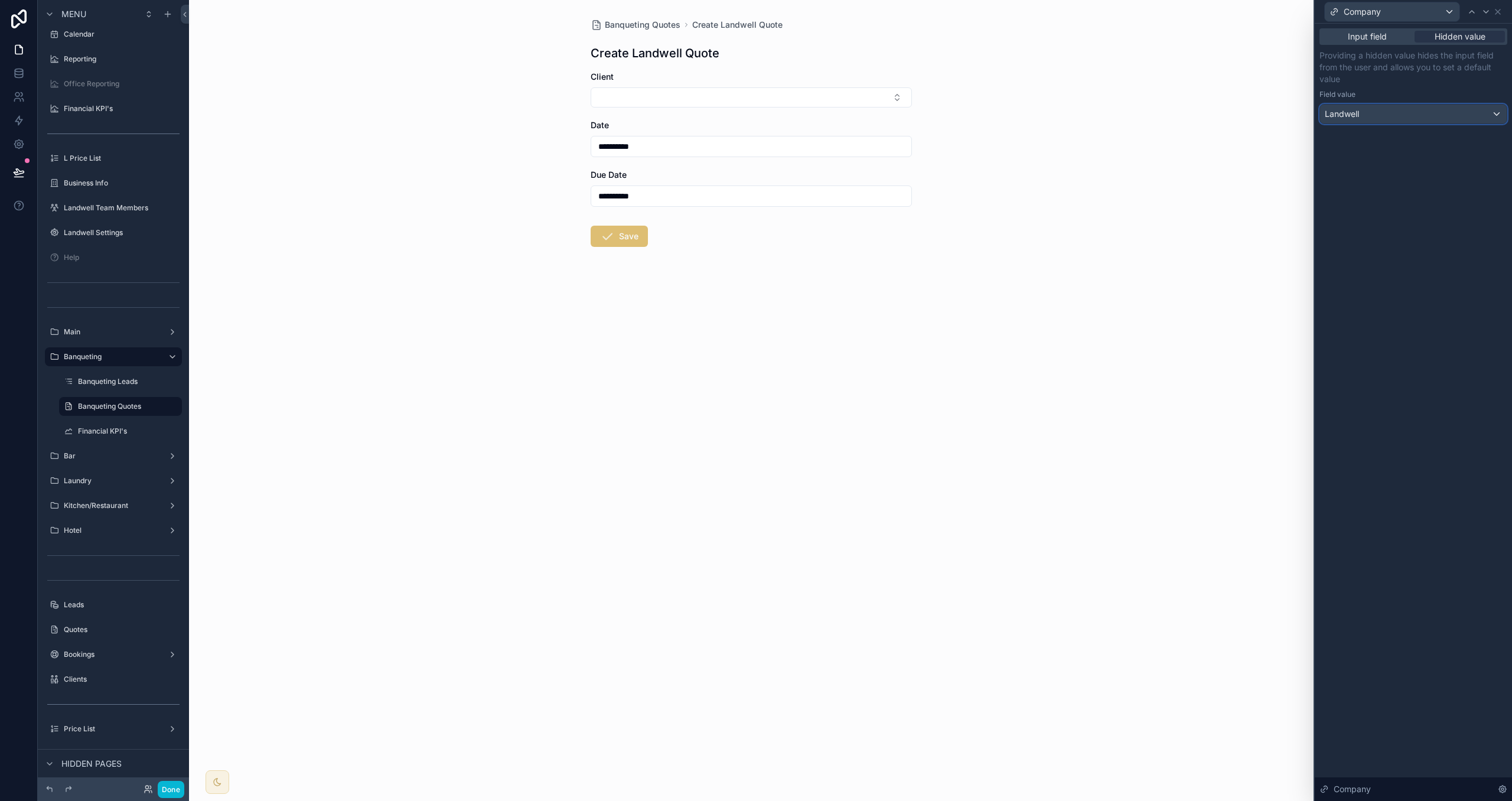
click at [1476, 116] on div "Landwell" at bounding box center [1413, 114] width 186 height 19
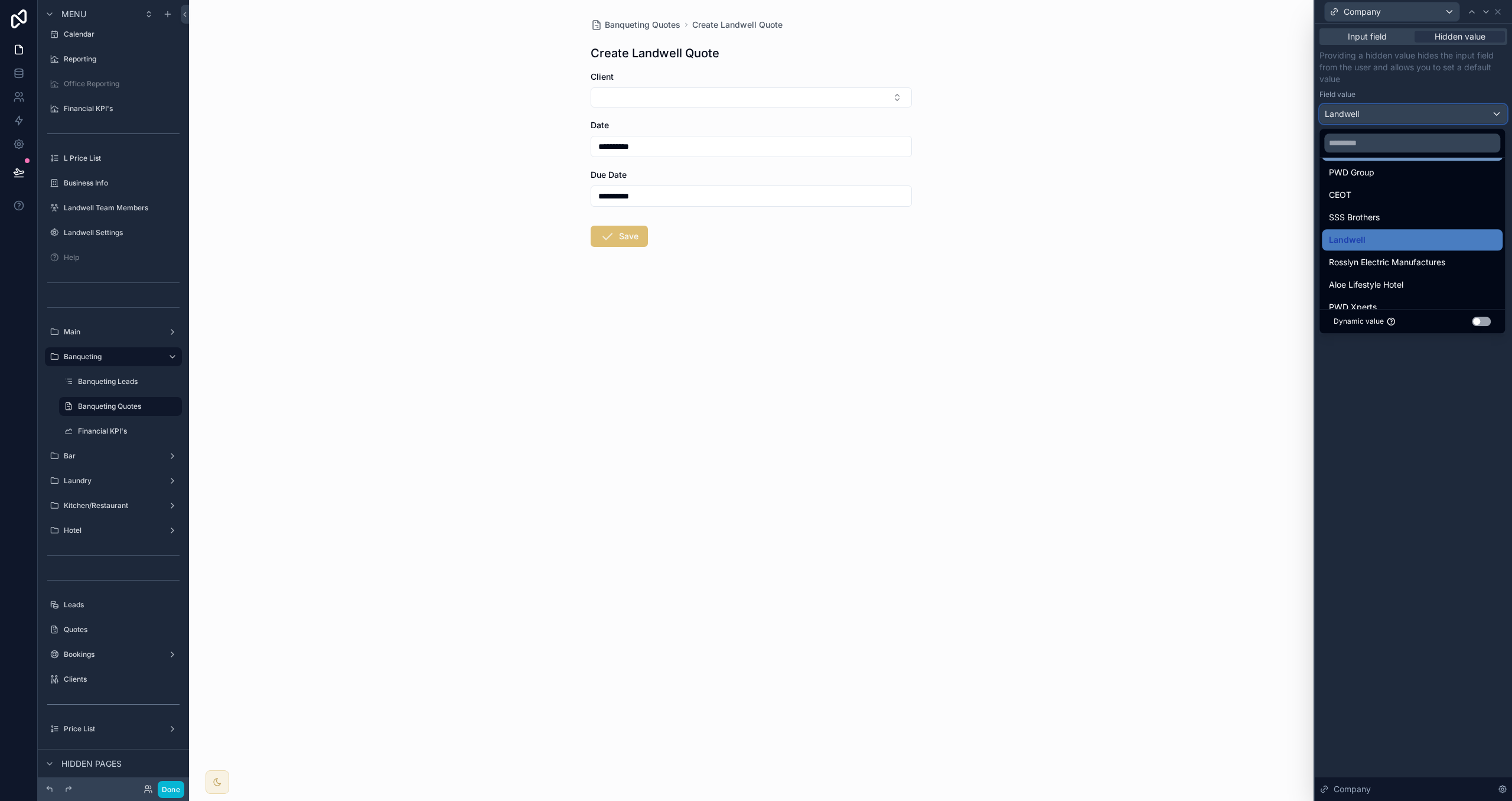
scroll to position [69, 0]
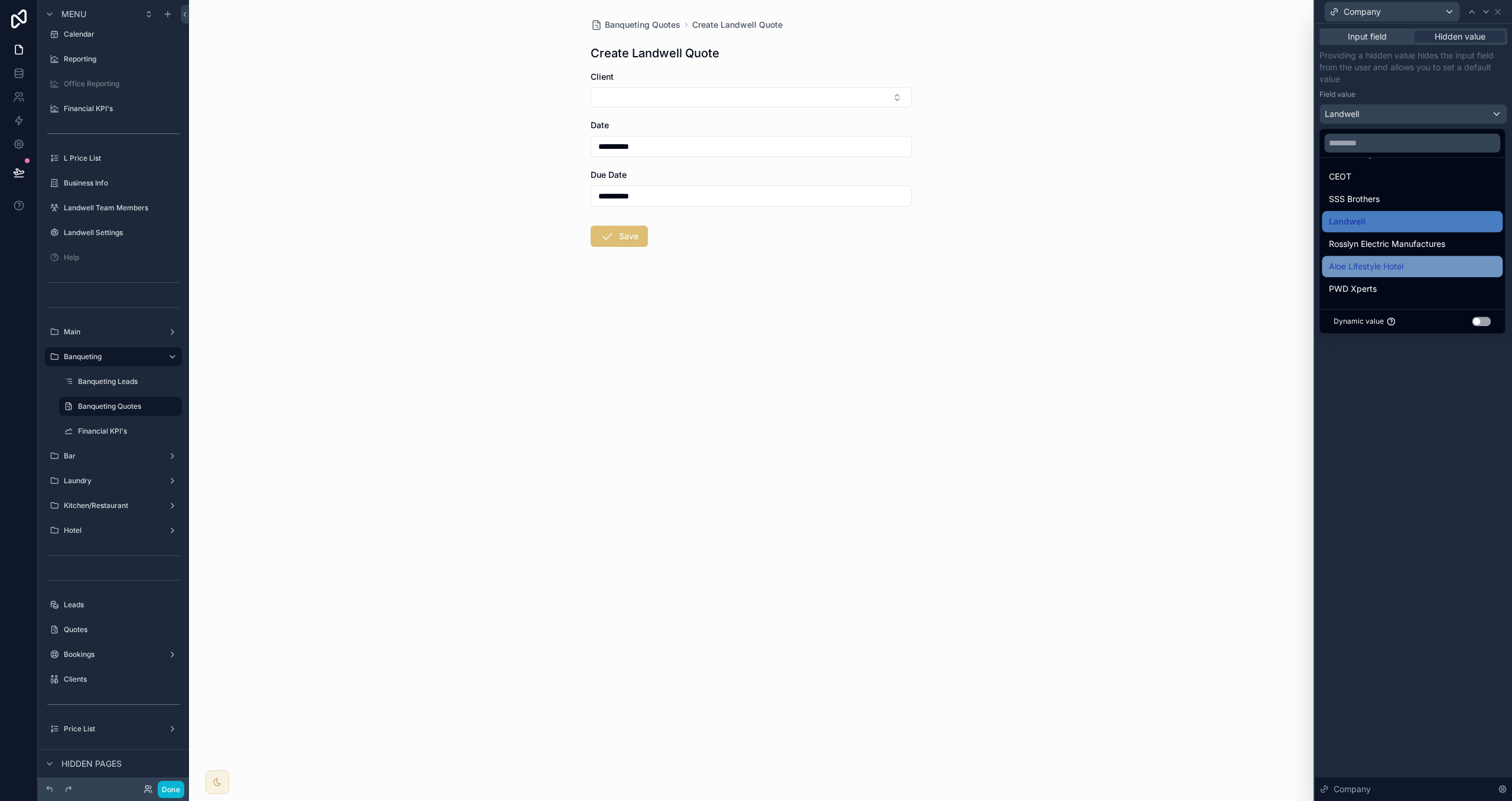
click at [1426, 258] on div "Aloe Lifestyle Hotel" at bounding box center [1412, 266] width 181 height 21
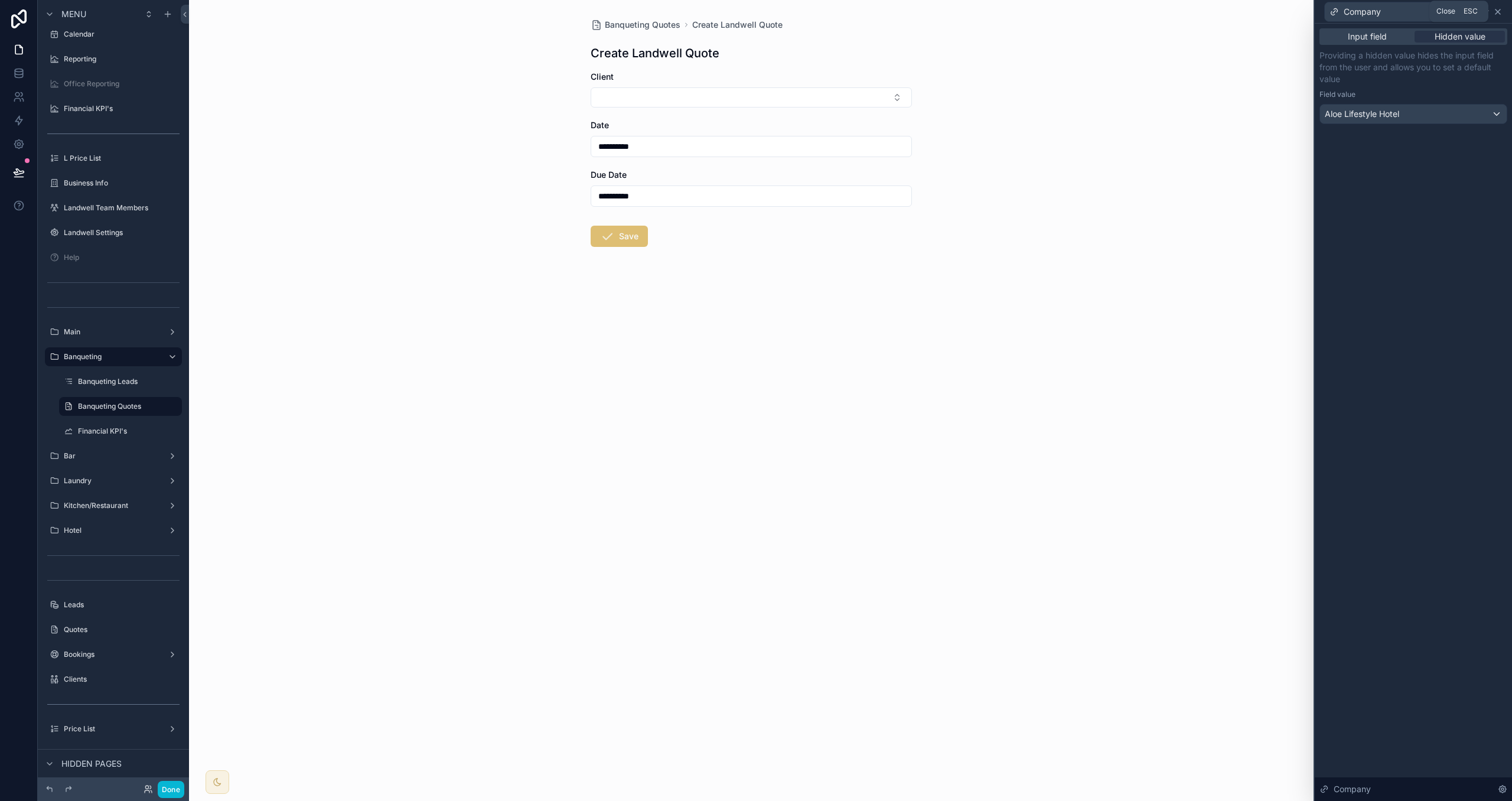
click at [1500, 14] on icon at bounding box center [1498, 12] width 10 height 10
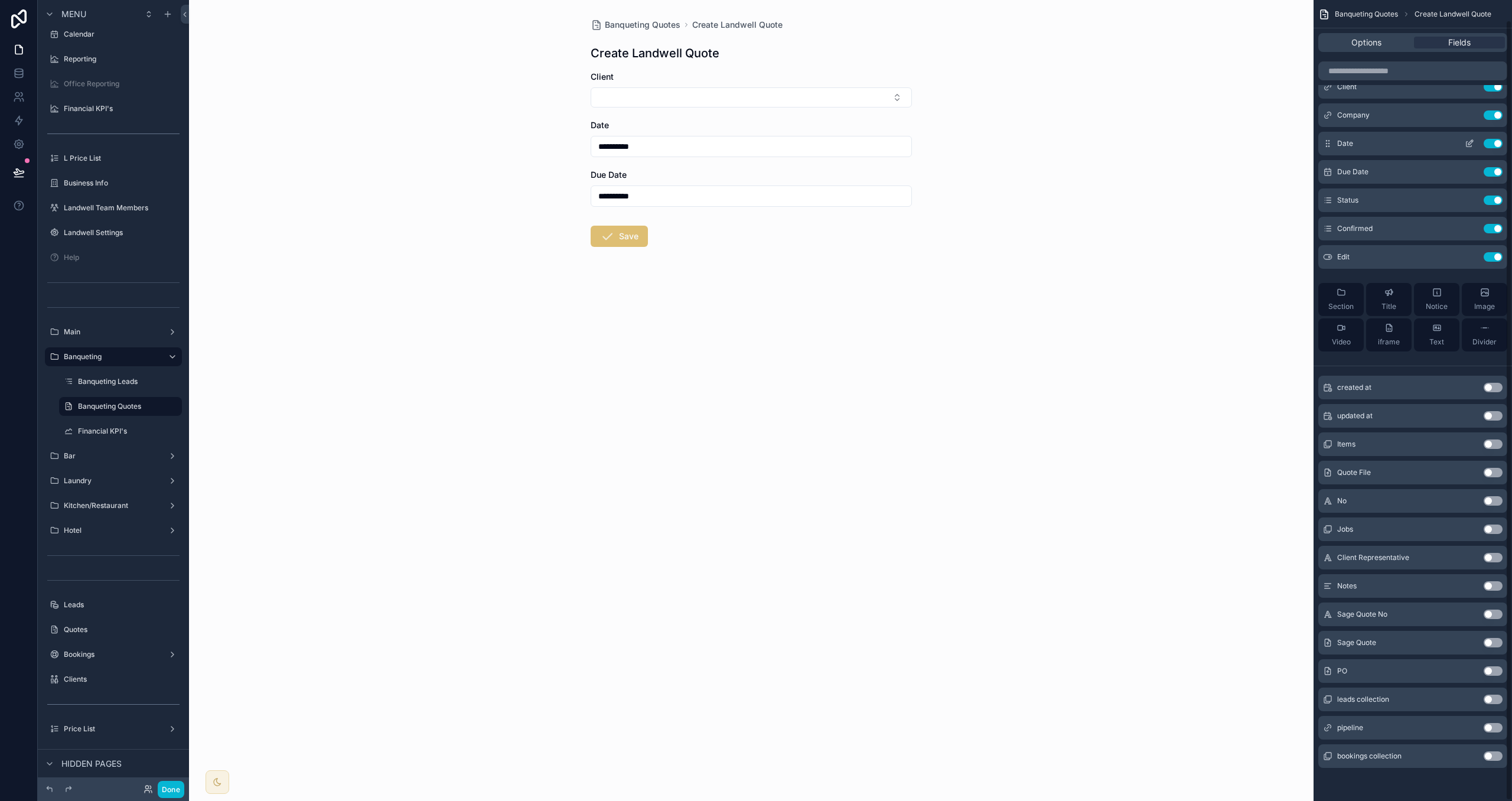
scroll to position [0, 0]
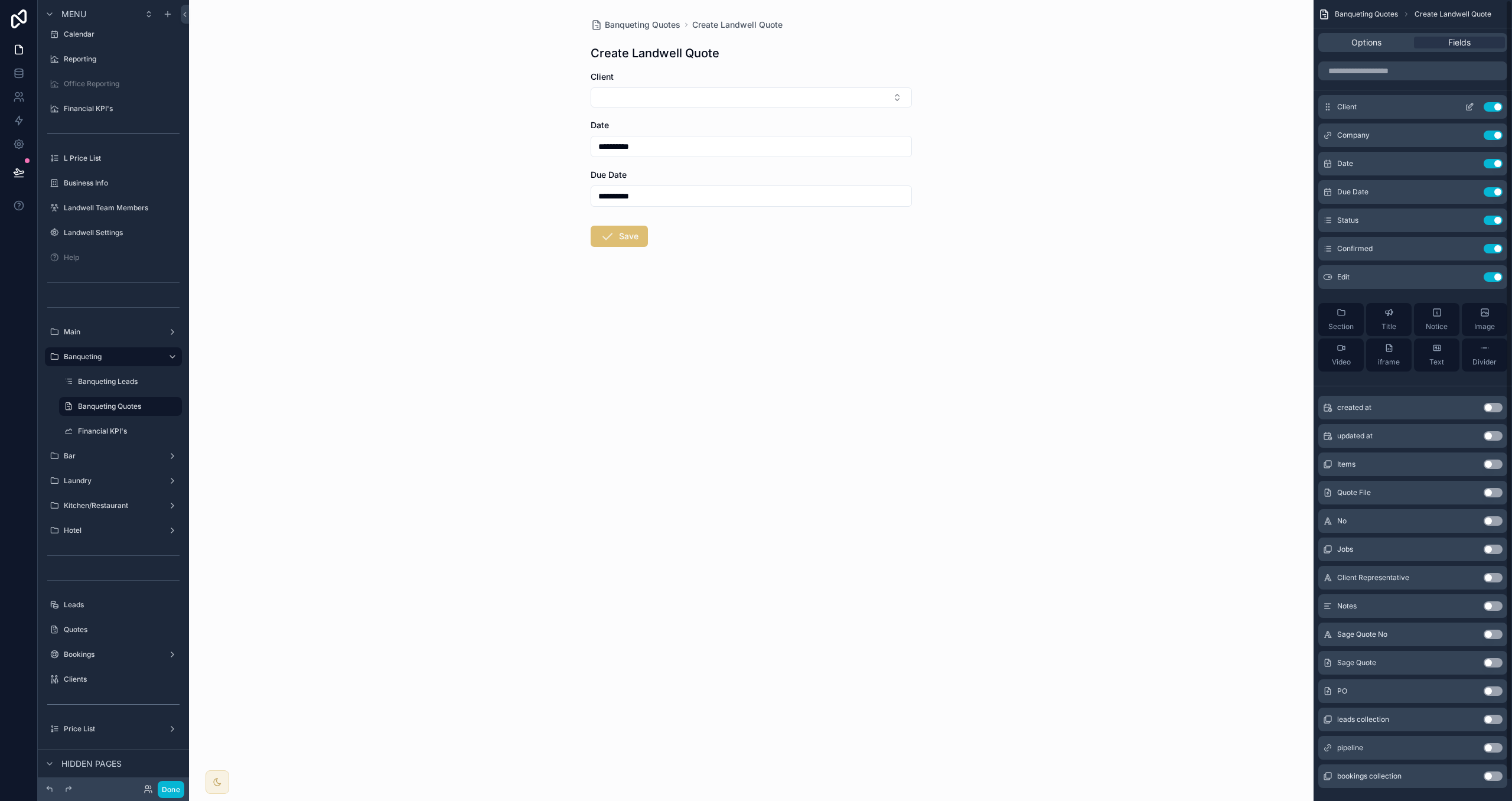
click at [1465, 106] on icon "scrollable content" at bounding box center [1470, 107] width 10 height 10
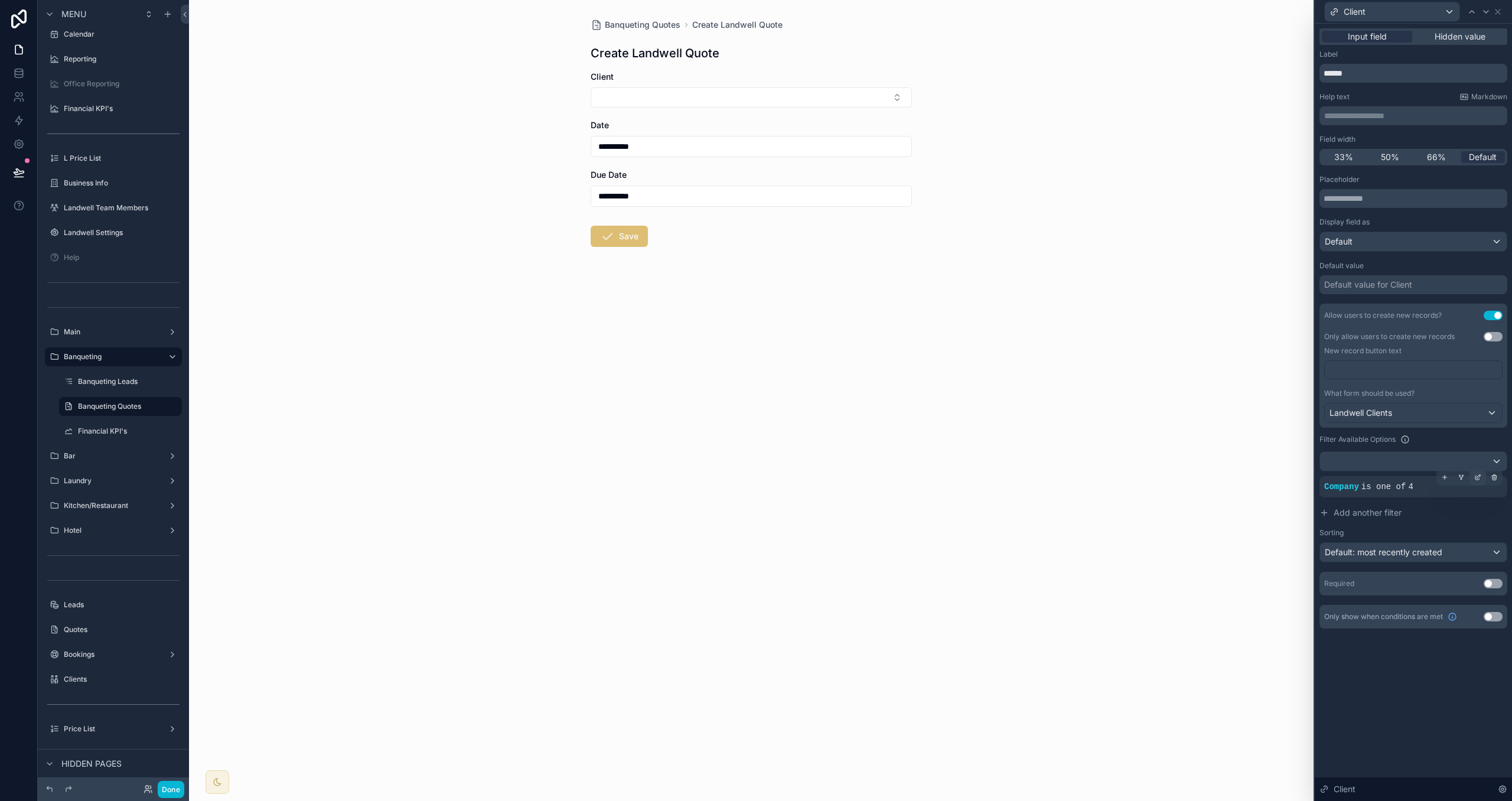
click at [1479, 479] on icon at bounding box center [1478, 478] width 4 height 4
click at [1209, 493] on icon at bounding box center [1206, 494] width 8 height 8
click at [1220, 495] on div "Some value" at bounding box center [1231, 493] width 150 height 19
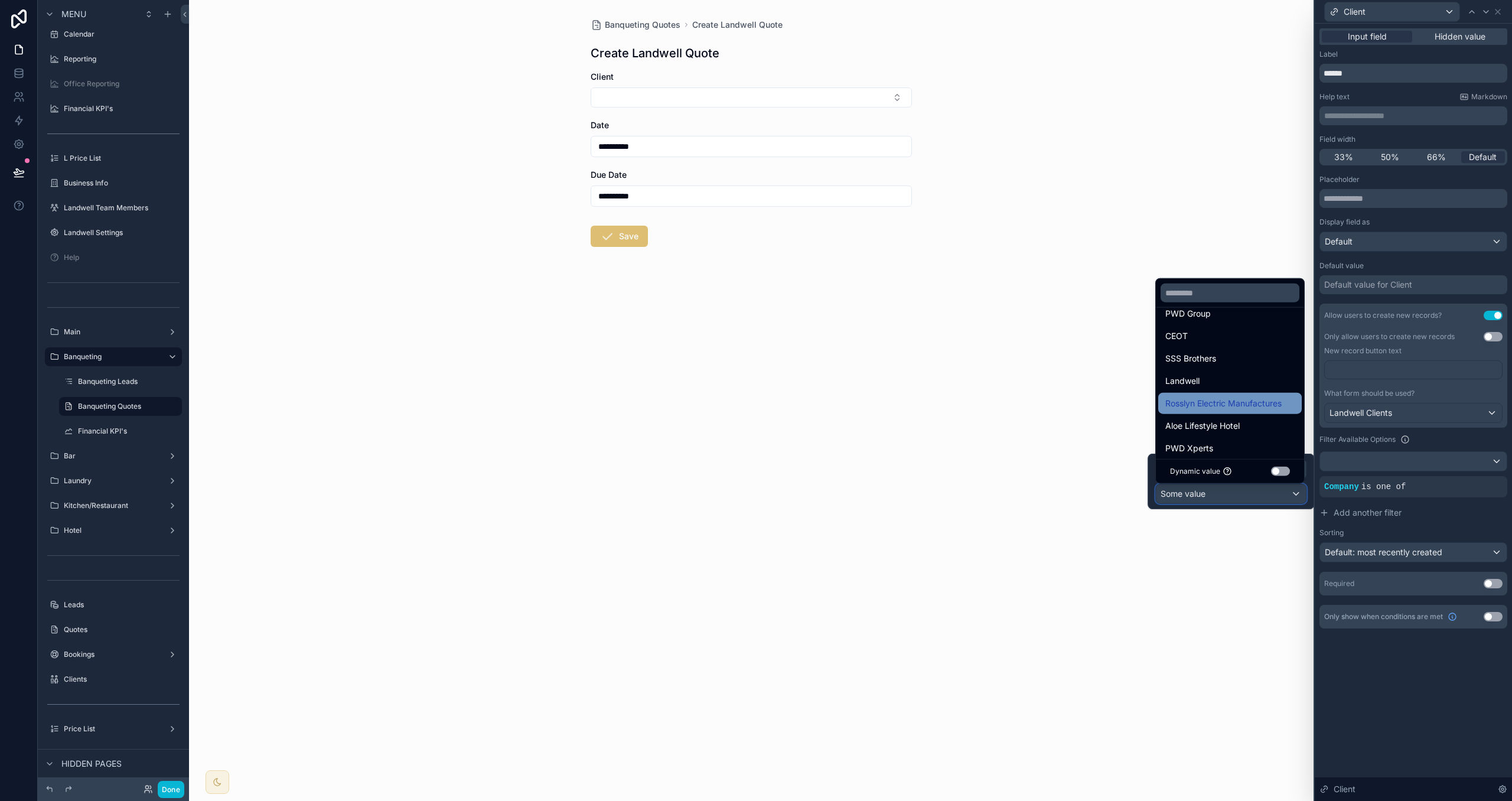
scroll to position [46, 0]
click at [1231, 417] on span "Aloe Lifestyle Hotel" at bounding box center [1202, 416] width 74 height 14
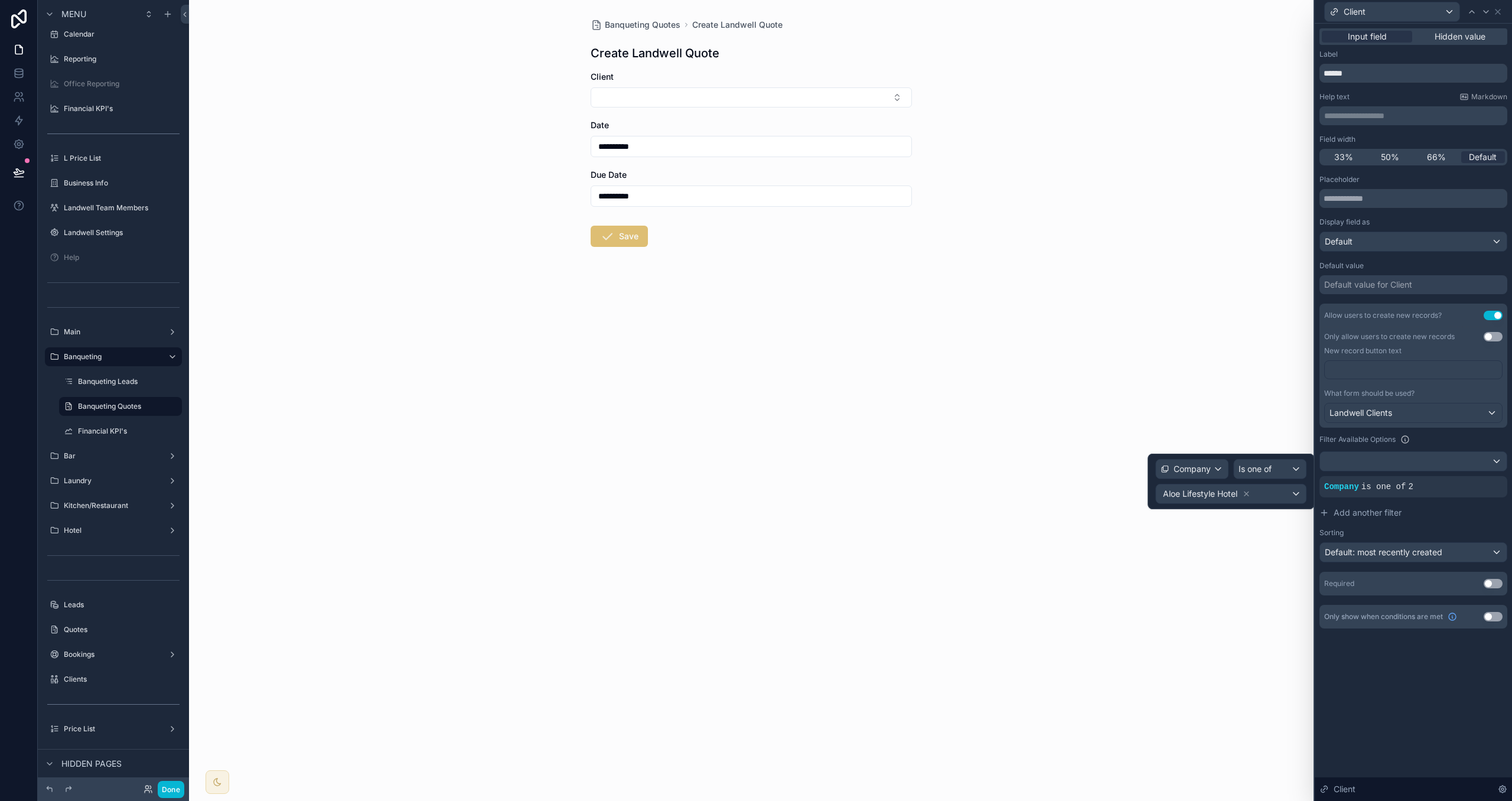
click at [1392, 531] on div "Sorting" at bounding box center [1414, 533] width 188 height 10
click at [788, 91] on button "Select Button" at bounding box center [752, 97] width 322 height 20
click at [805, 68] on div "**********" at bounding box center [751, 161] width 340 height 322
click at [1427, 414] on div "Landwell Clients" at bounding box center [1414, 412] width 177 height 19
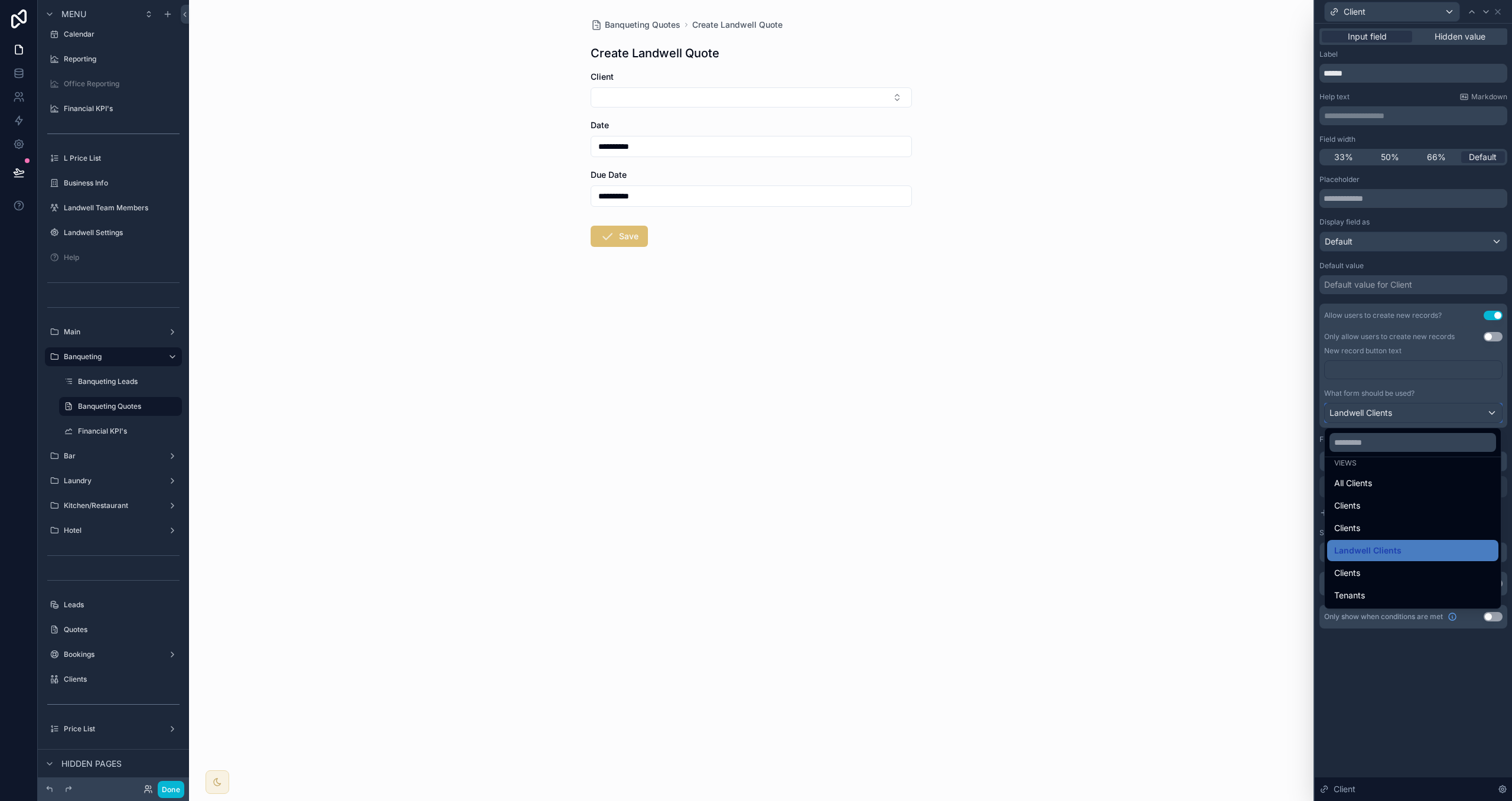
scroll to position [31, 0]
drag, startPoint x: 1143, startPoint y: 383, endPoint x: 1008, endPoint y: 276, distance: 172.3
click at [1140, 382] on div "**********" at bounding box center [751, 400] width 1125 height 801
click at [631, 22] on span "Banqueting Quotes" at bounding box center [642, 24] width 76 height 12
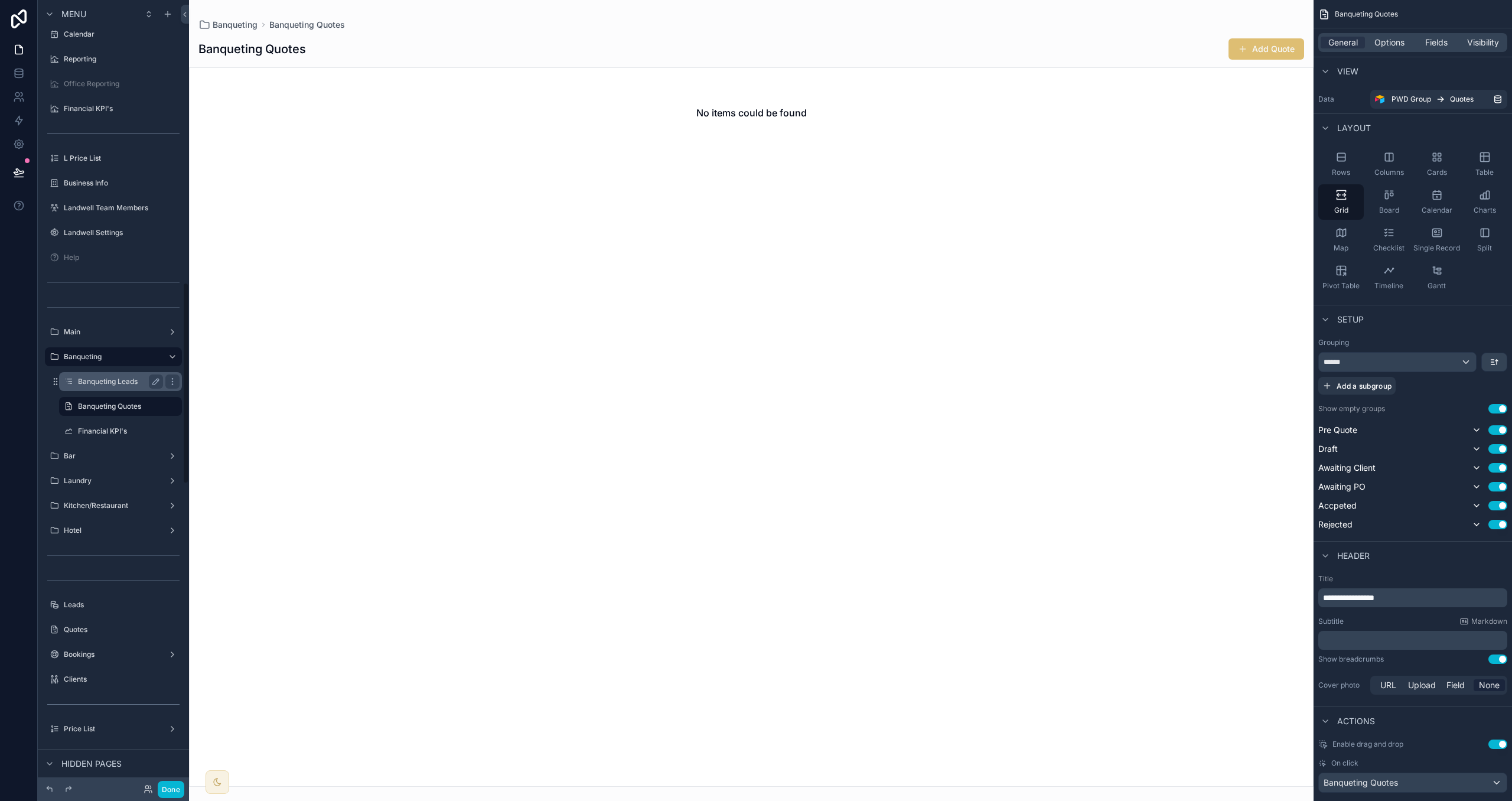
click at [131, 378] on label "Banqueting Leads" at bounding box center [118, 382] width 80 height 10
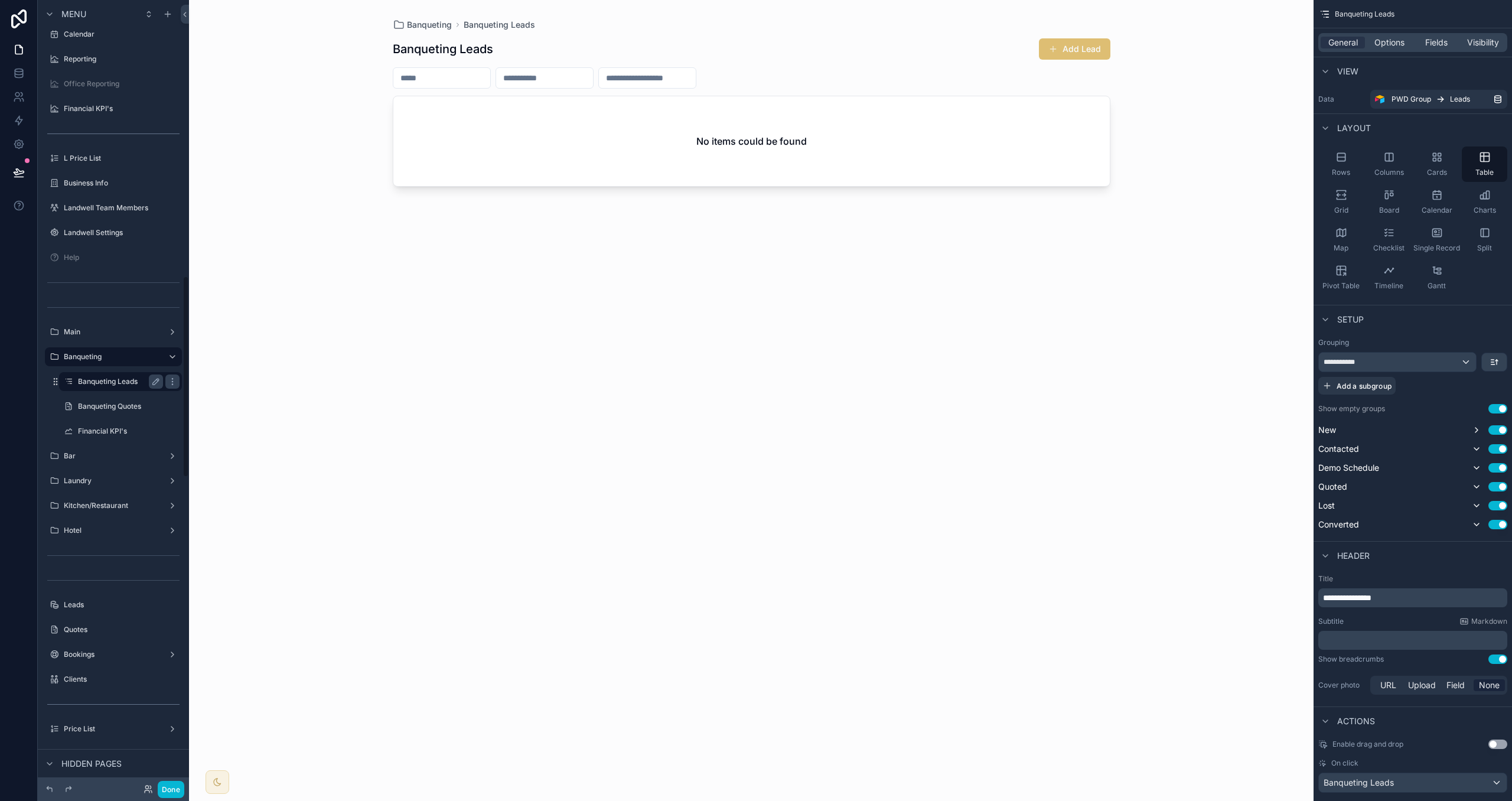
scroll to position [1075, 0]
